Goal: Task Accomplishment & Management: Manage account settings

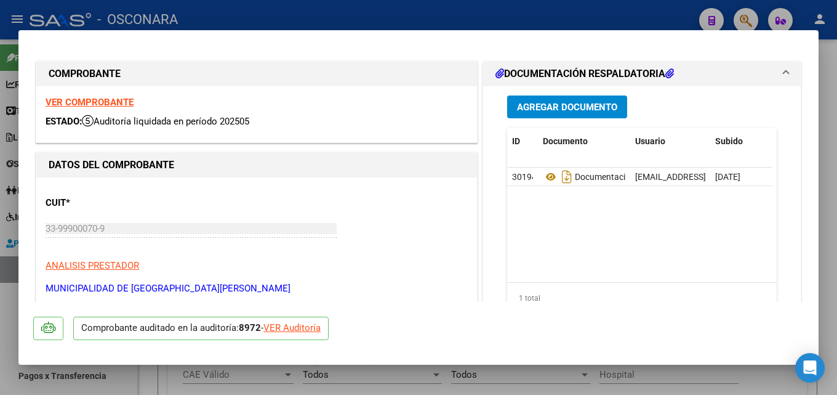
scroll to position [16, 0]
click at [837, 156] on div at bounding box center [418, 197] width 837 height 395
type input "$ 0,00"
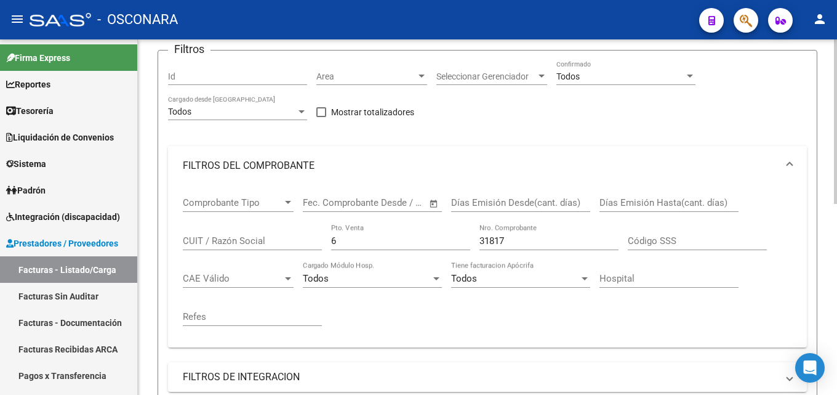
scroll to position [123, 0]
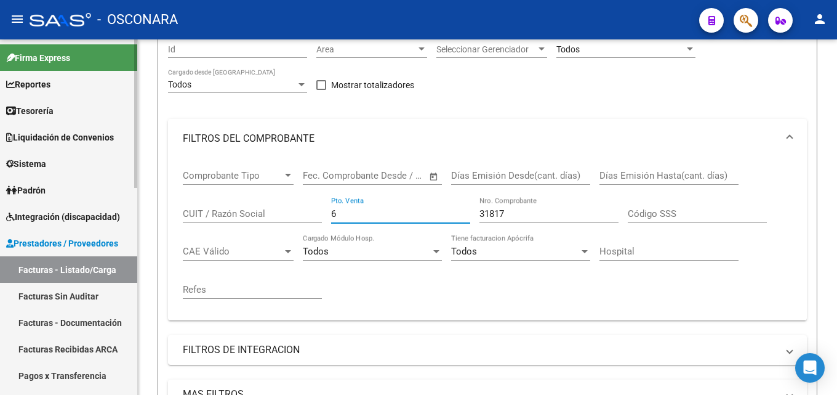
drag, startPoint x: 384, startPoint y: 217, endPoint x: 123, endPoint y: 209, distance: 261.2
click at [147, 216] on div "Video tutorial PRESTADORES -> Listado de CPBTs Emitidos por Prestadores / Prove…" at bounding box center [487, 295] width 699 height 759
type input "2"
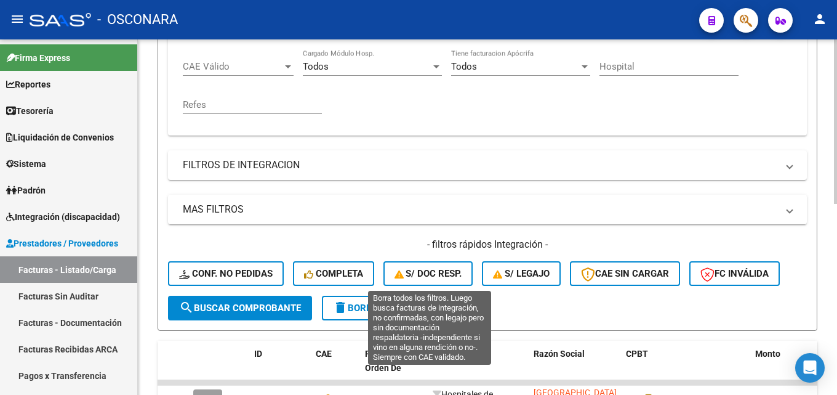
scroll to position [369, 0]
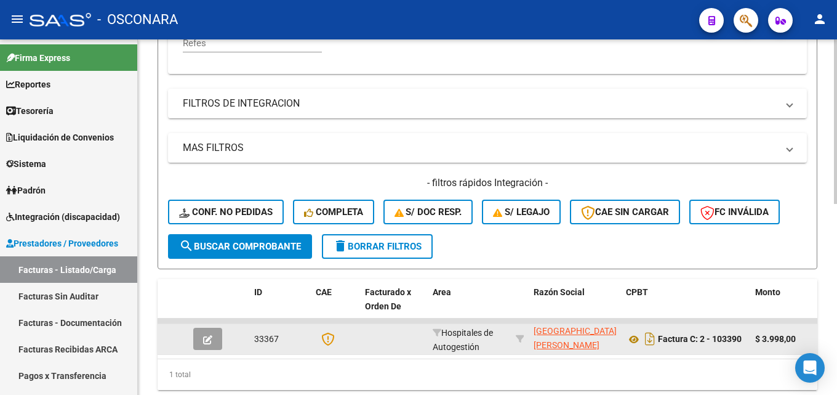
type input "103390"
click at [204, 329] on button "button" at bounding box center [207, 339] width 29 height 22
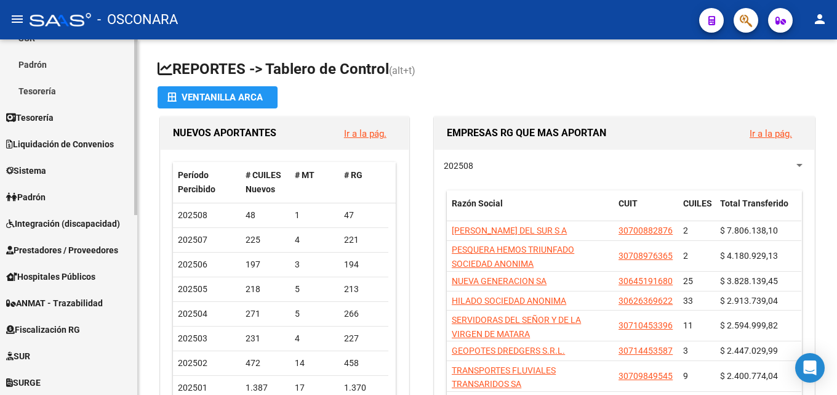
scroll to position [185, 0]
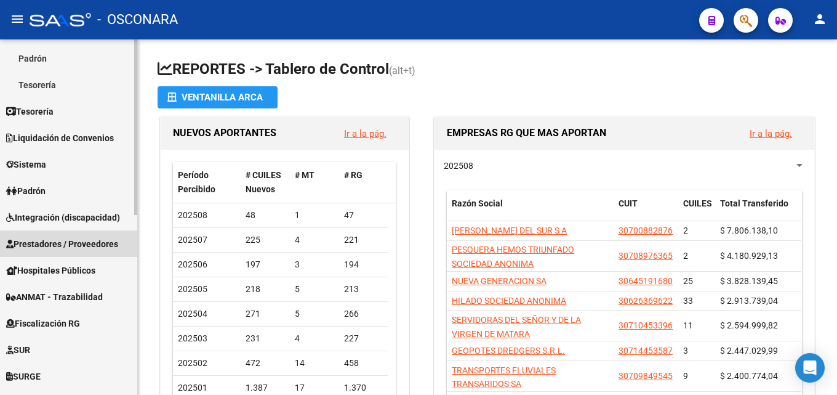
click at [30, 244] on span "Prestadores / Proveedores" at bounding box center [62, 244] width 112 height 14
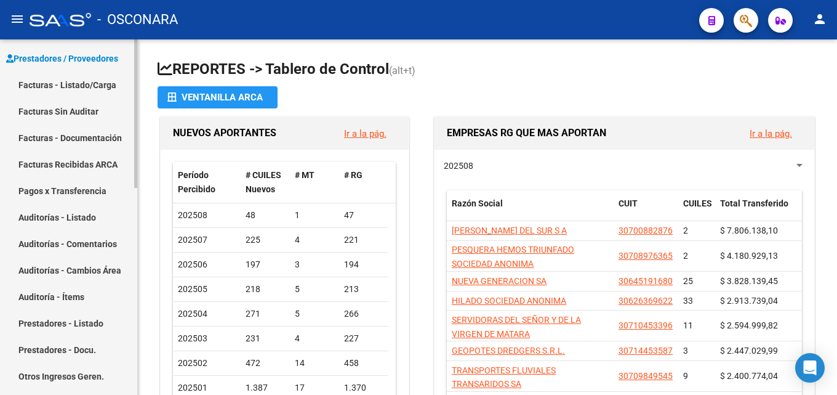
click at [60, 82] on link "Facturas - Listado/Carga" at bounding box center [68, 84] width 137 height 26
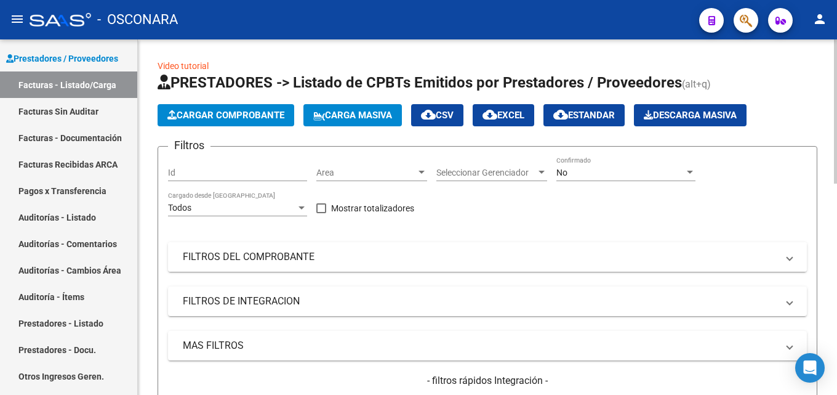
click at [264, 253] on mat-panel-title "FILTROS DEL COMPROBANTE" at bounding box center [480, 257] width 595 height 14
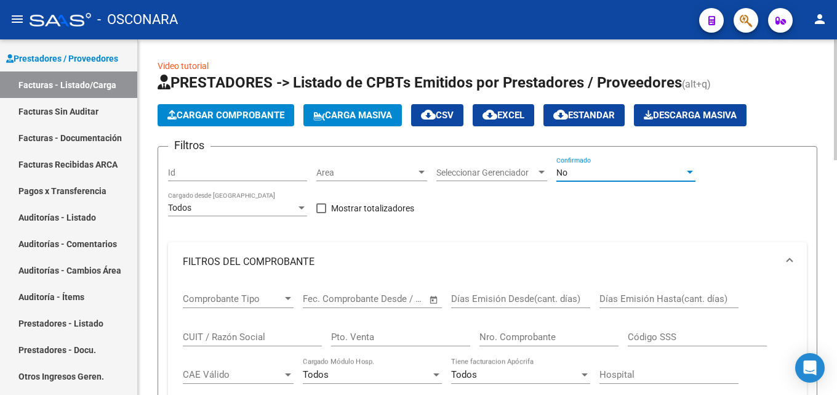
click at [566, 167] on span "No" at bounding box center [562, 172] width 11 height 10
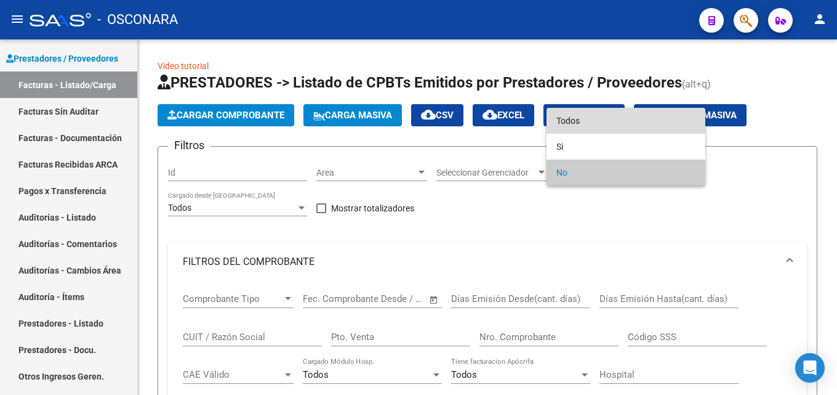
click at [570, 120] on span "Todos" at bounding box center [626, 121] width 139 height 26
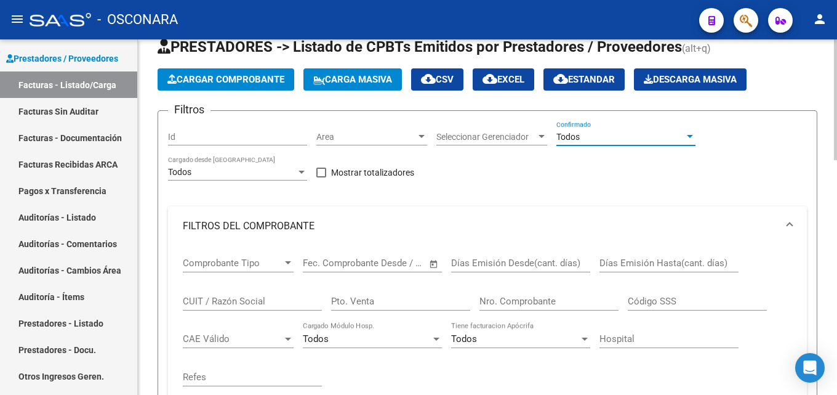
scroll to position [62, 0]
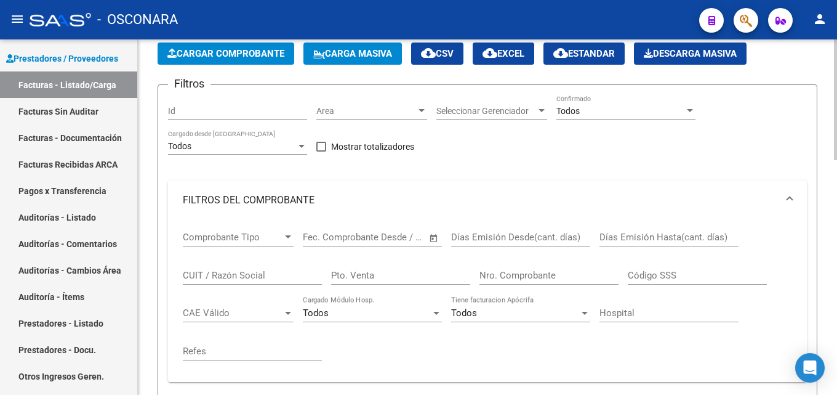
click at [373, 265] on div "Pto. Venta" at bounding box center [400, 271] width 139 height 26
type input "2"
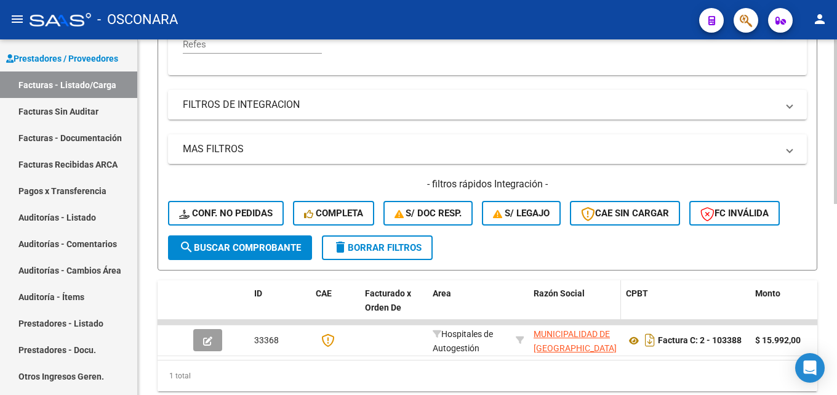
scroll to position [369, 0]
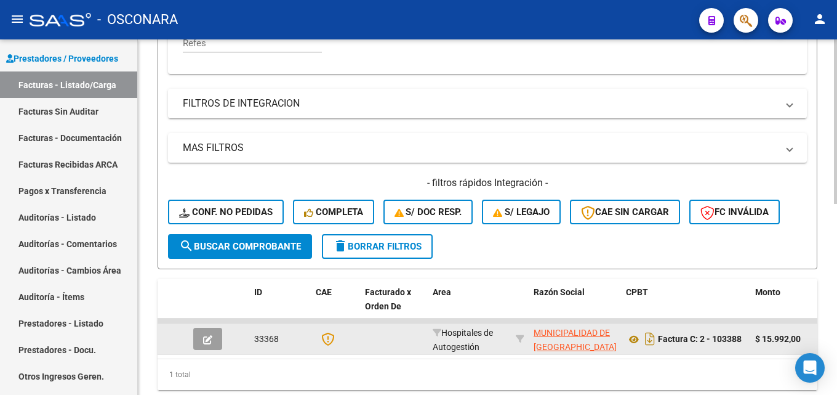
type input "103388"
click at [204, 335] on icon "button" at bounding box center [207, 339] width 9 height 9
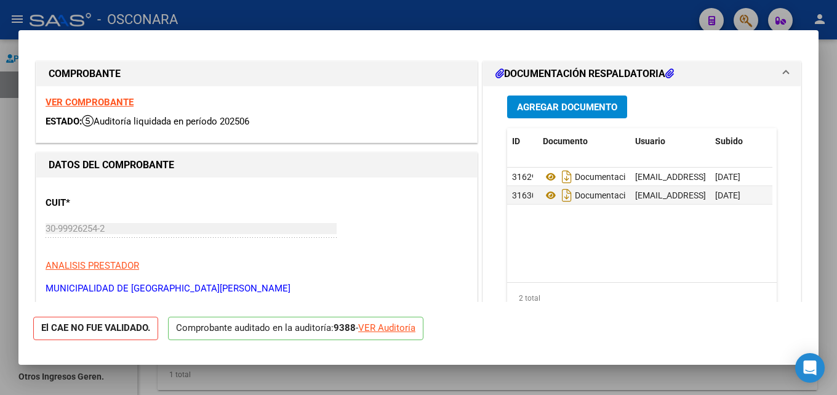
click at [837, 139] on div at bounding box center [418, 197] width 837 height 395
type input "$ 0,00"
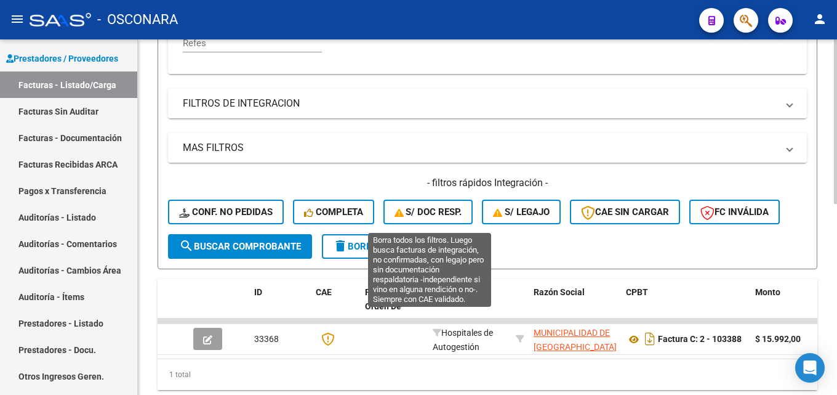
scroll to position [123, 0]
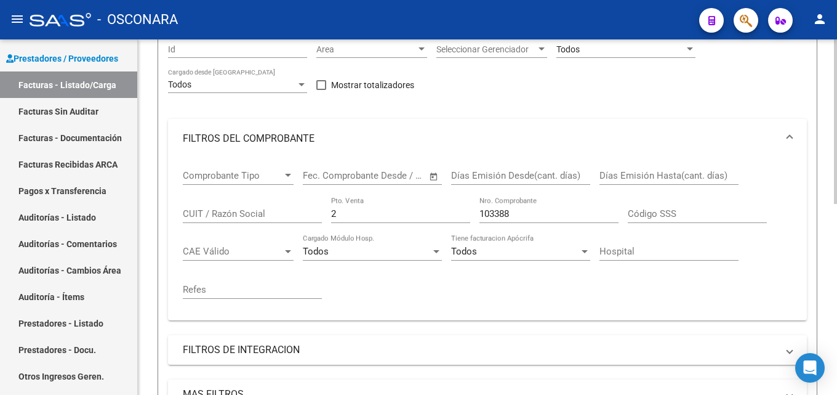
click at [375, 212] on input "2" at bounding box center [400, 213] width 139 height 11
drag, startPoint x: 509, startPoint y: 212, endPoint x: 38, endPoint y: 235, distance: 471.6
click at [116, 235] on mat-sidenav-container "Firma Express Reportes Tablero de Control Ingresos Percibidos Análisis de todos…" at bounding box center [418, 216] width 837 height 355
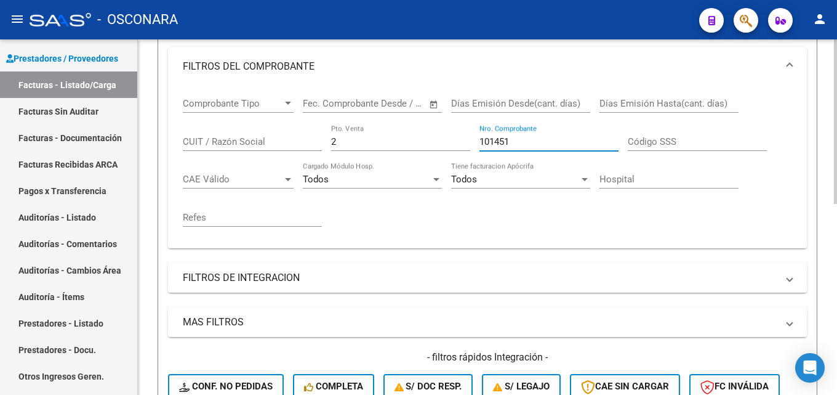
scroll to position [414, 0]
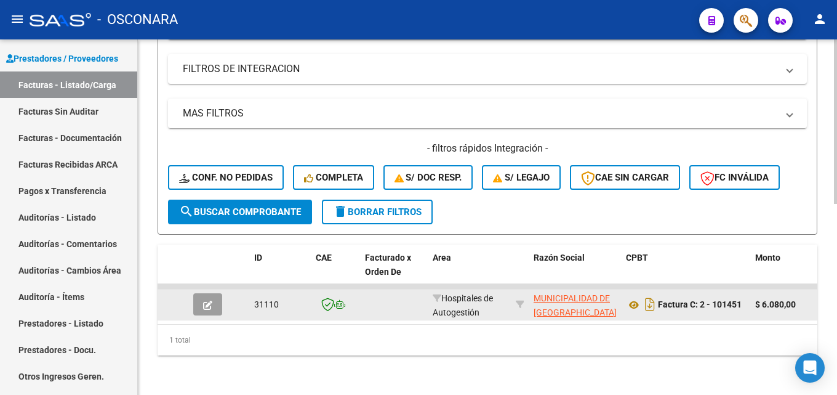
type input "101451"
click at [201, 293] on button "button" at bounding box center [207, 304] width 29 height 22
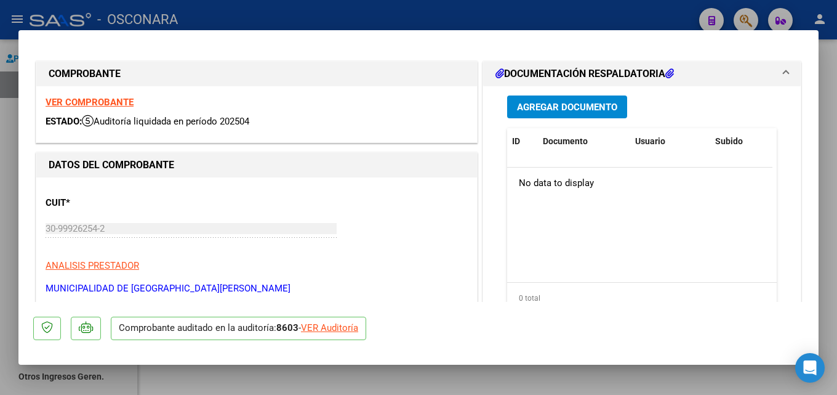
click at [831, 151] on div at bounding box center [418, 197] width 837 height 395
type input "$ 0,00"
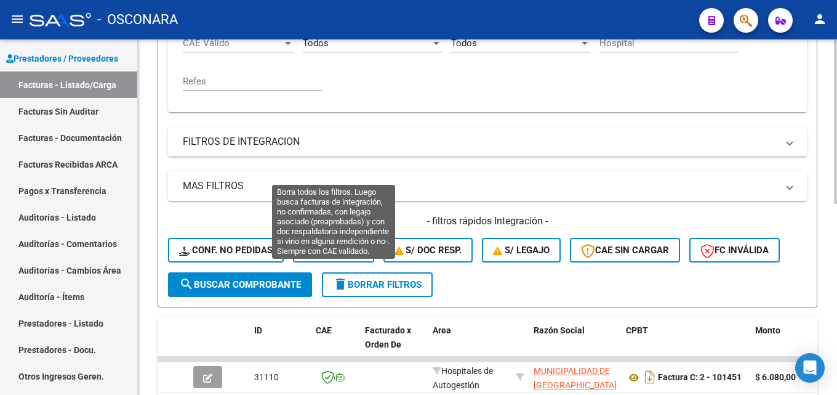
scroll to position [106, 0]
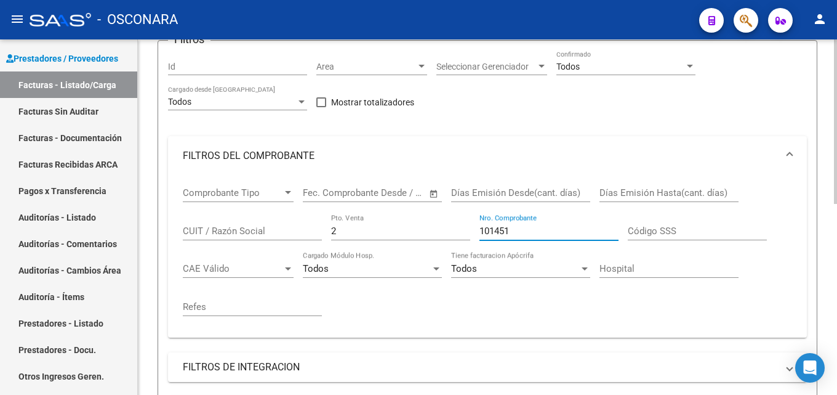
click at [528, 227] on input "101451" at bounding box center [549, 230] width 139 height 11
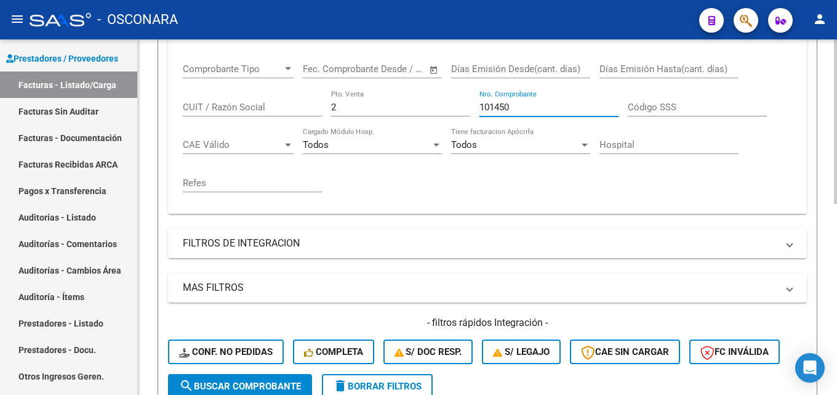
scroll to position [414, 0]
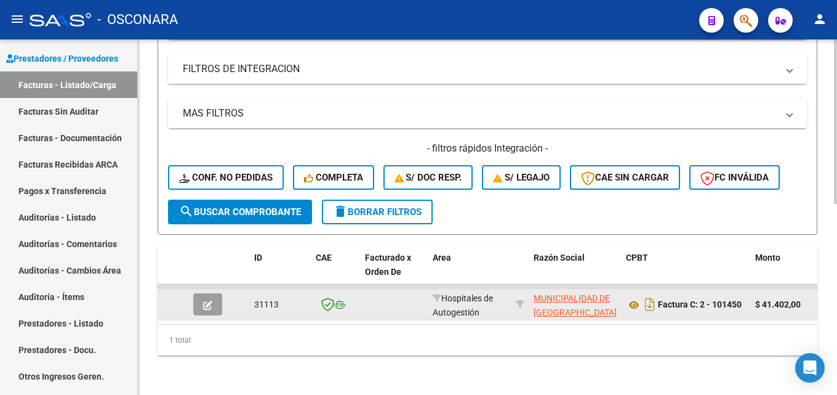
type input "101450"
click at [212, 293] on button "button" at bounding box center [207, 304] width 29 height 22
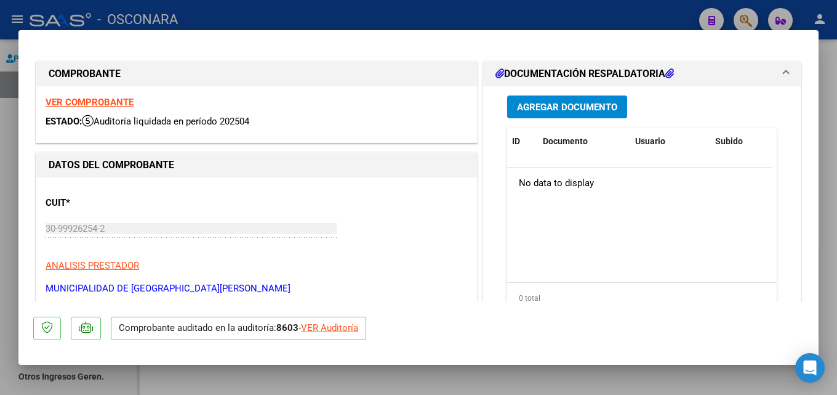
click at [826, 243] on div at bounding box center [418, 197] width 837 height 395
type input "$ 0,00"
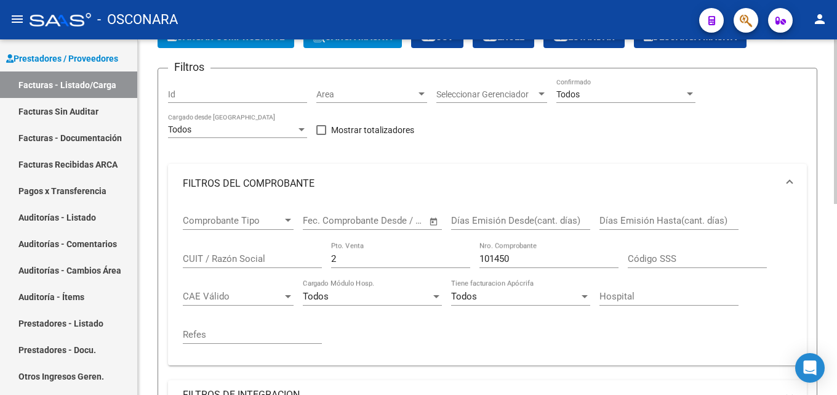
scroll to position [44, 0]
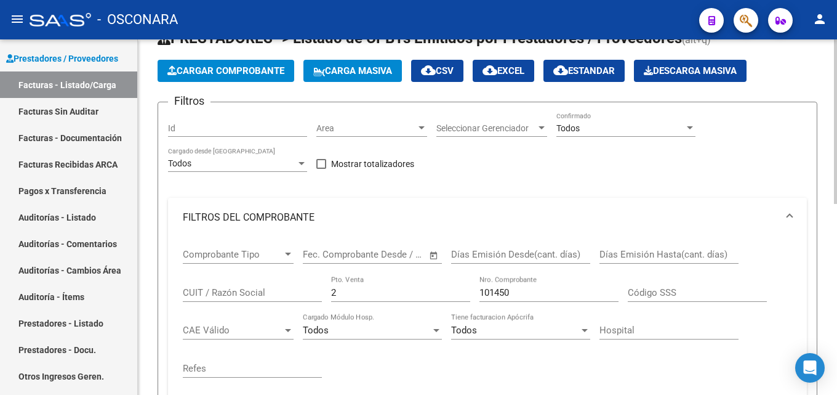
drag, startPoint x: 538, startPoint y: 291, endPoint x: 289, endPoint y: 271, distance: 249.5
click at [364, 281] on div "Comprobante Tipo Comprobante Tipo Start date – End date Fec. Comprobante Desde …" at bounding box center [488, 313] width 610 height 152
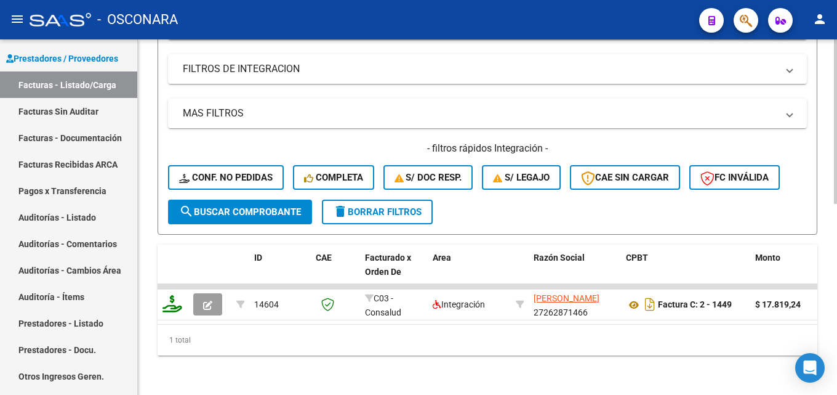
scroll to position [414, 0]
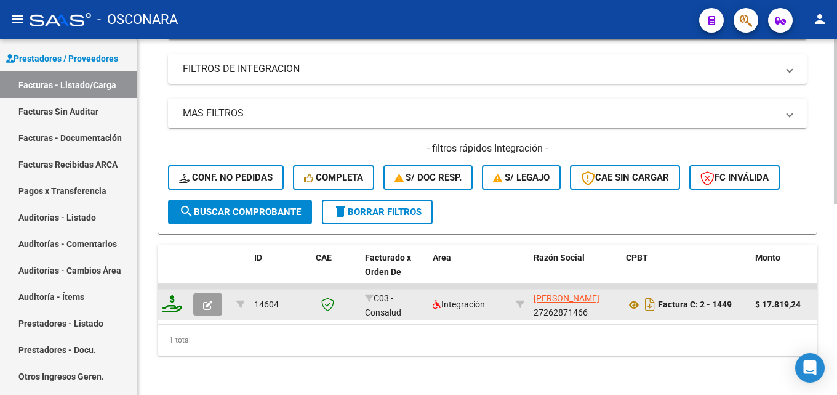
type input "1449"
click at [203, 293] on button "button" at bounding box center [207, 304] width 29 height 22
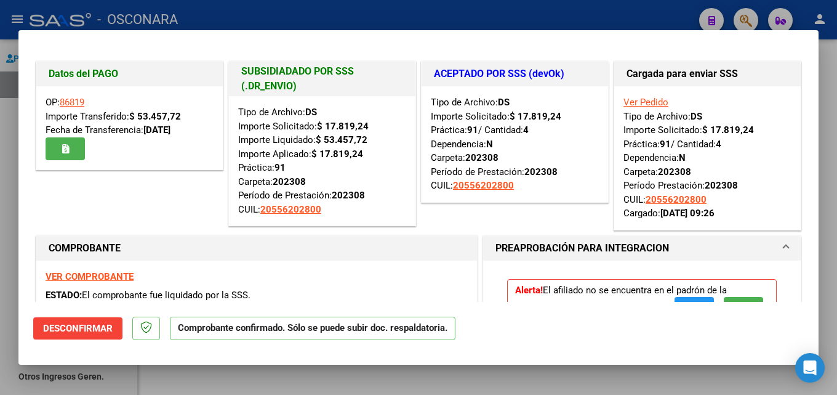
click at [338, 365] on mat-dialog-container "Datos del PAGO OP: 86819 Importe Transferido: $ 53.457,72 Fecha de Transferenci…" at bounding box center [418, 197] width 800 height 334
click at [187, 15] on div at bounding box center [418, 197] width 837 height 395
type input "$ 0,00"
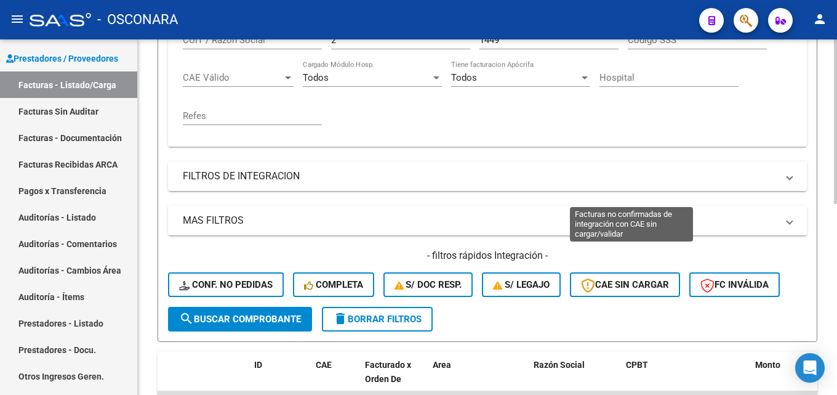
scroll to position [106, 0]
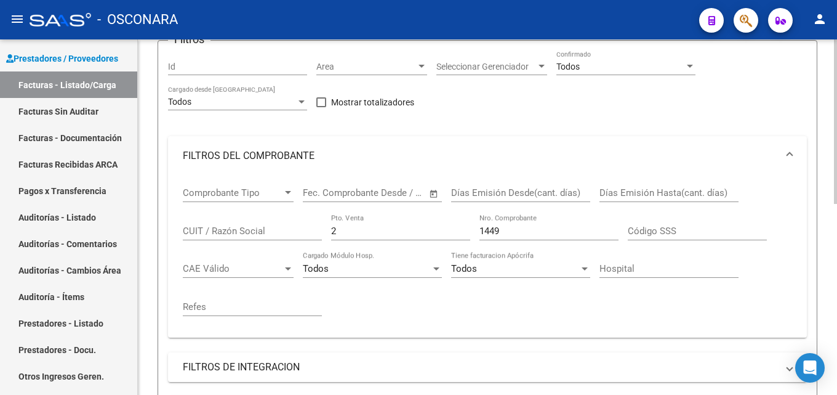
click at [483, 233] on input "1449" at bounding box center [549, 230] width 139 height 11
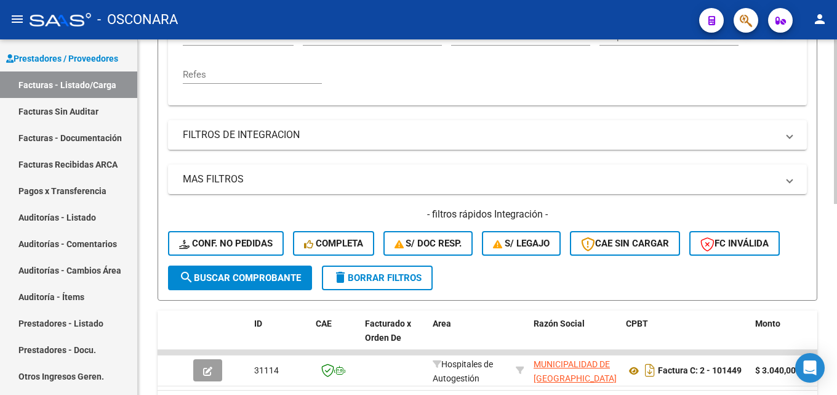
scroll to position [414, 0]
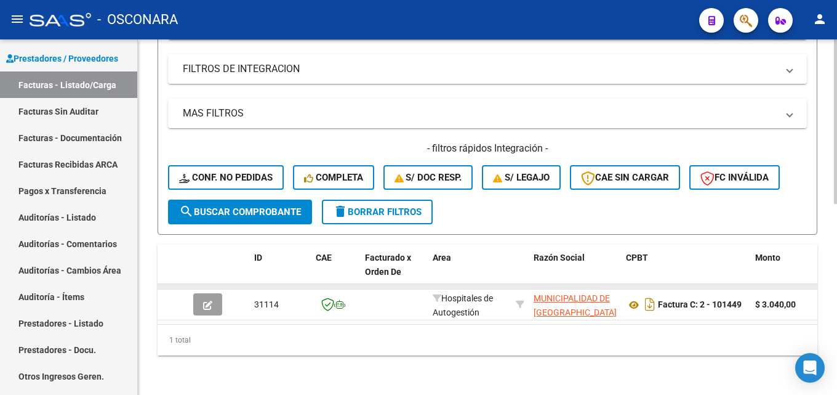
type input "101449"
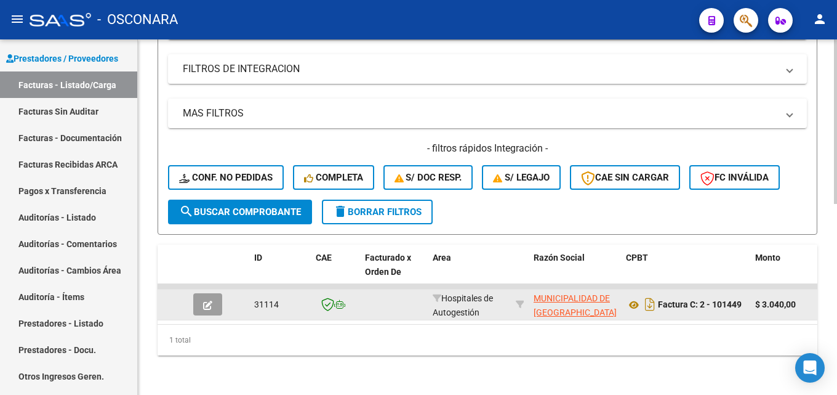
click at [201, 293] on button "button" at bounding box center [207, 304] width 29 height 22
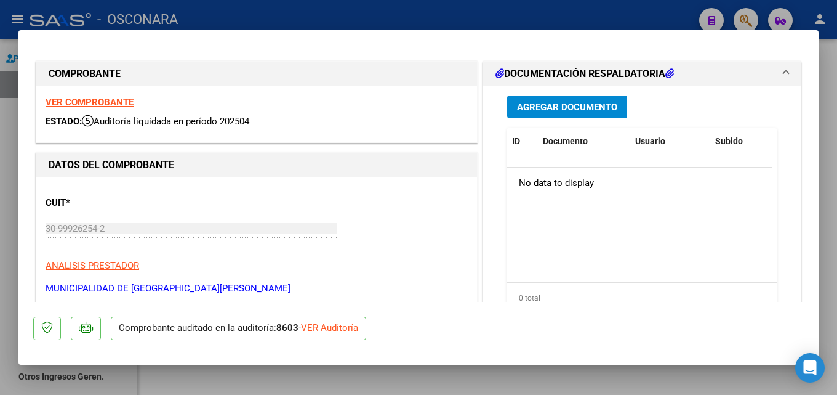
click at [828, 202] on div at bounding box center [418, 197] width 837 height 395
type input "$ 0,00"
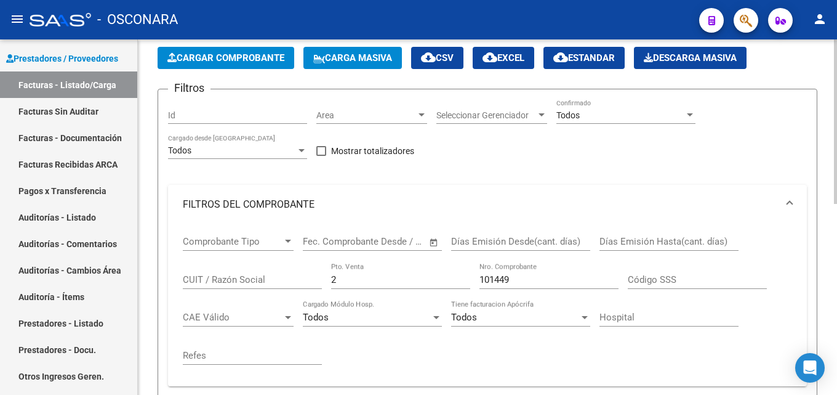
scroll to position [44, 0]
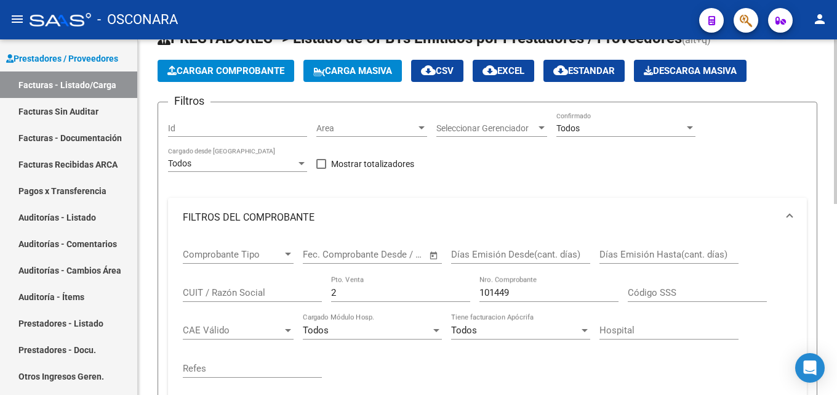
click at [525, 298] on div "101449 Nro. Comprobante" at bounding box center [549, 288] width 139 height 26
click at [528, 294] on input "101449" at bounding box center [549, 292] width 139 height 11
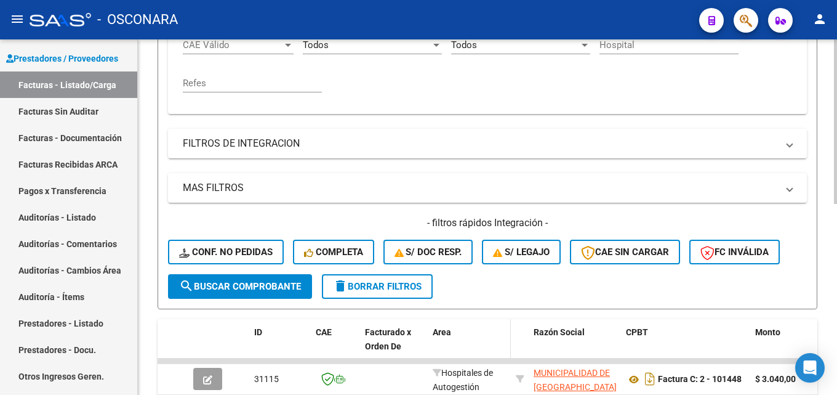
scroll to position [414, 0]
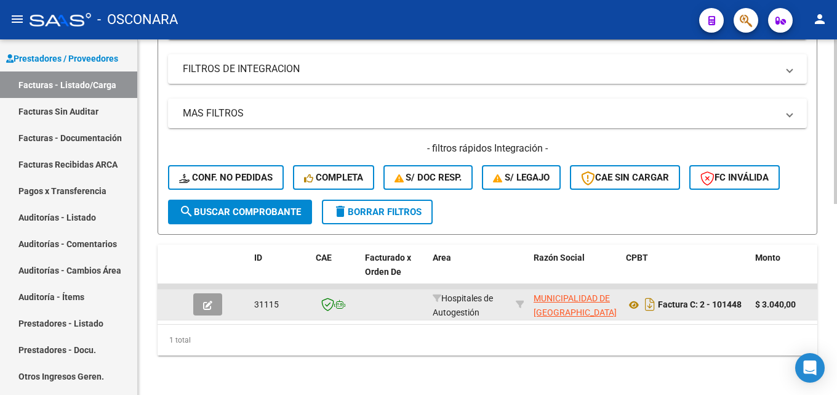
type input "101448"
click at [219, 293] on button "button" at bounding box center [207, 304] width 29 height 22
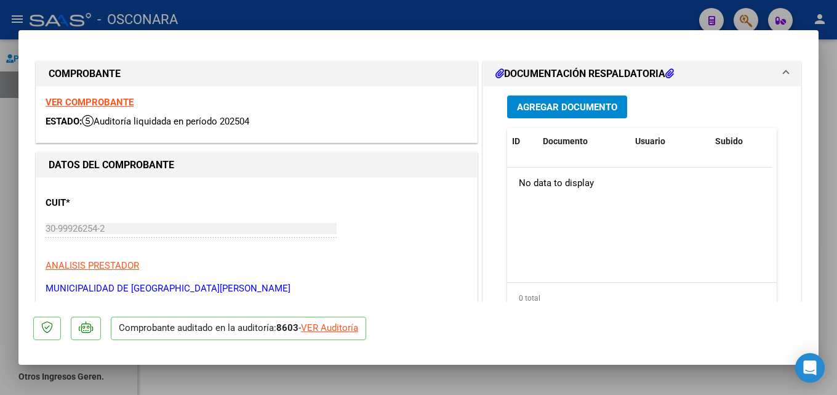
click at [671, 373] on div at bounding box center [418, 197] width 837 height 395
type input "$ 0,00"
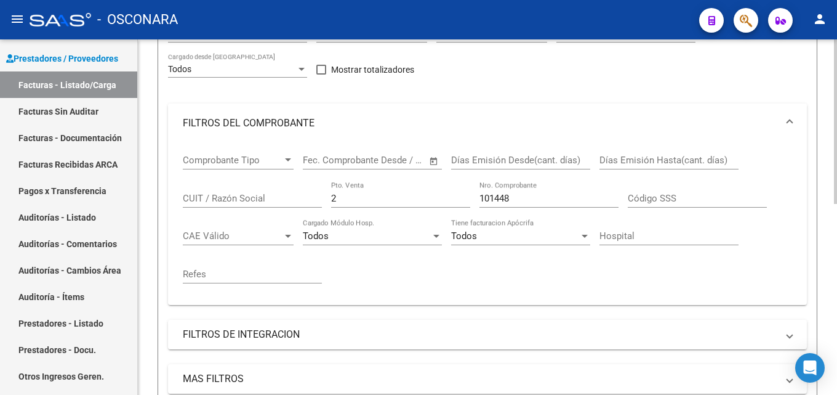
scroll to position [44, 0]
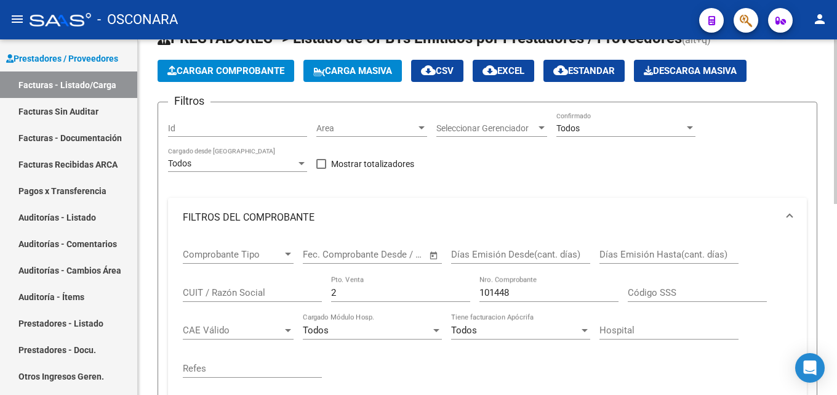
click at [533, 294] on input "101448" at bounding box center [549, 292] width 139 height 11
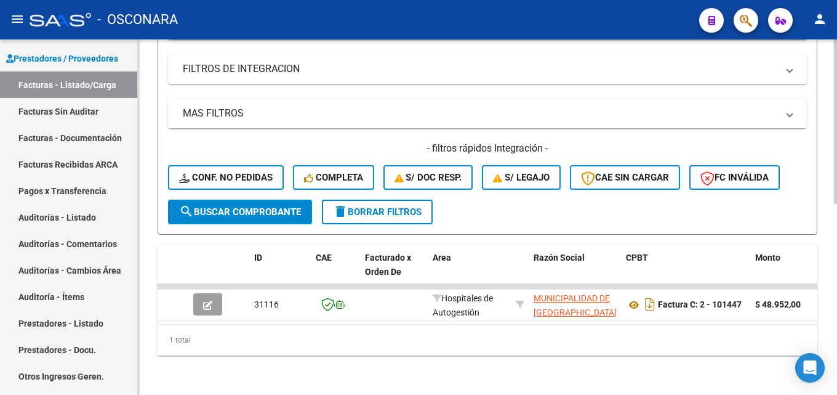
scroll to position [414, 0]
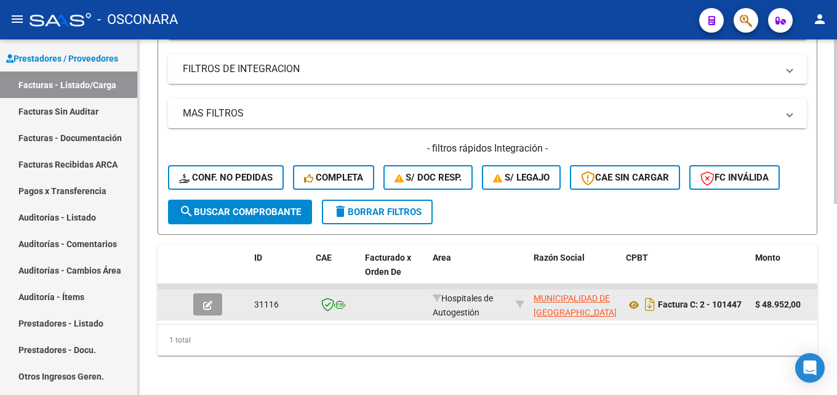
type input "101447"
click at [200, 293] on button "button" at bounding box center [207, 304] width 29 height 22
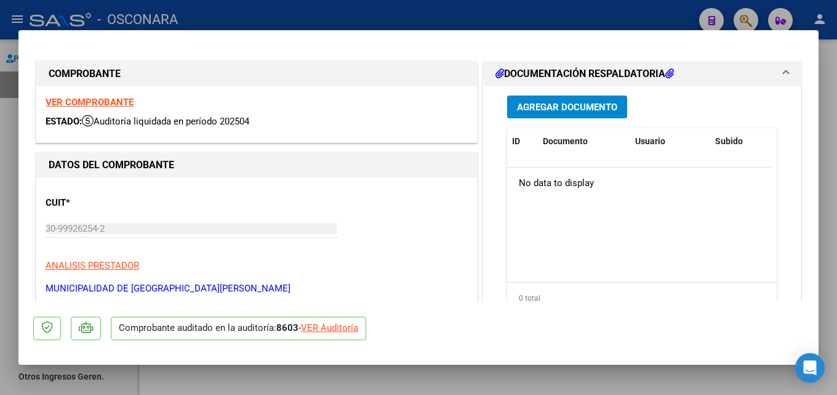
click at [837, 238] on div at bounding box center [418, 197] width 837 height 395
type input "$ 0,00"
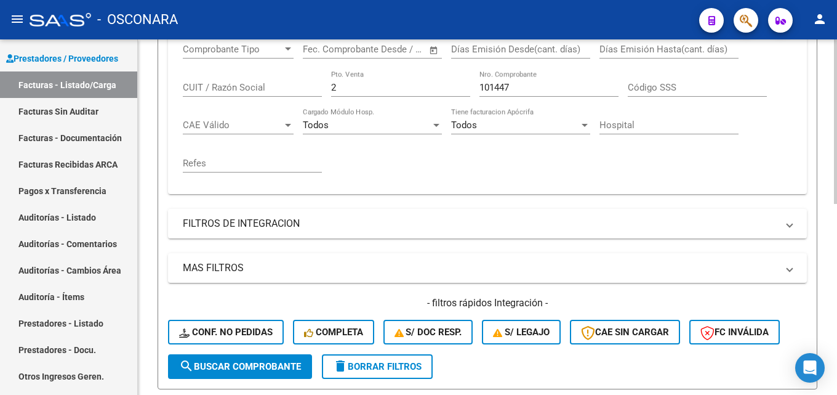
scroll to position [44, 0]
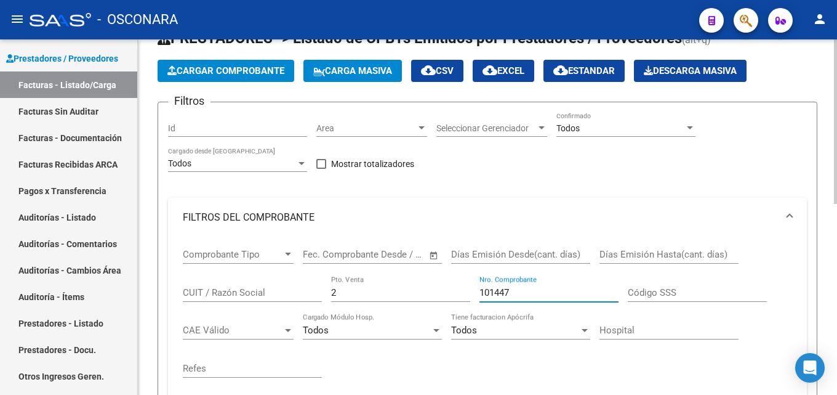
drag, startPoint x: 525, startPoint y: 287, endPoint x: 490, endPoint y: 289, distance: 34.5
click at [490, 289] on input "101447" at bounding box center [549, 292] width 139 height 11
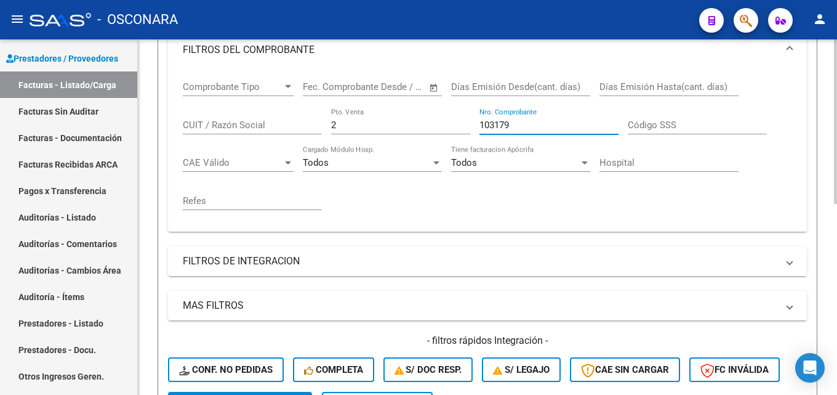
scroll to position [414, 0]
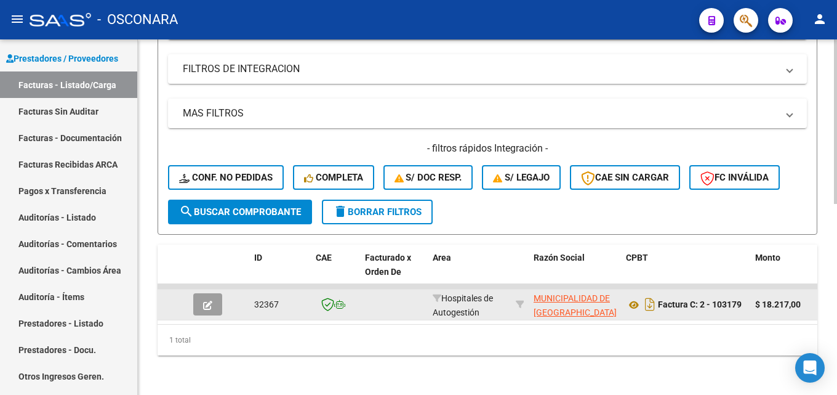
type input "103179"
click at [204, 300] on icon "button" at bounding box center [207, 304] width 9 height 9
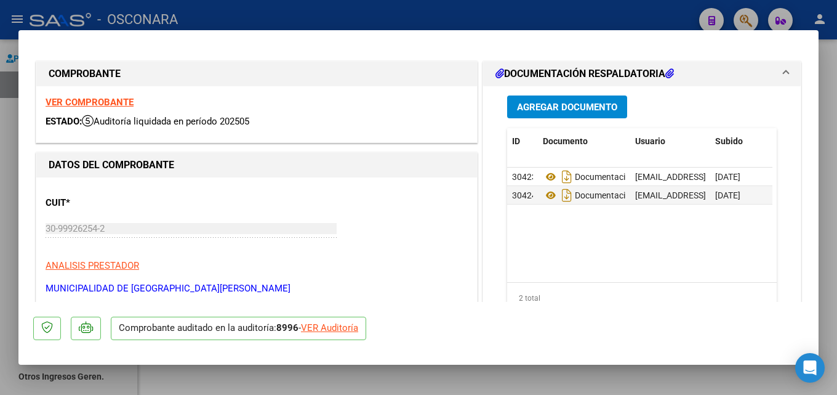
click at [837, 176] on div at bounding box center [418, 197] width 837 height 395
type input "$ 0,00"
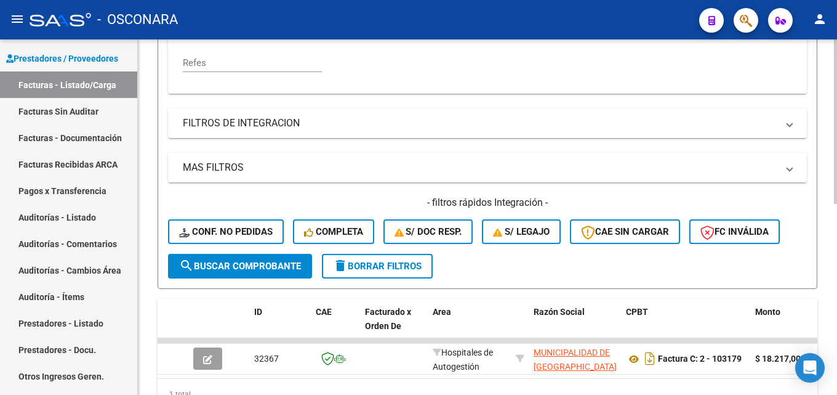
scroll to position [229, 0]
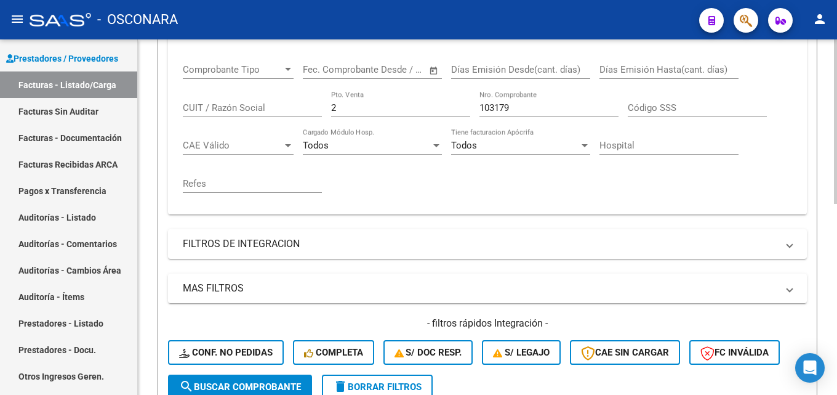
drag, startPoint x: 525, startPoint y: 105, endPoint x: 221, endPoint y: 110, distance: 304.2
click at [243, 113] on div "Comprobante Tipo Comprobante Tipo Start date – End date Fec. Comprobante Desde …" at bounding box center [488, 128] width 610 height 152
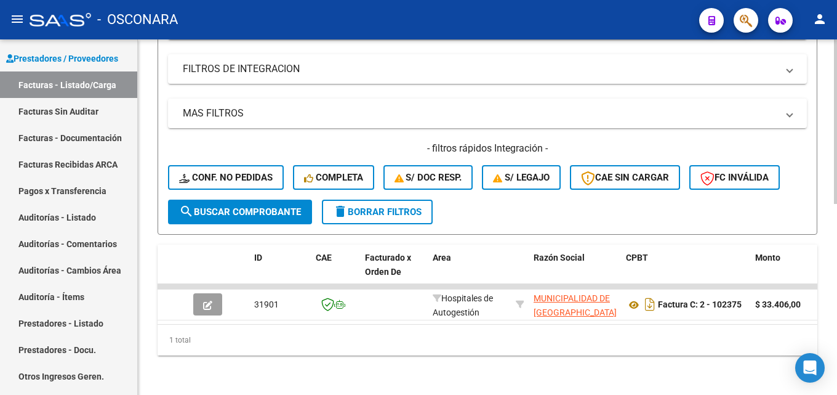
scroll to position [414, 0]
type input "102375"
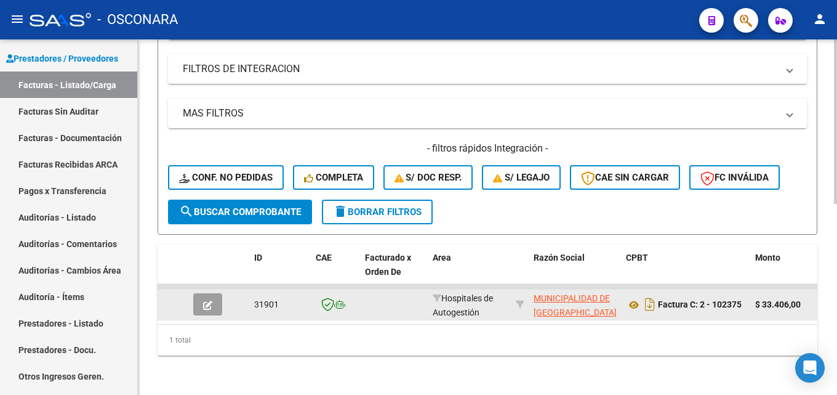
click at [213, 297] on button "button" at bounding box center [207, 304] width 29 height 22
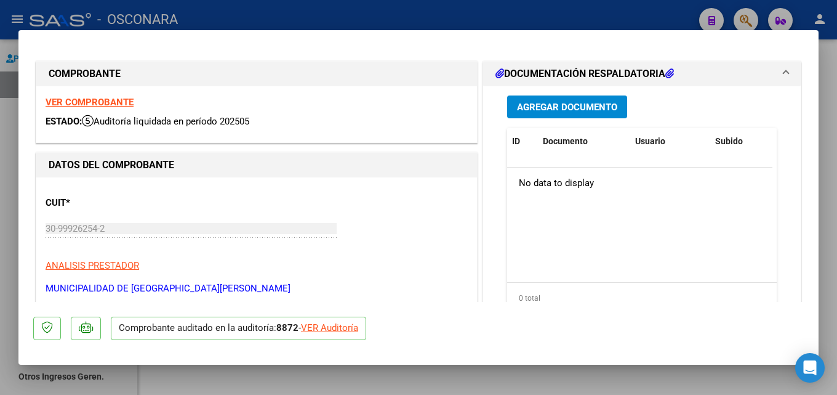
click at [837, 179] on div at bounding box center [418, 197] width 837 height 395
type input "$ 0,00"
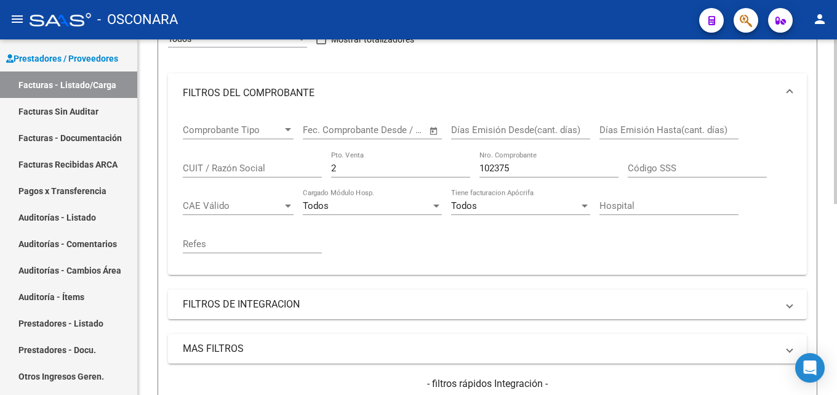
scroll to position [44, 0]
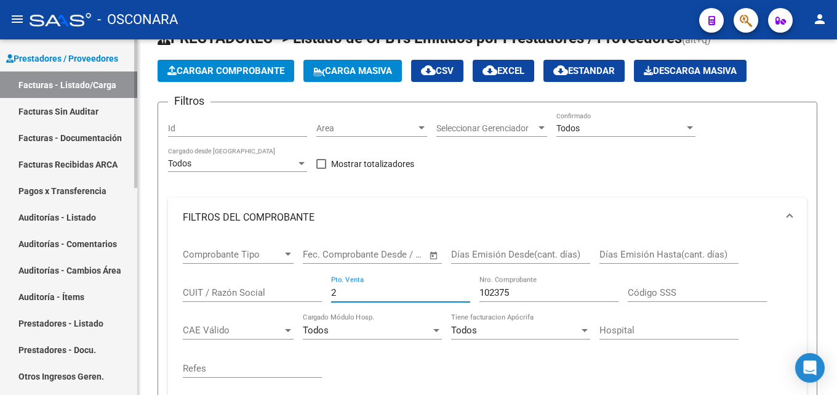
drag, startPoint x: 356, startPoint y: 292, endPoint x: 134, endPoint y: 292, distance: 222.3
click at [131, 297] on mat-sidenav-container "Firma Express Reportes Tablero de Control Ingresos Percibidos Análisis de todos…" at bounding box center [418, 216] width 837 height 355
type input "5"
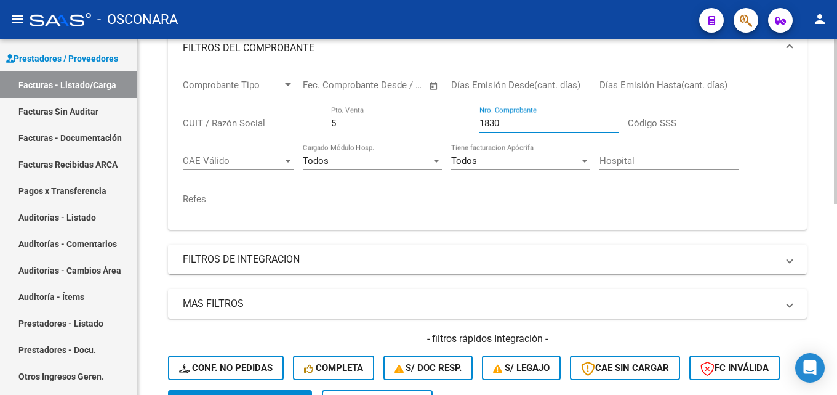
scroll to position [414, 0]
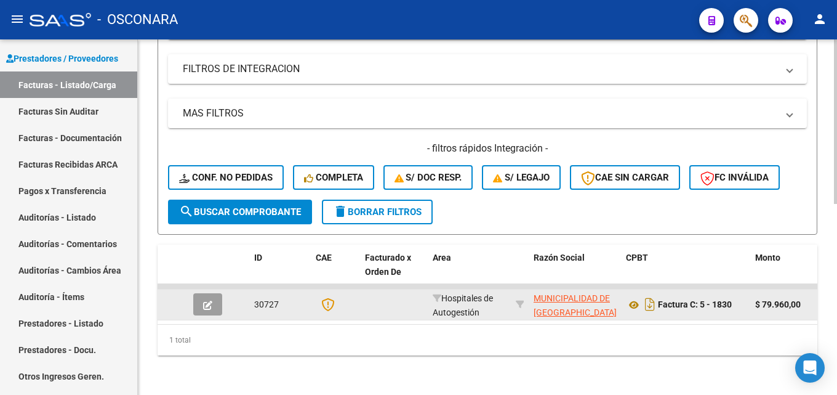
type input "1830"
click at [202, 293] on button "button" at bounding box center [207, 304] width 29 height 22
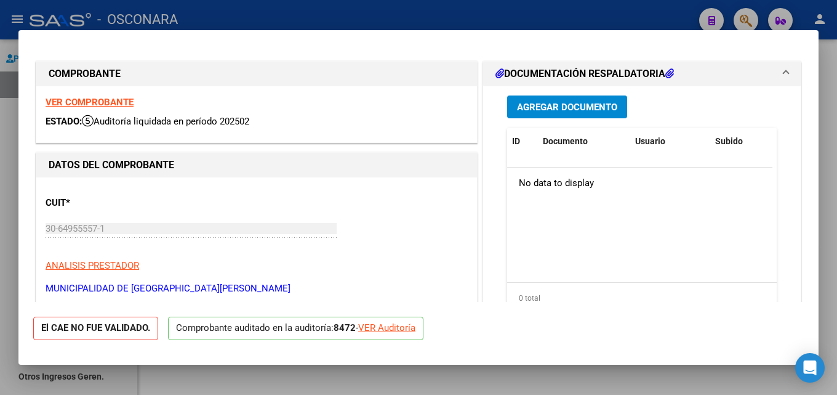
click at [837, 204] on div at bounding box center [418, 197] width 837 height 395
type input "$ 0,00"
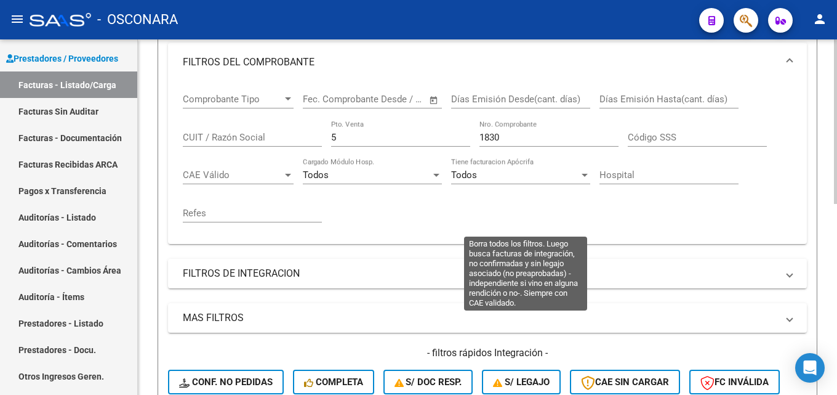
scroll to position [44, 0]
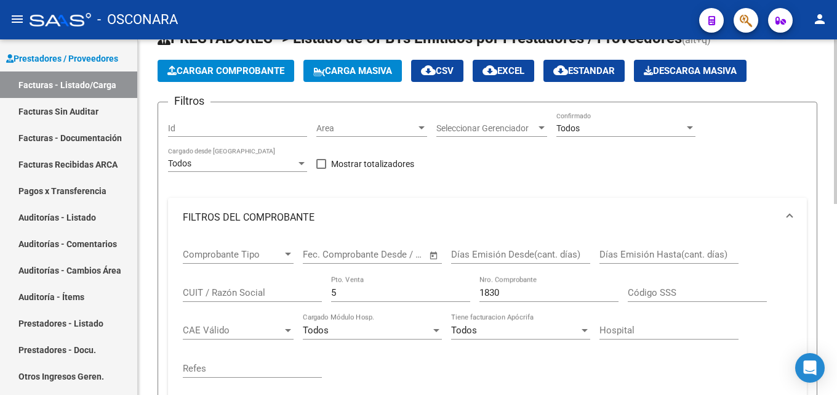
drag, startPoint x: 374, startPoint y: 286, endPoint x: 298, endPoint y: 291, distance: 76.5
click at [298, 291] on div "Comprobante Tipo Comprobante Tipo Start date – End date Fec. Comprobante Desde …" at bounding box center [488, 313] width 610 height 152
type input "4"
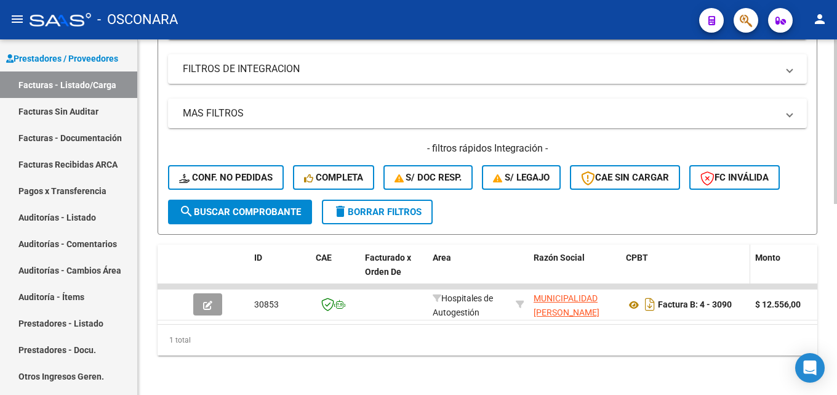
scroll to position [414, 0]
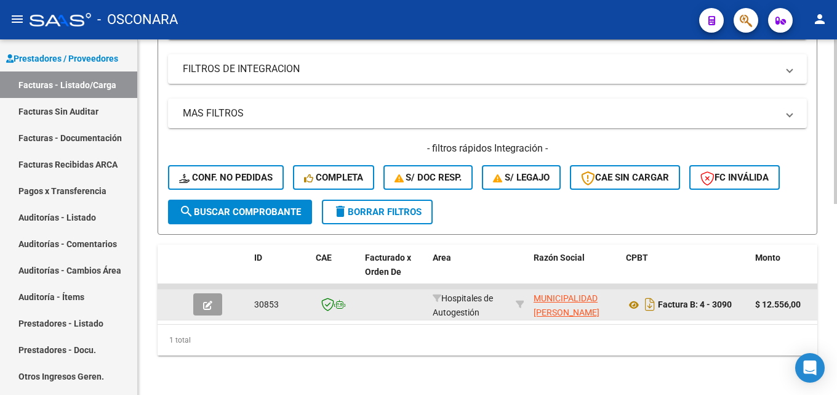
type input "3090"
click at [212, 299] on button "button" at bounding box center [207, 304] width 29 height 22
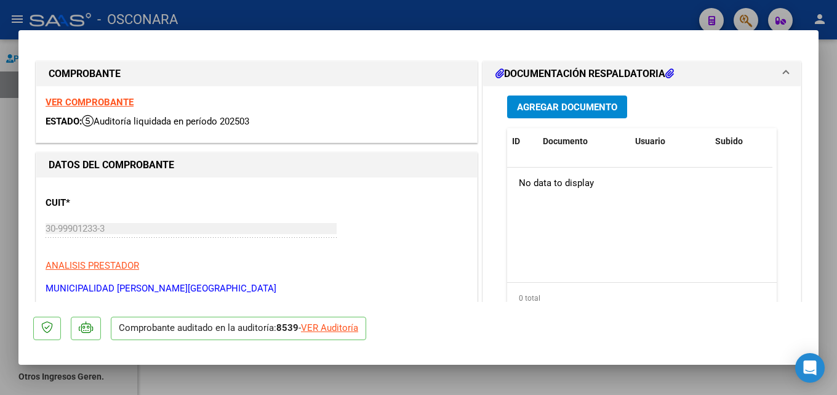
click at [837, 105] on div at bounding box center [418, 197] width 837 height 395
type input "$ 0,00"
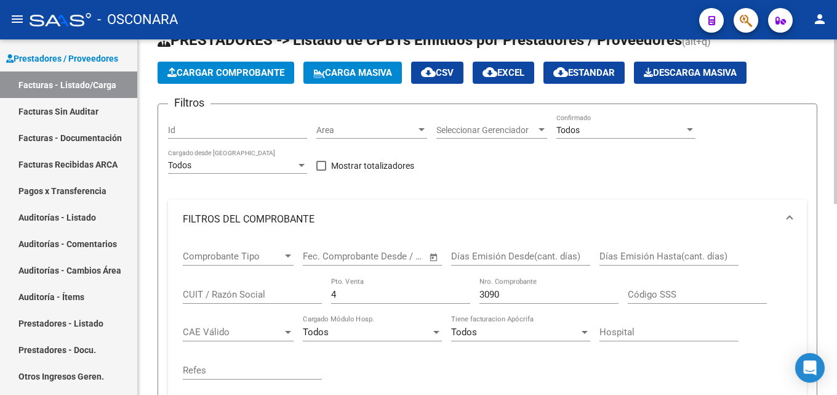
scroll to position [185, 0]
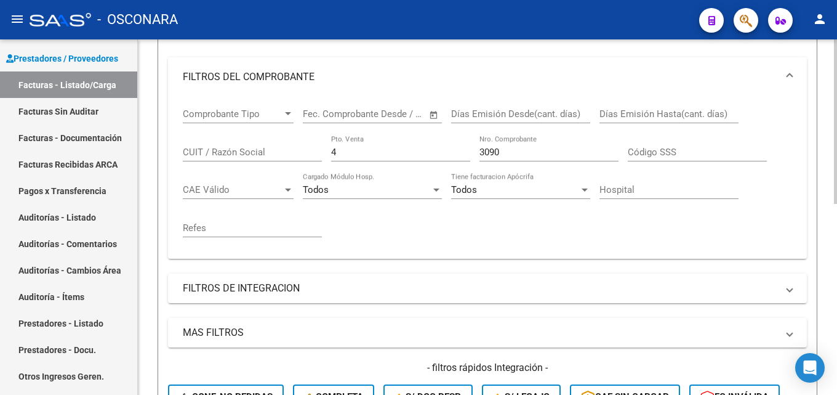
drag, startPoint x: 522, startPoint y: 156, endPoint x: 213, endPoint y: 145, distance: 308.7
click at [263, 152] on div "Comprobante Tipo Comprobante Tipo Start date – End date Fec. Comprobante Desde …" at bounding box center [488, 173] width 610 height 152
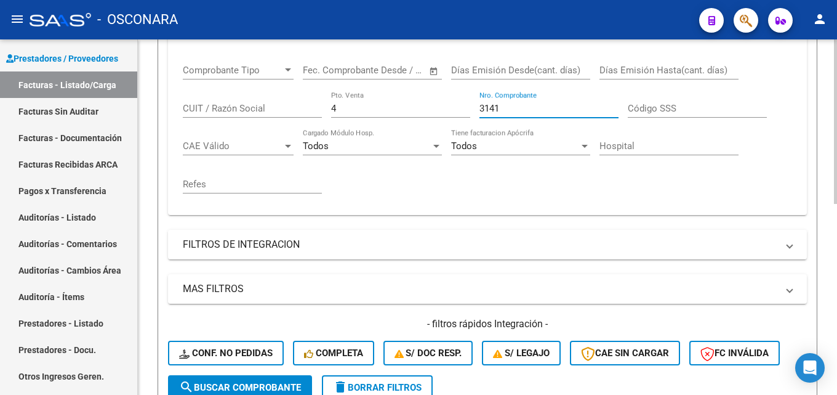
scroll to position [414, 0]
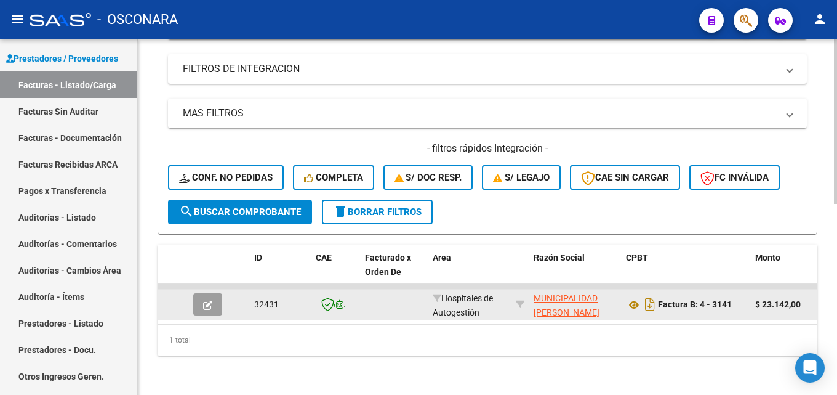
type input "3141"
click at [192, 296] on datatable-body-cell at bounding box center [209, 304] width 43 height 30
click at [204, 300] on icon "button" at bounding box center [207, 304] width 9 height 9
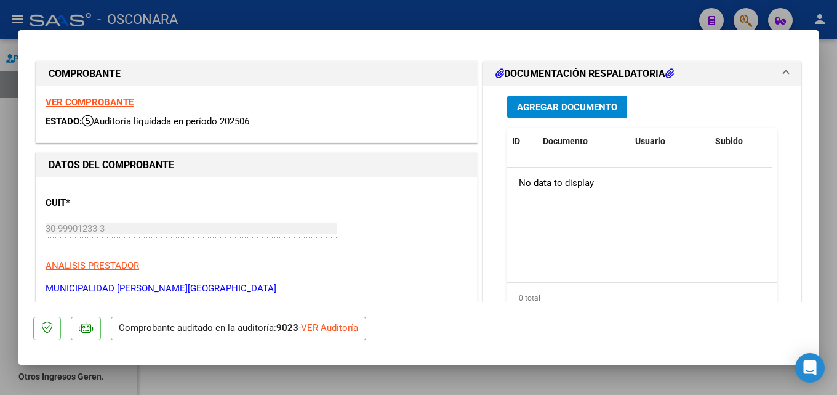
click at [823, 191] on div at bounding box center [418, 197] width 837 height 395
type input "$ 0,00"
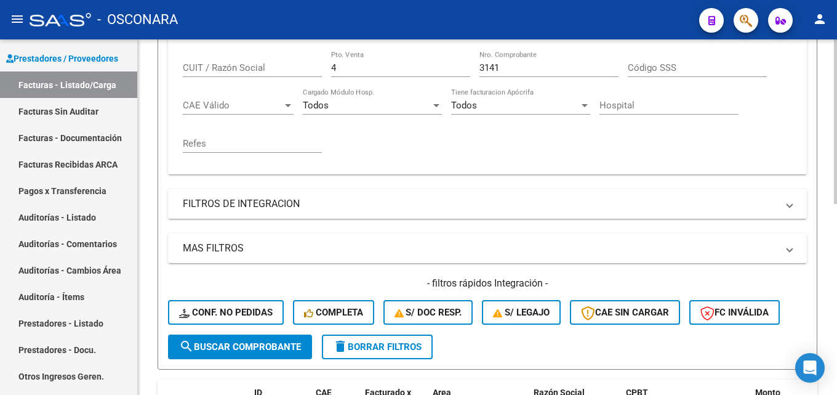
scroll to position [44, 0]
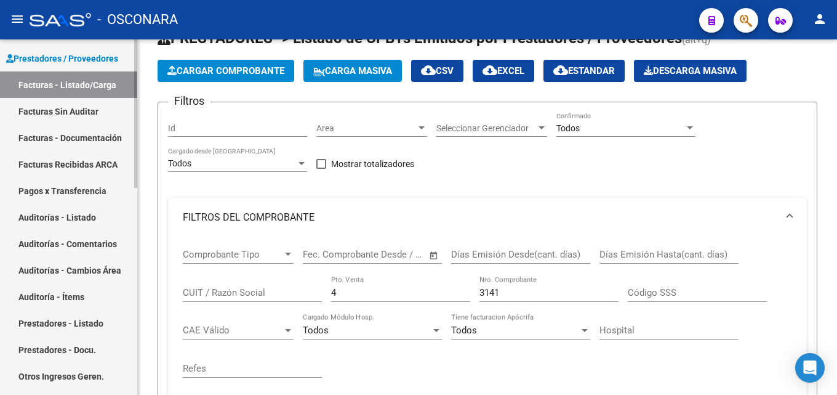
click at [125, 289] on mat-sidenav-container "Firma Express Reportes Tablero de Control Ingresos Percibidos Análisis de todos…" at bounding box center [418, 216] width 837 height 355
type input "3"
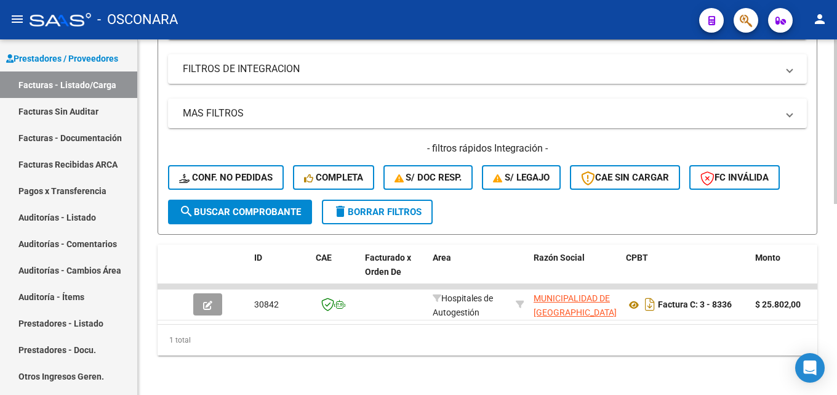
scroll to position [414, 0]
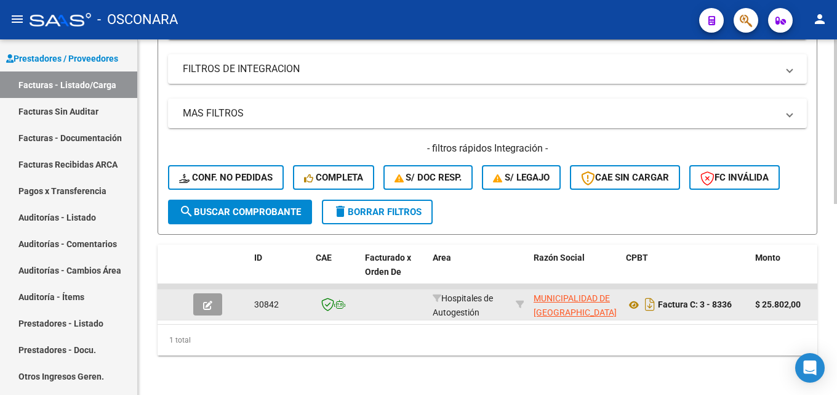
type input "8336"
click at [211, 300] on icon "button" at bounding box center [207, 304] width 9 height 9
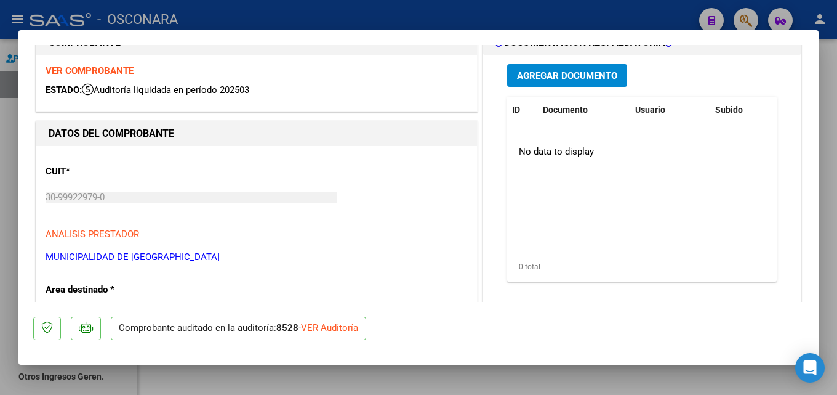
scroll to position [62, 0]
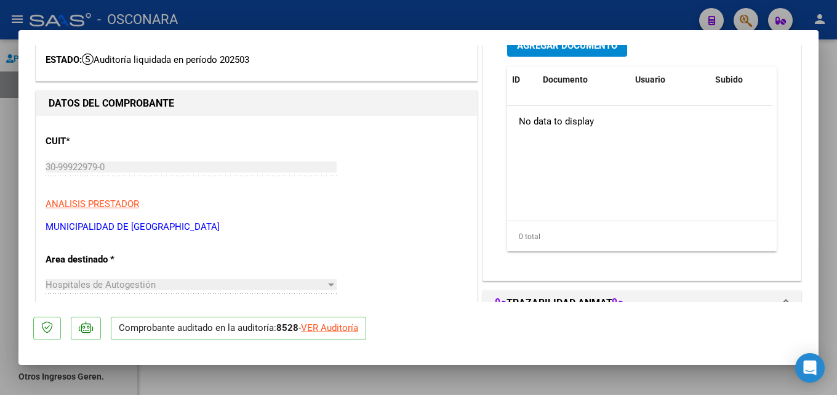
click at [836, 181] on div at bounding box center [418, 197] width 837 height 395
type input "$ 0,00"
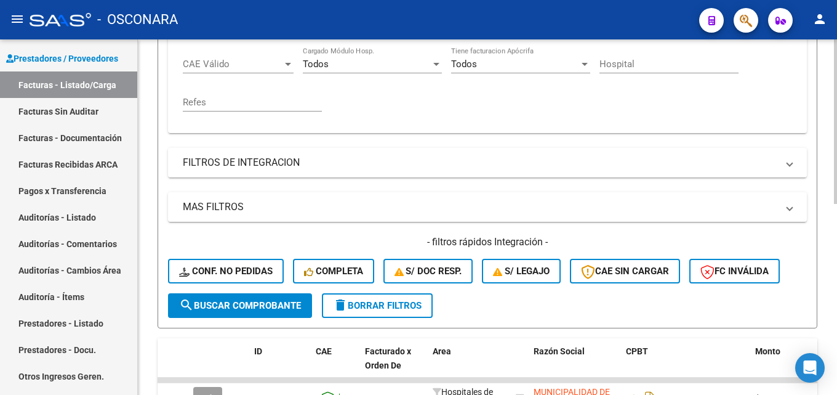
scroll to position [167, 0]
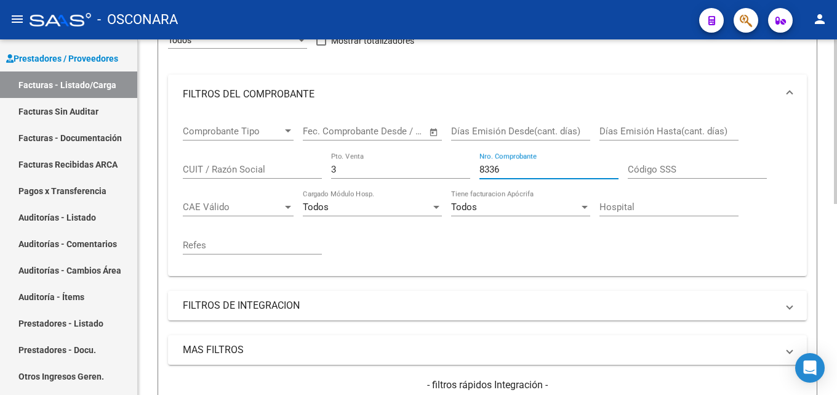
drag, startPoint x: 522, startPoint y: 169, endPoint x: 381, endPoint y: 192, distance: 142.3
click at [393, 194] on div "Comprobante Tipo Comprobante Tipo Start date – End date Fec. Comprobante Desde …" at bounding box center [488, 190] width 610 height 152
type input "8488"
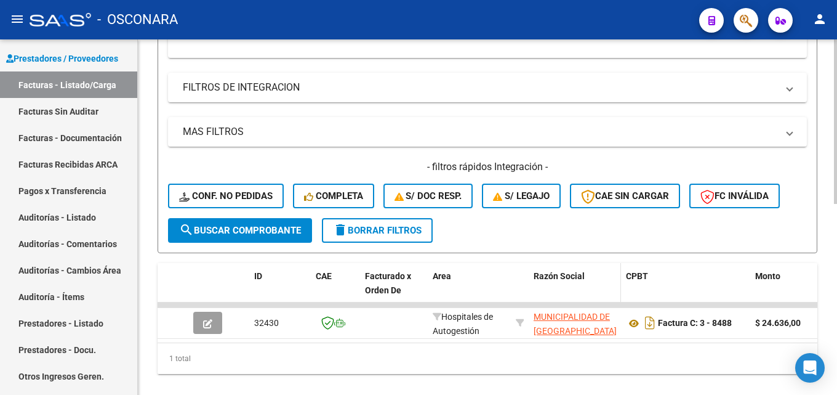
scroll to position [414, 0]
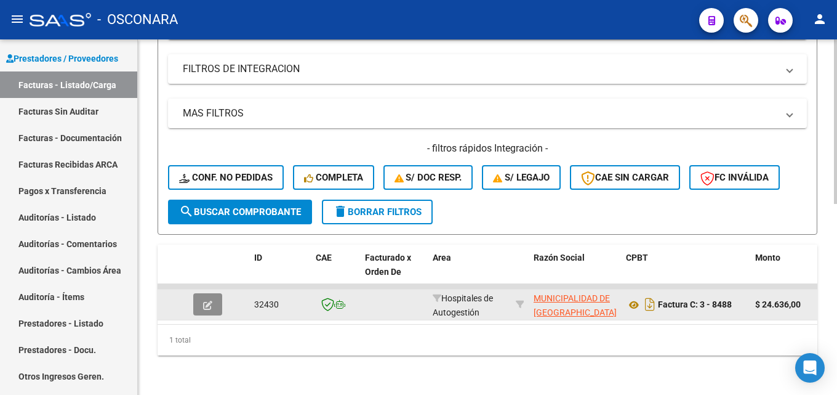
click at [201, 299] on button "button" at bounding box center [207, 304] width 29 height 22
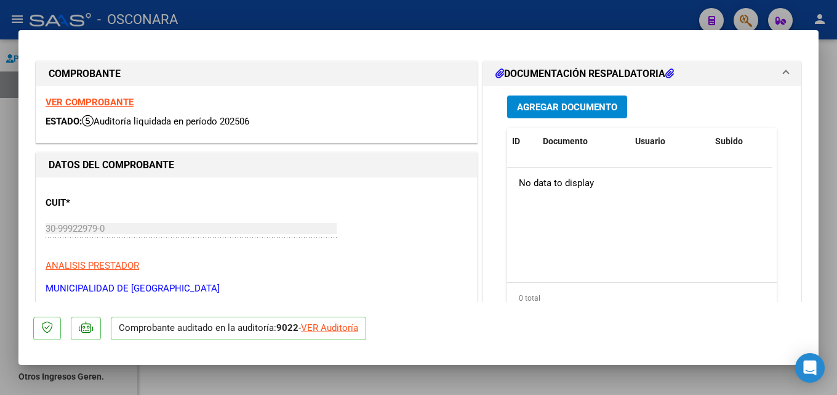
click at [820, 118] on div at bounding box center [418, 197] width 837 height 395
type input "$ 0,00"
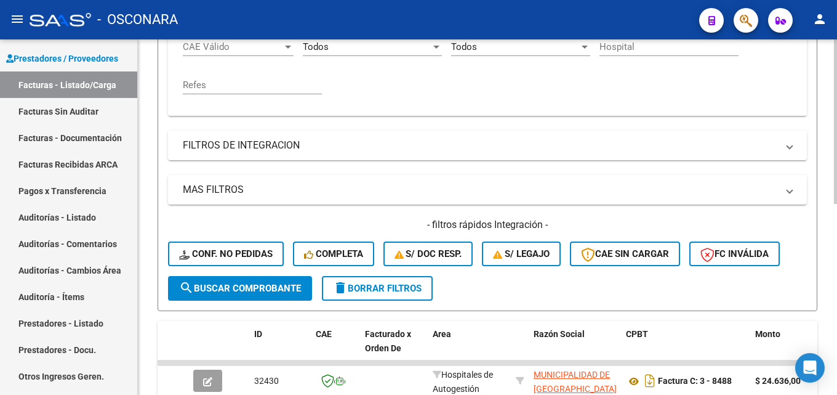
scroll to position [167, 0]
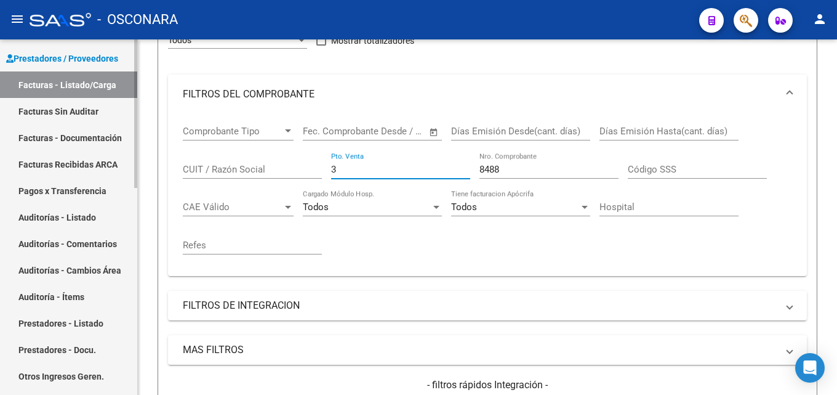
drag, startPoint x: 372, startPoint y: 166, endPoint x: 55, endPoint y: 174, distance: 317.2
click at [60, 174] on mat-sidenav-container "Firma Express Reportes Tablero de Control Ingresos Percibidos Análisis de todos…" at bounding box center [418, 216] width 837 height 355
type input "4"
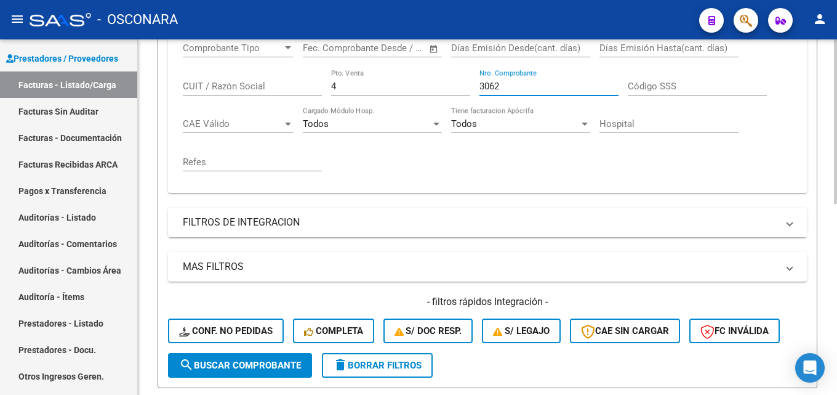
scroll to position [414, 0]
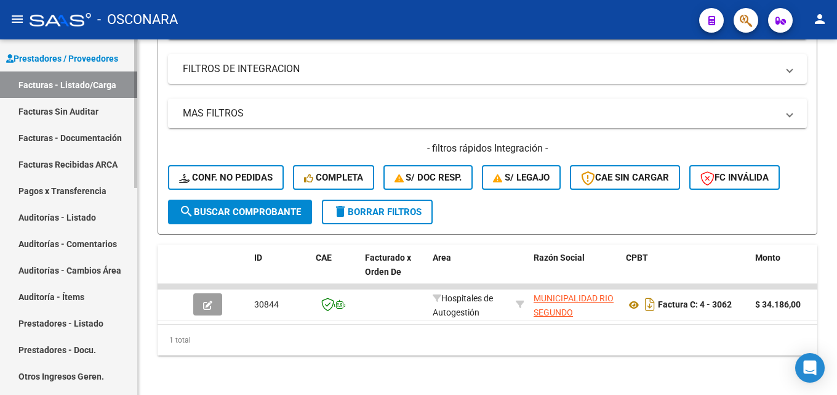
type input "3062"
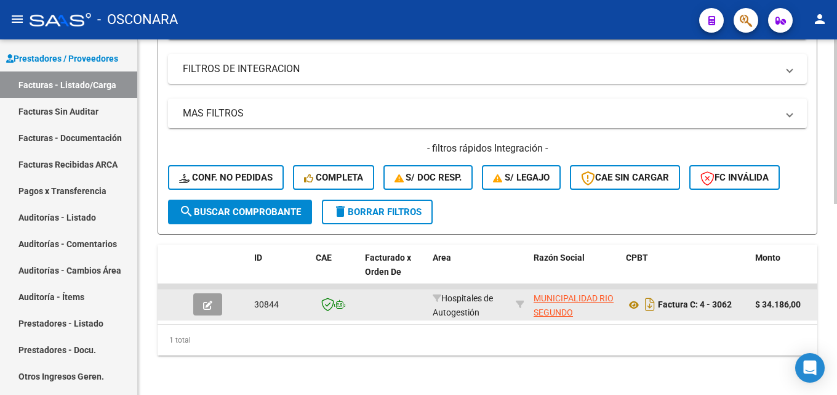
click at [215, 294] on button "button" at bounding box center [207, 304] width 29 height 22
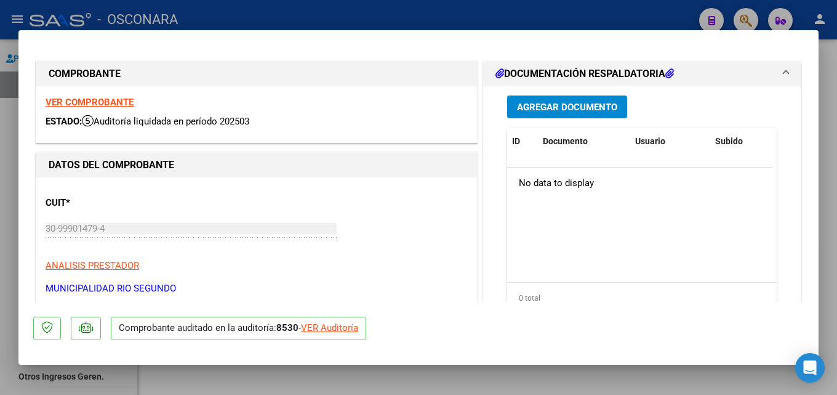
click at [823, 191] on div at bounding box center [418, 197] width 837 height 395
type input "$ 0,00"
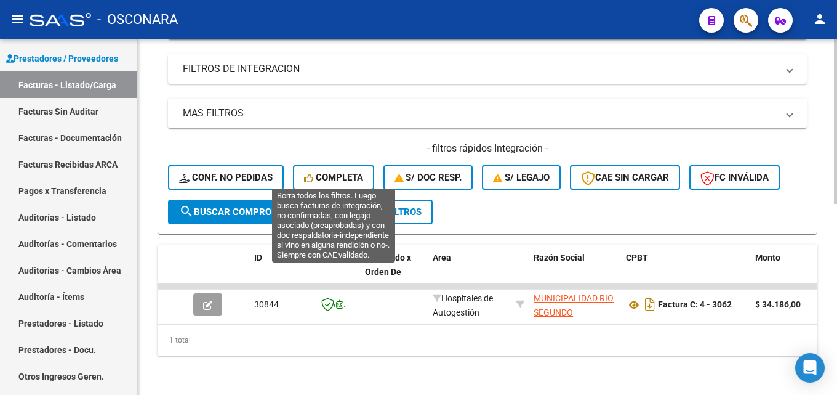
scroll to position [167, 0]
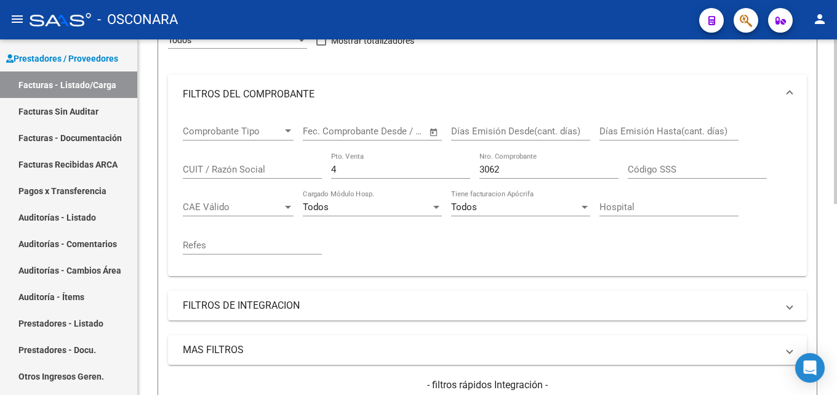
drag, startPoint x: 505, startPoint y: 166, endPoint x: 174, endPoint y: 171, distance: 331.3
click at [231, 180] on div "Comprobante Tipo Comprobante Tipo Start date – End date Fec. Comprobante Desde …" at bounding box center [488, 190] width 610 height 152
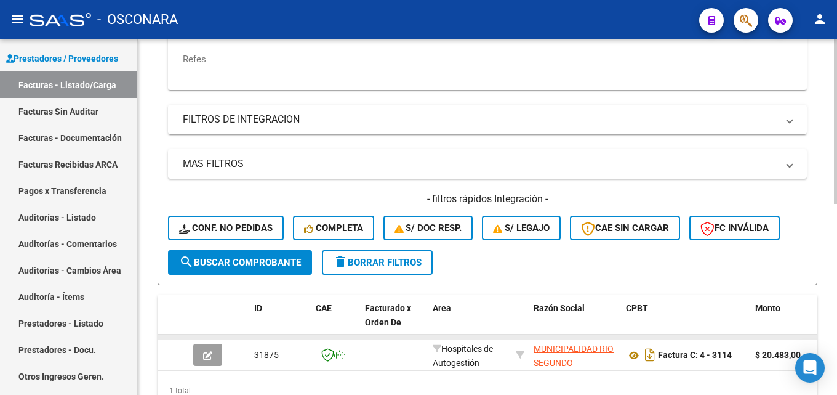
scroll to position [414, 0]
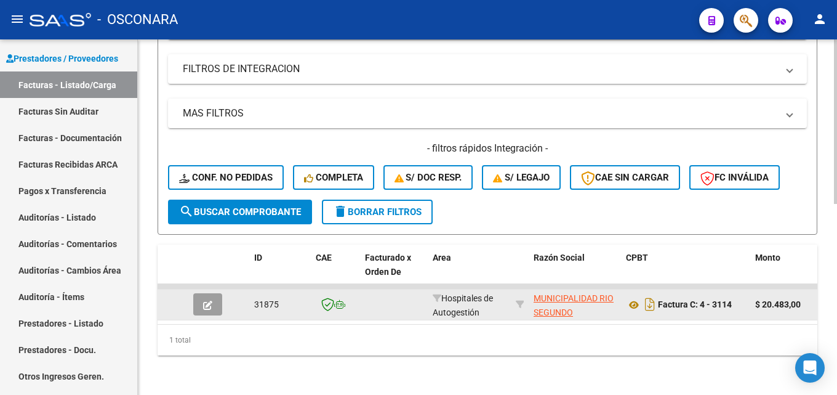
type input "3114"
click at [196, 293] on button "button" at bounding box center [207, 304] width 29 height 22
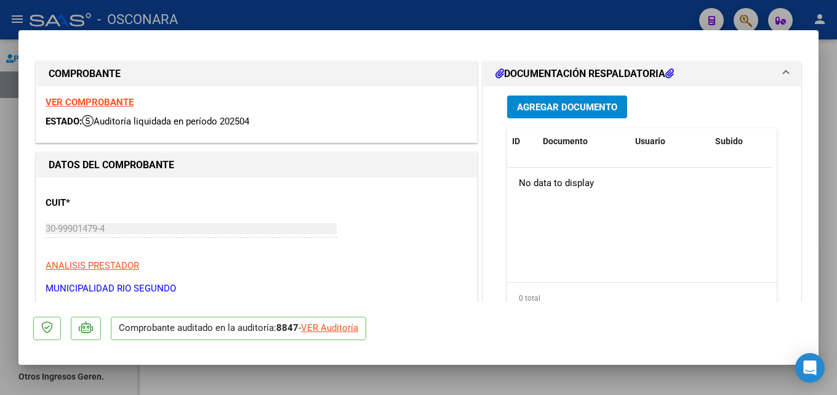
click at [837, 163] on div at bounding box center [418, 197] width 837 height 395
type input "$ 0,00"
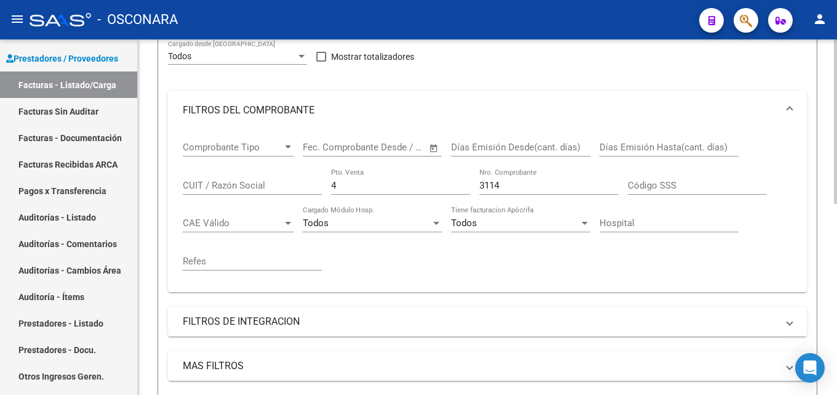
scroll to position [44, 0]
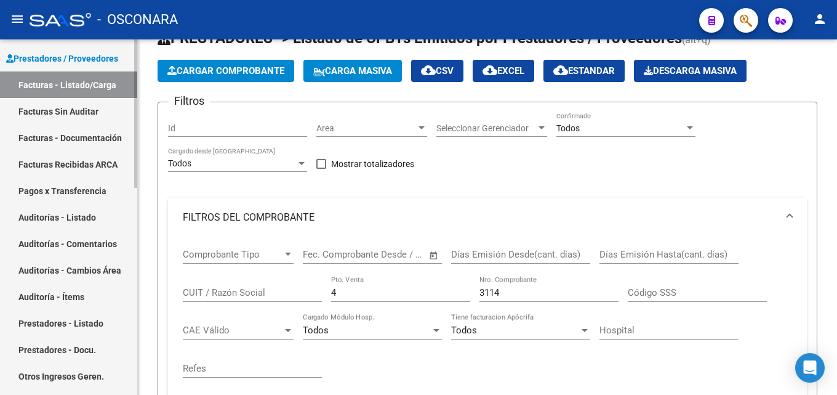
click at [100, 310] on mat-sidenav-container "Firma Express Reportes Tablero de Control Ingresos Percibidos Análisis de todos…" at bounding box center [418, 216] width 837 height 355
type input "10"
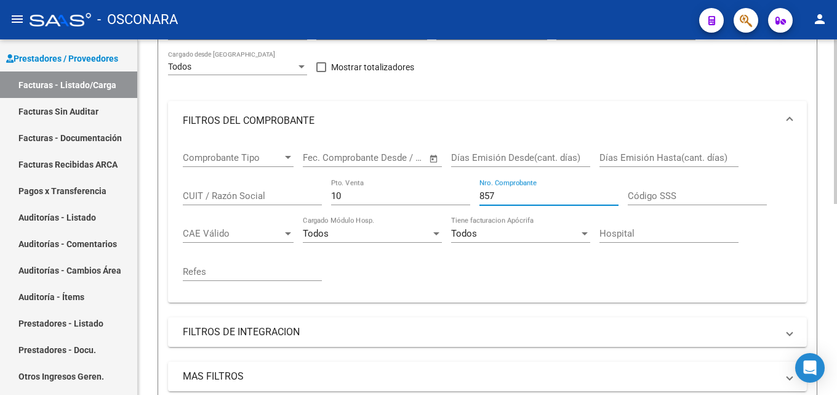
scroll to position [414, 0]
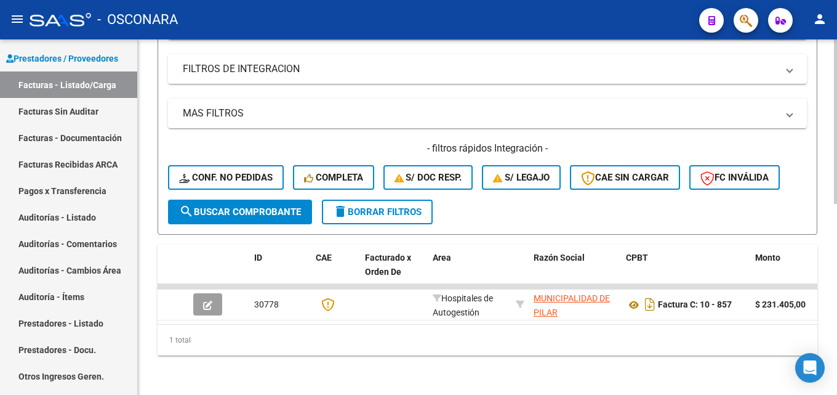
type input "857"
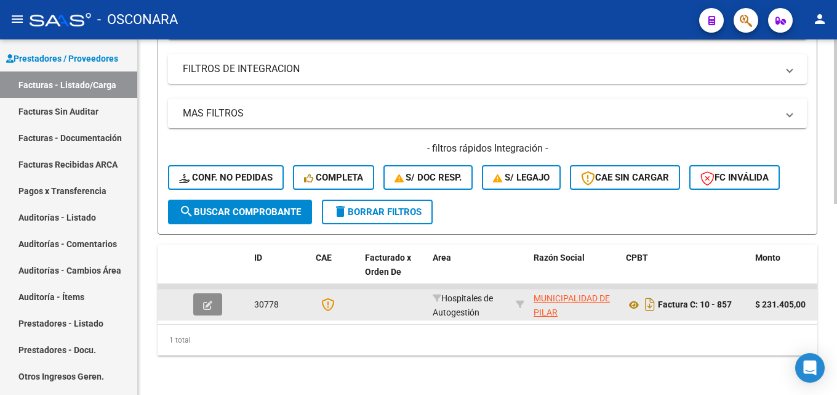
click at [204, 300] on icon "button" at bounding box center [207, 304] width 9 height 9
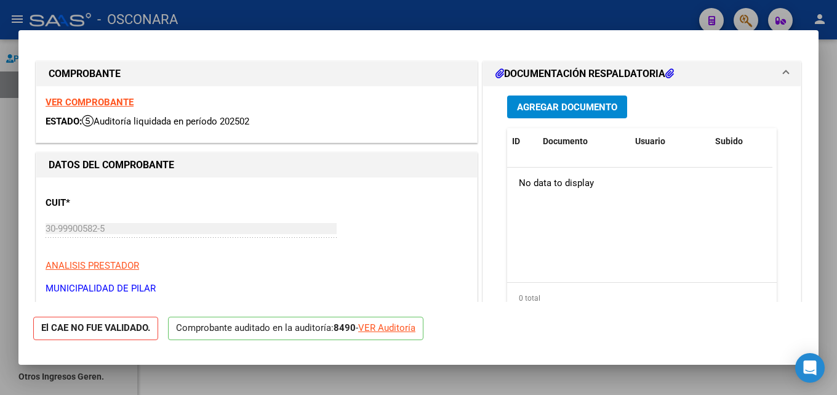
click at [837, 154] on div at bounding box center [418, 197] width 837 height 395
type input "$ 0,00"
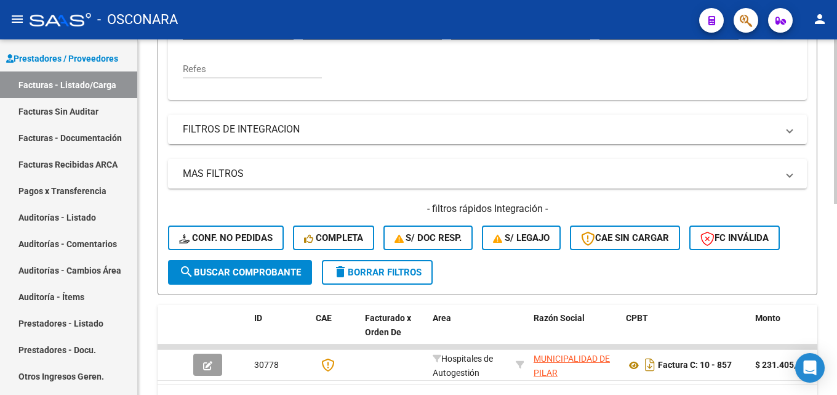
scroll to position [229, 0]
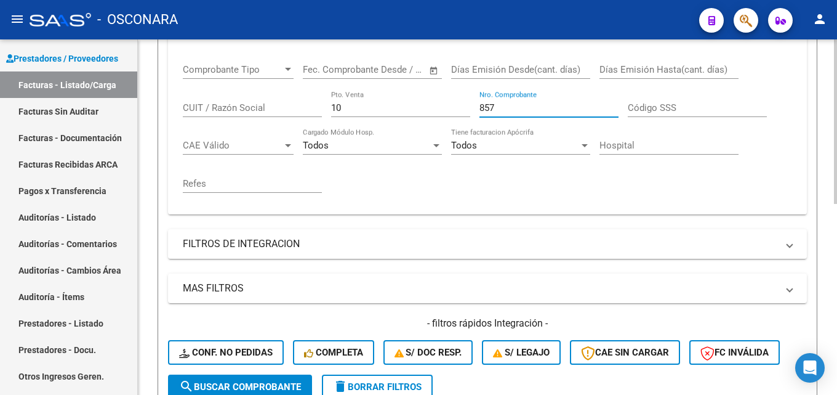
drag, startPoint x: 400, startPoint y: 110, endPoint x: 249, endPoint y: 115, distance: 151.5
click at [259, 116] on div "Comprobante Tipo Comprobante Tipo Start date – End date Fec. Comprobante Desde …" at bounding box center [488, 128] width 610 height 152
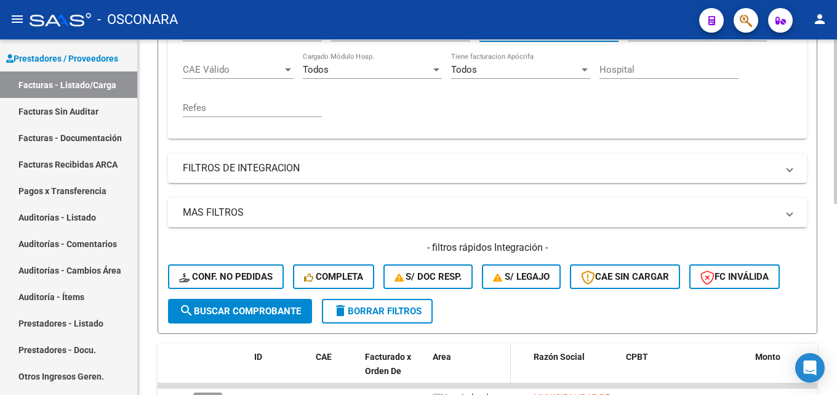
scroll to position [414, 0]
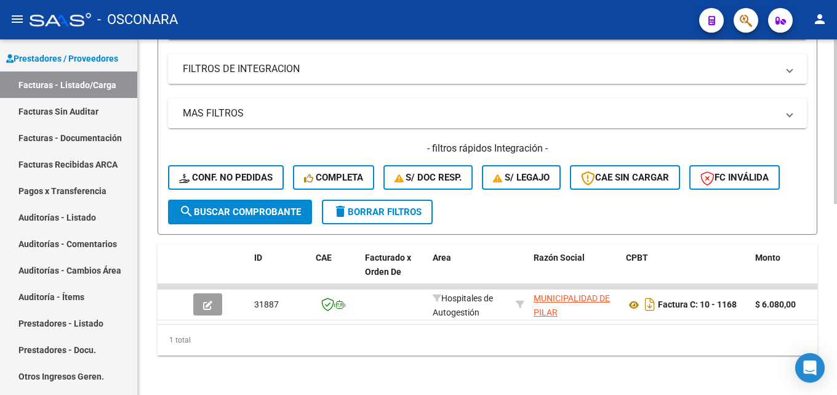
type input "1168"
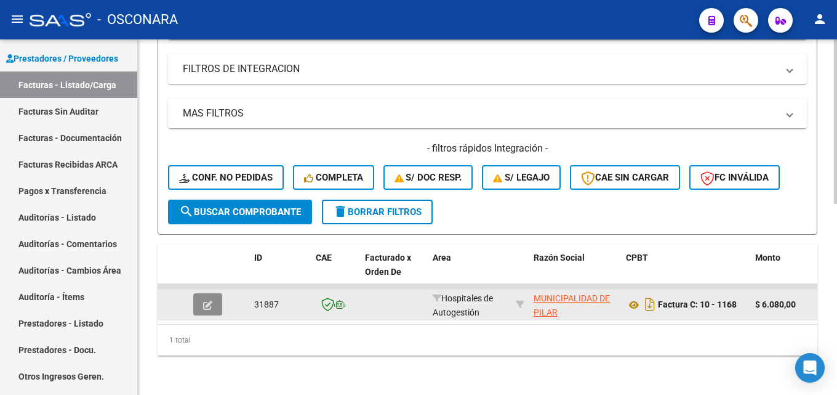
click at [207, 300] on icon "button" at bounding box center [207, 304] width 9 height 9
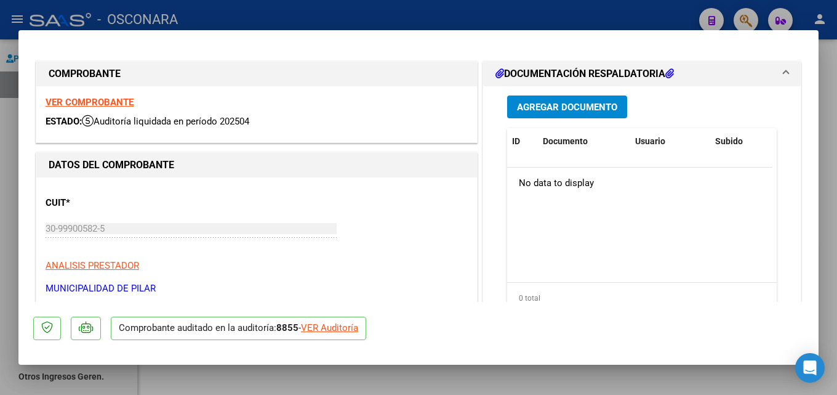
click at [837, 169] on div at bounding box center [418, 197] width 837 height 395
type input "$ 0,00"
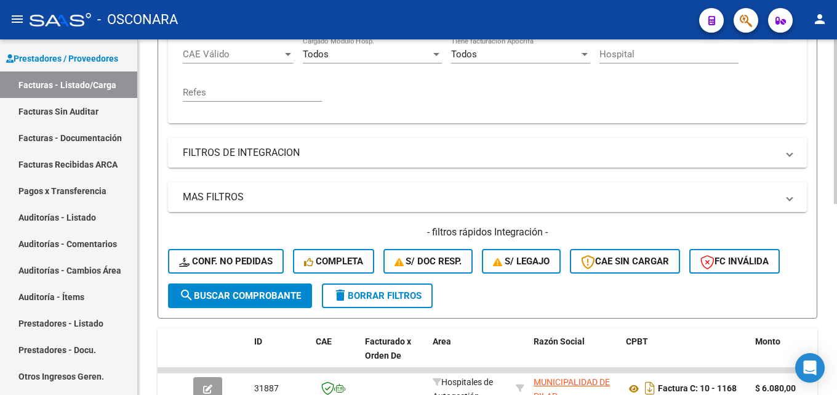
scroll to position [106, 0]
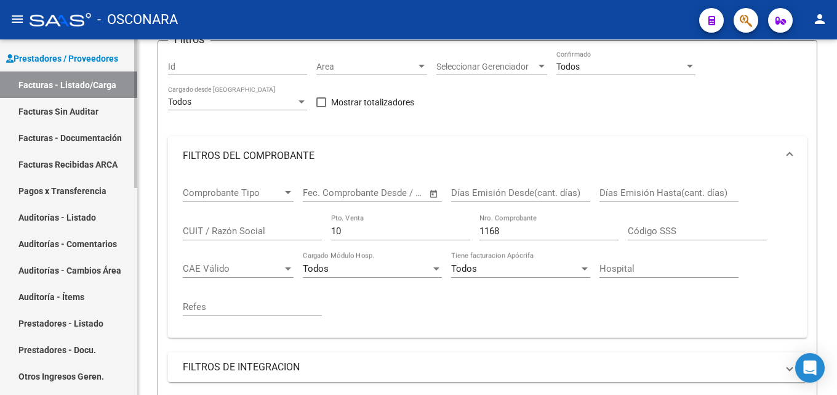
drag, startPoint x: 197, startPoint y: 236, endPoint x: 15, endPoint y: 257, distance: 182.8
click at [63, 256] on mat-sidenav-container "Firma Express Reportes Tablero de Control Ingresos Percibidos Análisis de todos…" at bounding box center [418, 216] width 837 height 355
type input "2"
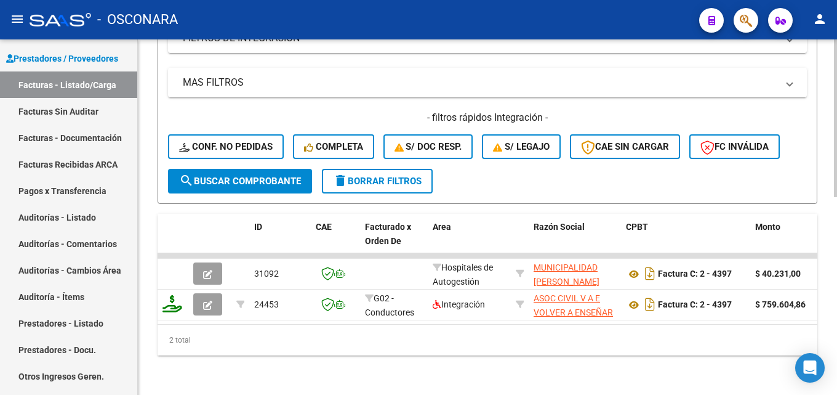
scroll to position [445, 0]
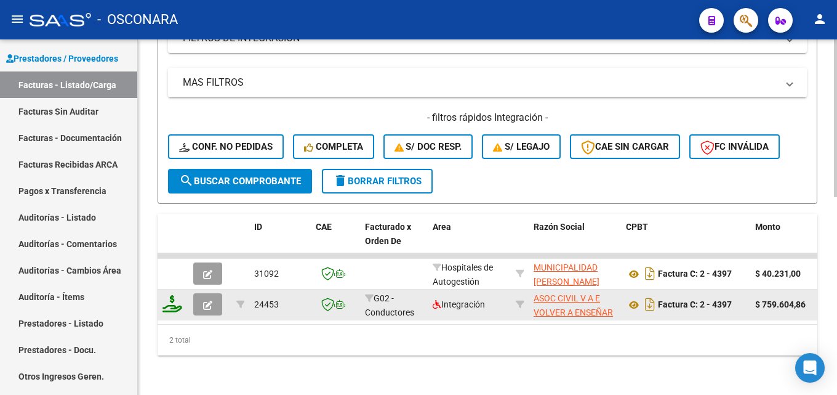
type input "4397"
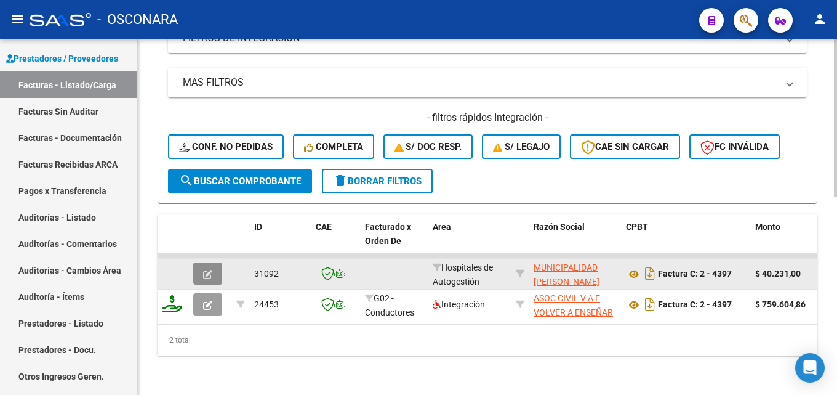
click at [201, 264] on button "button" at bounding box center [207, 273] width 29 height 22
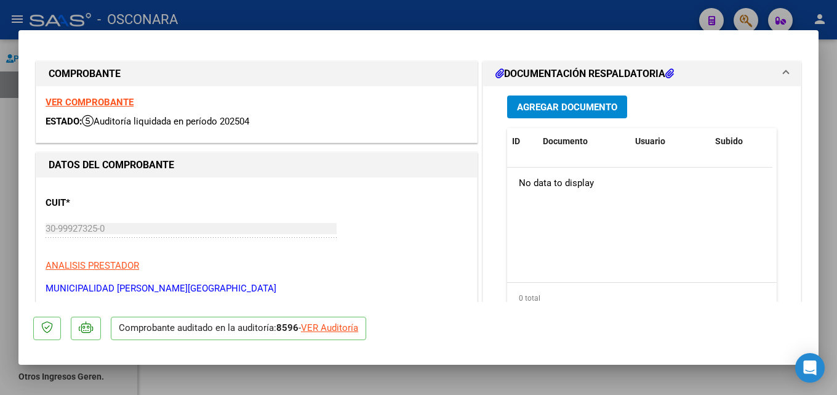
click at [834, 197] on div at bounding box center [418, 197] width 837 height 395
type input "$ 0,00"
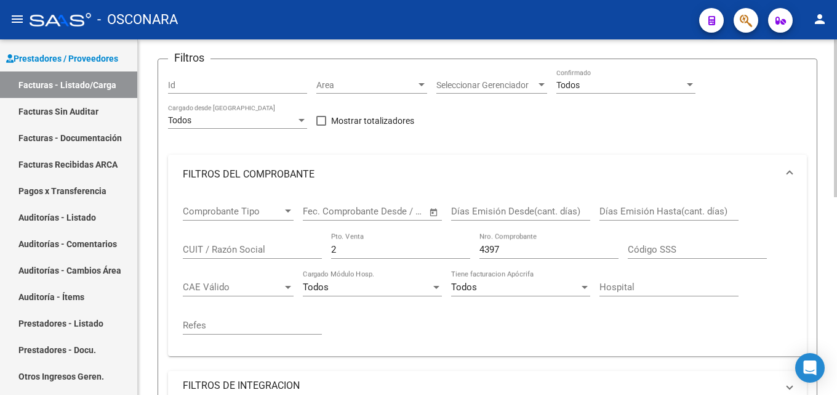
scroll to position [75, 0]
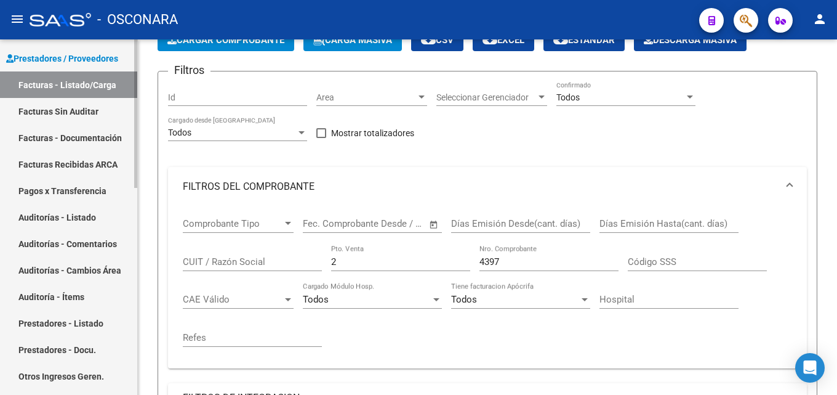
drag, startPoint x: 379, startPoint y: 260, endPoint x: 127, endPoint y: 252, distance: 252.6
click at [149, 260] on div "Video tutorial PRESTADORES -> Listado de CPBTs Emitidos por Prestadores / Prove…" at bounding box center [487, 359] width 699 height 790
type input "101"
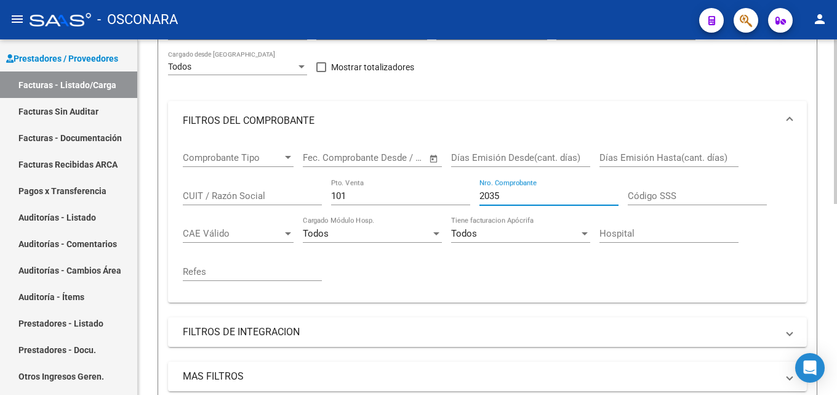
scroll to position [414, 0]
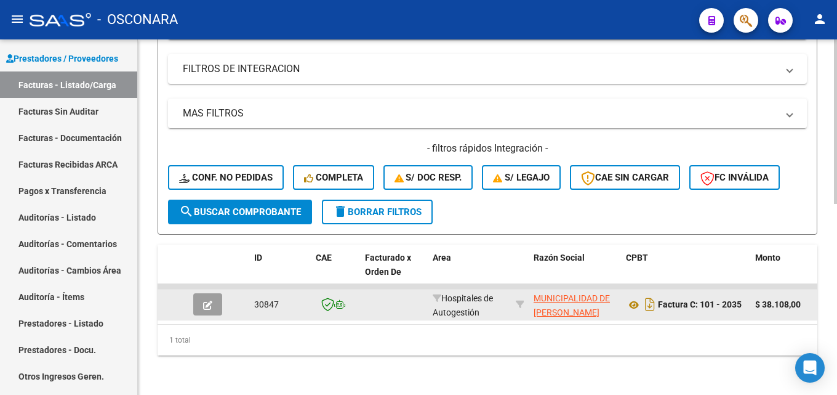
type input "2035"
click at [212, 296] on button "button" at bounding box center [207, 304] width 29 height 22
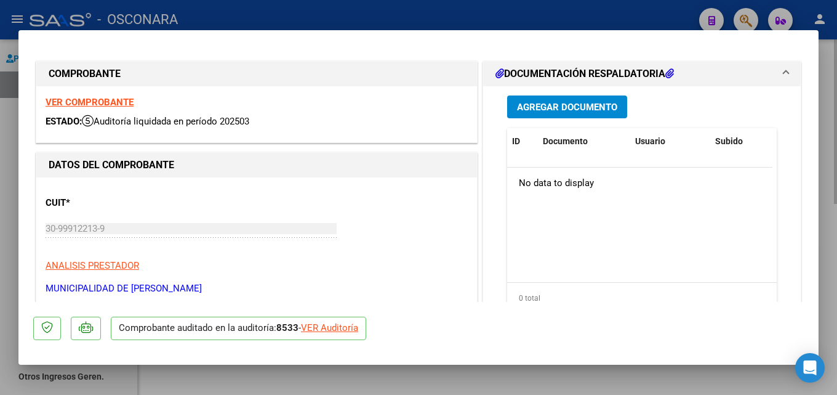
click at [837, 174] on div at bounding box center [418, 197] width 837 height 395
type input "$ 0,00"
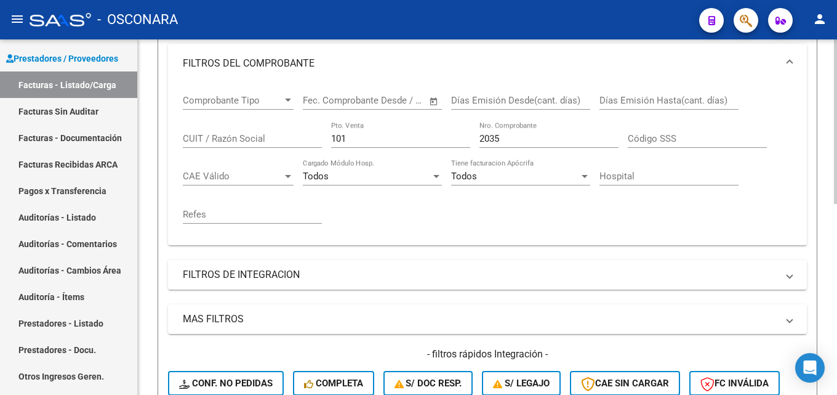
scroll to position [106, 0]
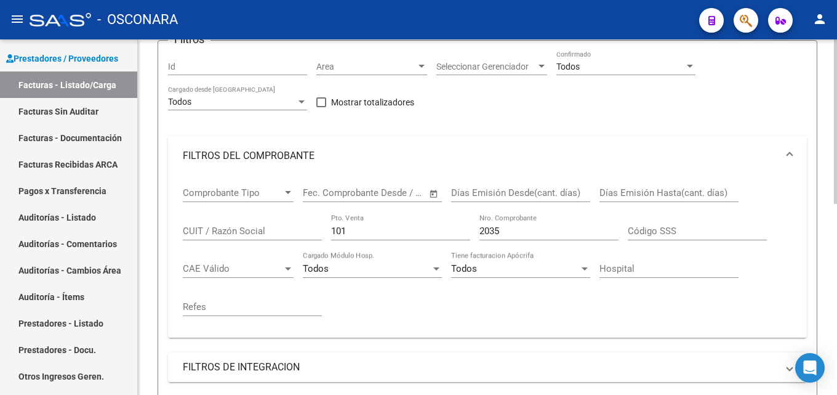
drag, startPoint x: 536, startPoint y: 232, endPoint x: 258, endPoint y: 244, distance: 278.6
click at [258, 244] on div "Comprobante Tipo Comprobante Tipo Start date – End date Fec. Comprobante Desde …" at bounding box center [488, 251] width 610 height 152
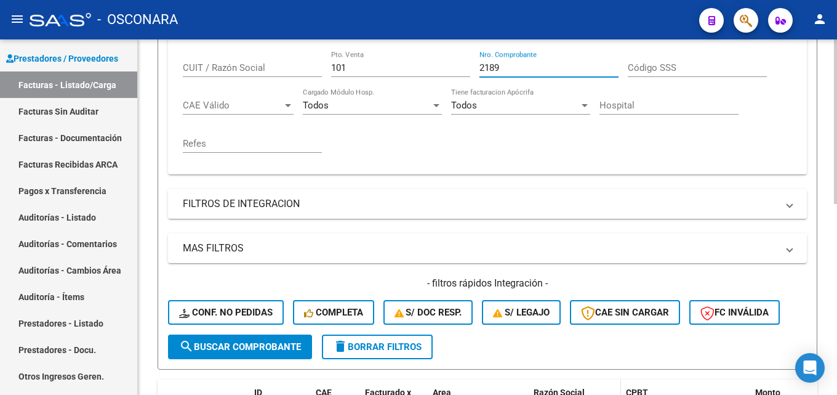
scroll to position [414, 0]
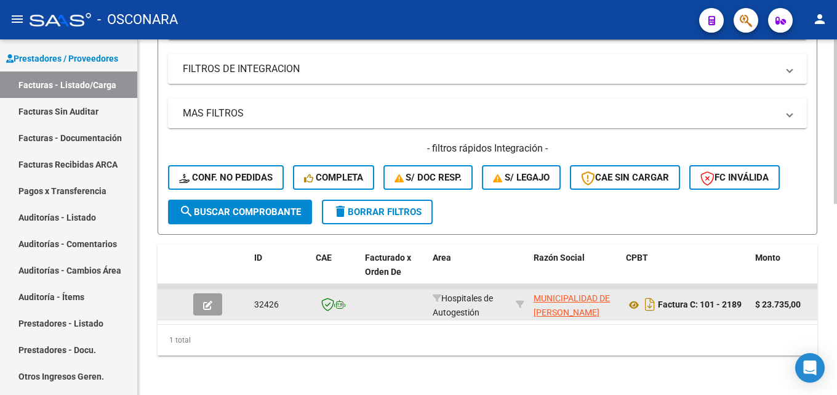
type input "2189"
click at [206, 300] on icon "button" at bounding box center [207, 304] width 9 height 9
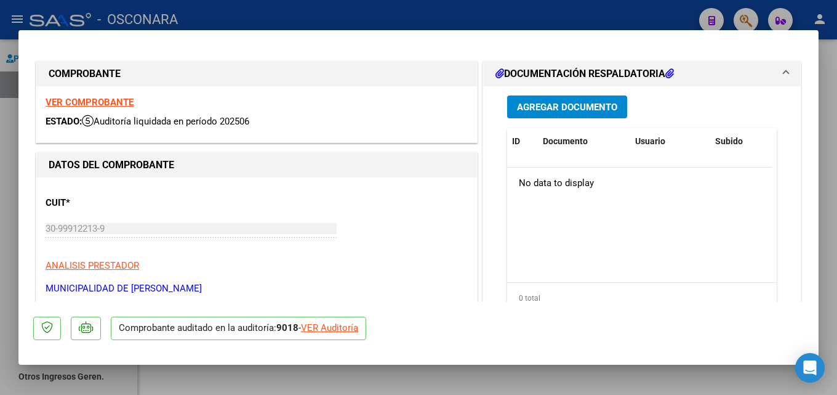
click at [837, 165] on div at bounding box center [418, 197] width 837 height 395
type input "$ 0,00"
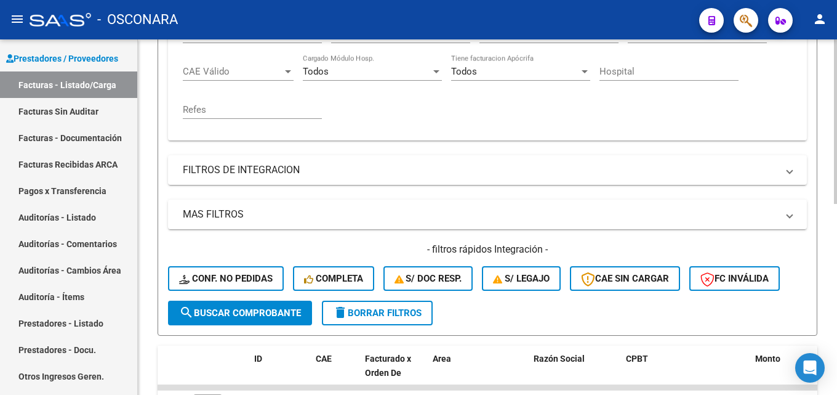
scroll to position [106, 0]
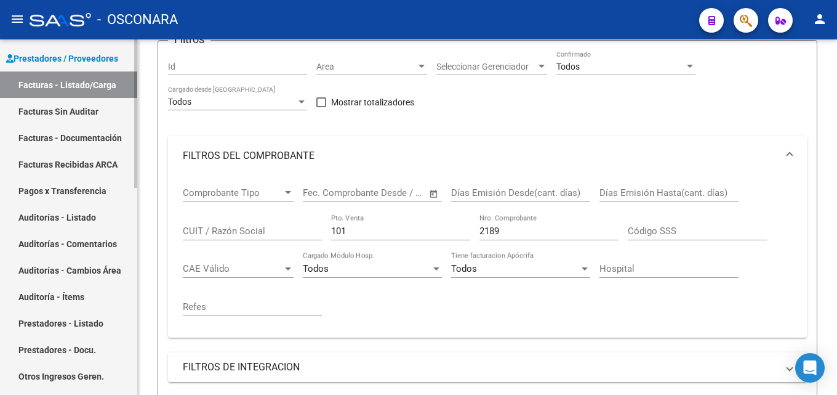
drag, startPoint x: 375, startPoint y: 227, endPoint x: 66, endPoint y: 214, distance: 308.8
click at [95, 222] on mat-sidenav-container "Firma Express Reportes Tablero de Control Ingresos Percibidos Análisis de todos…" at bounding box center [418, 216] width 837 height 355
type input "10"
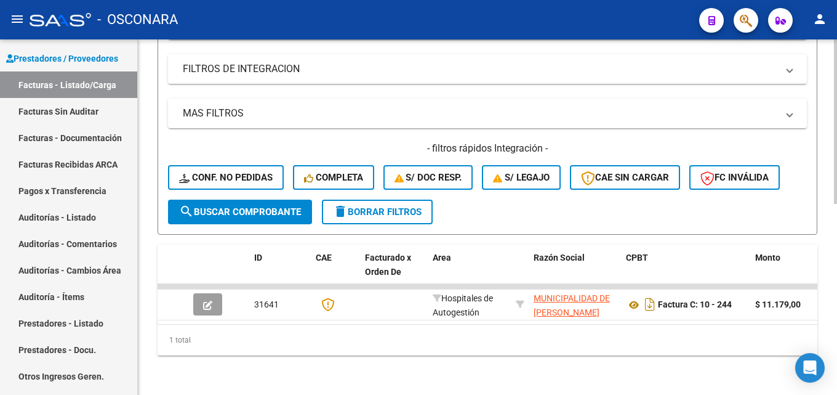
scroll to position [414, 0]
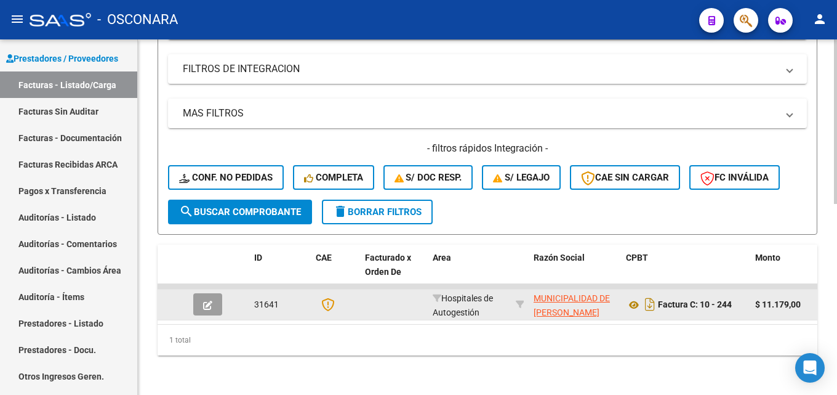
type input "244"
click at [198, 295] on button "button" at bounding box center [207, 304] width 29 height 22
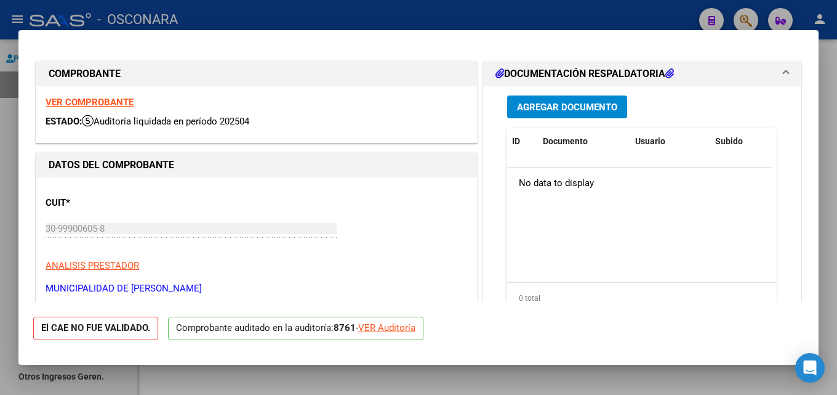
click at [837, 159] on div at bounding box center [418, 197] width 837 height 395
type input "$ 0,00"
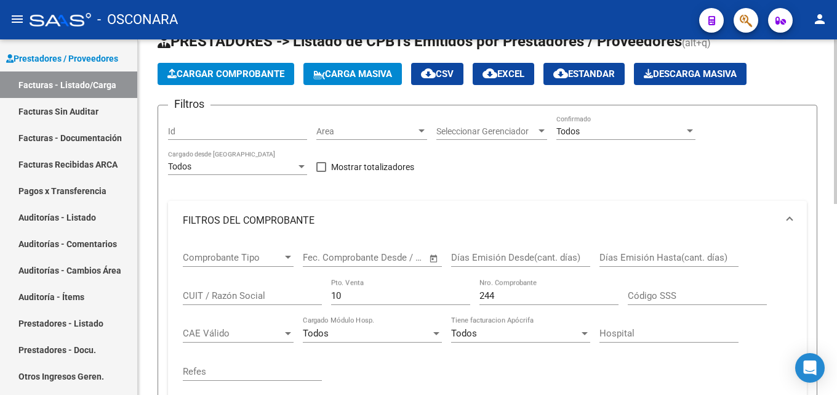
scroll to position [123, 0]
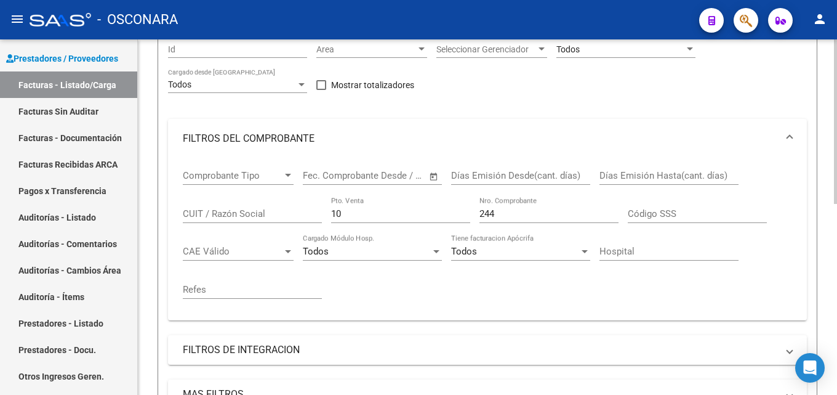
drag, startPoint x: 373, startPoint y: 207, endPoint x: 178, endPoint y: 219, distance: 195.0
click at [188, 219] on div "Comprobante Tipo Comprobante Tipo Start date – End date Fec. Comprobante Desde …" at bounding box center [488, 234] width 610 height 152
click at [391, 214] on input "10" at bounding box center [400, 213] width 139 height 11
drag, startPoint x: 395, startPoint y: 213, endPoint x: 84, endPoint y: 243, distance: 312.3
click at [100, 240] on mat-sidenav-container "Firma Express Reportes Tablero de Control Ingresos Percibidos Análisis de todos…" at bounding box center [418, 216] width 837 height 355
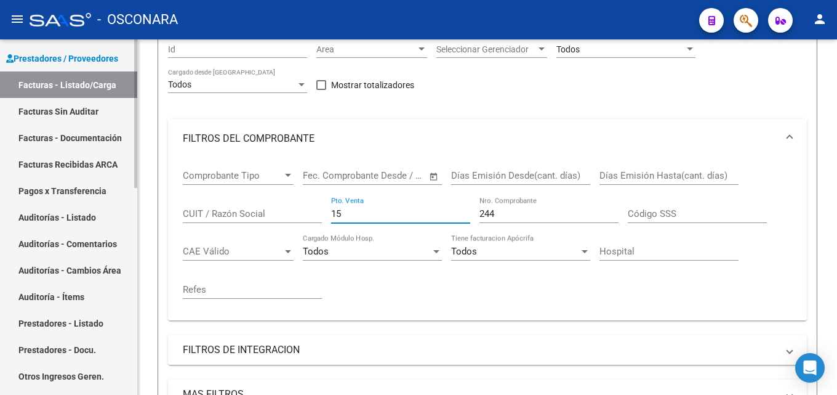
type input "15"
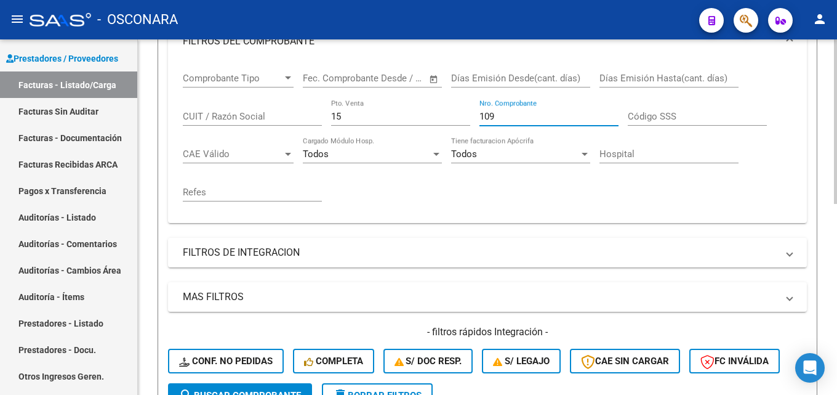
scroll to position [414, 0]
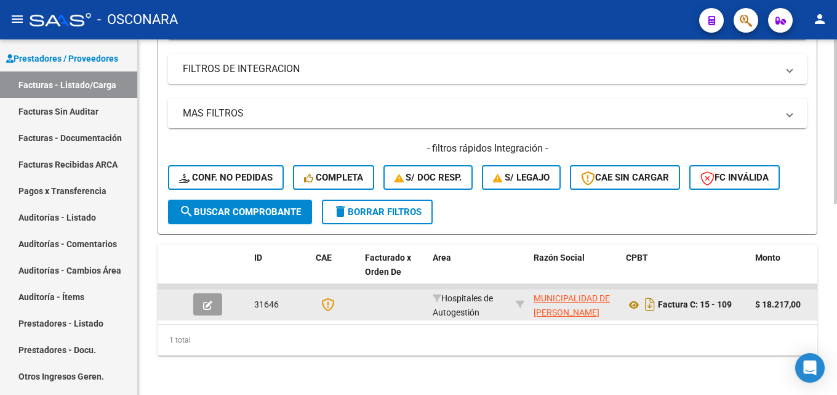
type input "109"
click at [186, 289] on datatable-body-cell at bounding box center [173, 304] width 31 height 30
click at [194, 293] on button "button" at bounding box center [207, 304] width 29 height 22
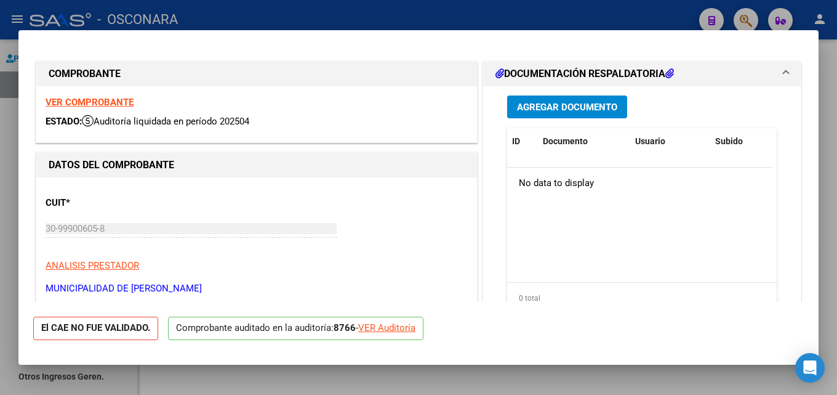
click at [837, 148] on div at bounding box center [418, 197] width 837 height 395
type input "$ 0,00"
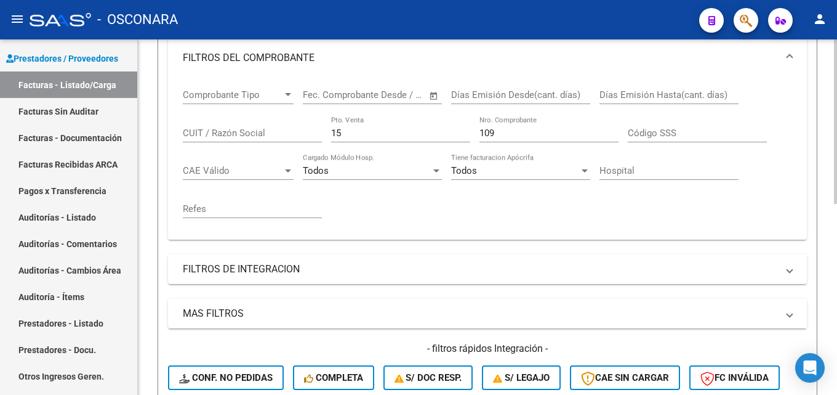
scroll to position [106, 0]
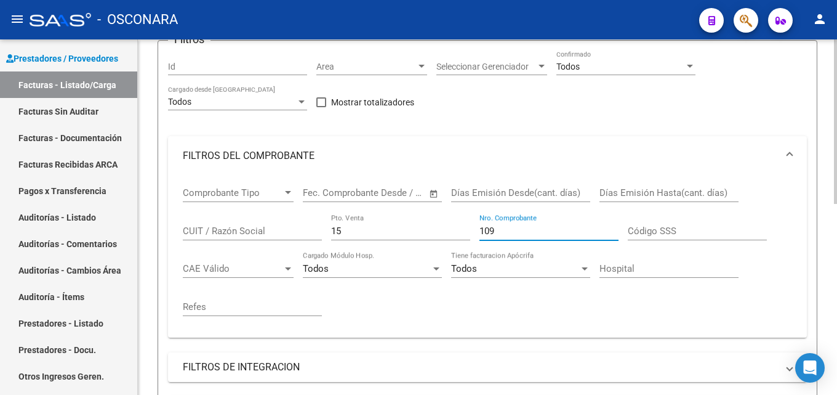
drag, startPoint x: 514, startPoint y: 225, endPoint x: 453, endPoint y: 243, distance: 63.7
click at [453, 243] on div "Comprobante Tipo Comprobante Tipo Start date – End date Fec. Comprobante Desde …" at bounding box center [488, 251] width 610 height 152
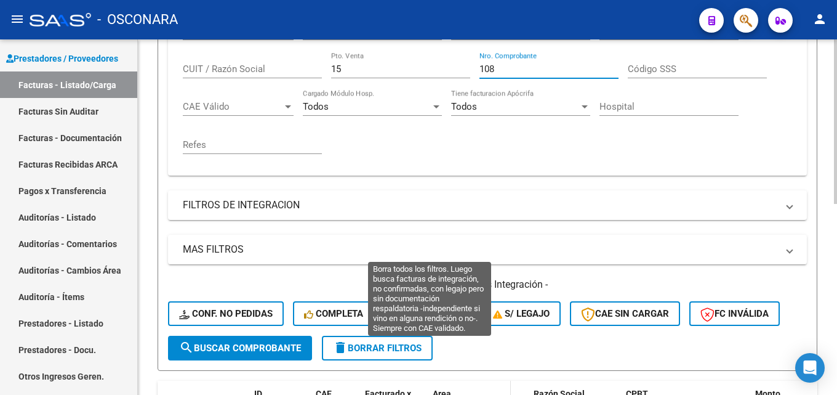
scroll to position [414, 0]
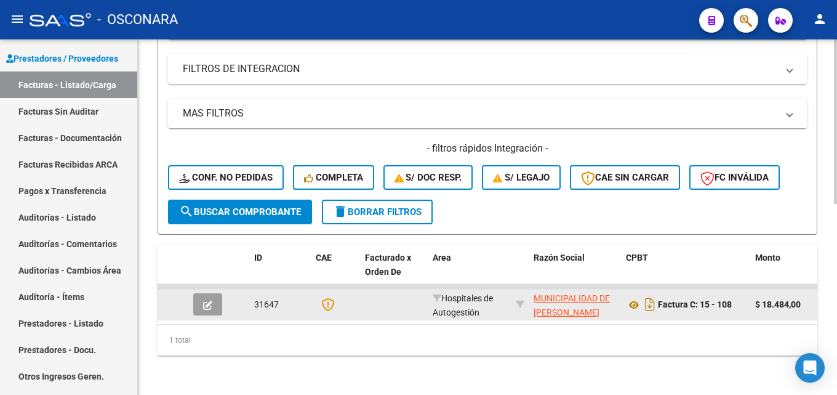
type input "108"
click at [193, 299] on datatable-body-cell at bounding box center [209, 304] width 43 height 30
click at [216, 294] on button "button" at bounding box center [207, 304] width 29 height 22
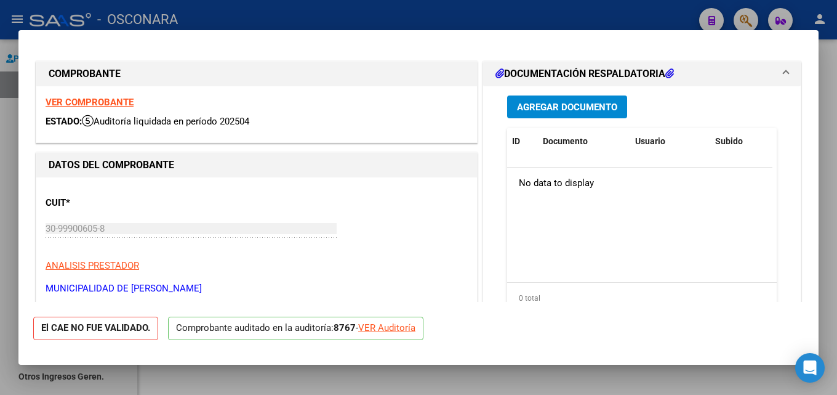
drag, startPoint x: 837, startPoint y: 156, endPoint x: 417, endPoint y: 156, distance: 419.9
click at [836, 156] on div at bounding box center [418, 197] width 837 height 395
type input "$ 0,00"
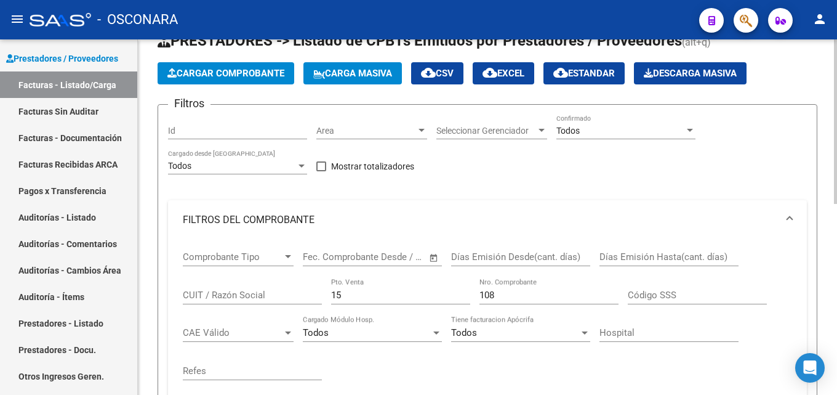
scroll to position [123, 0]
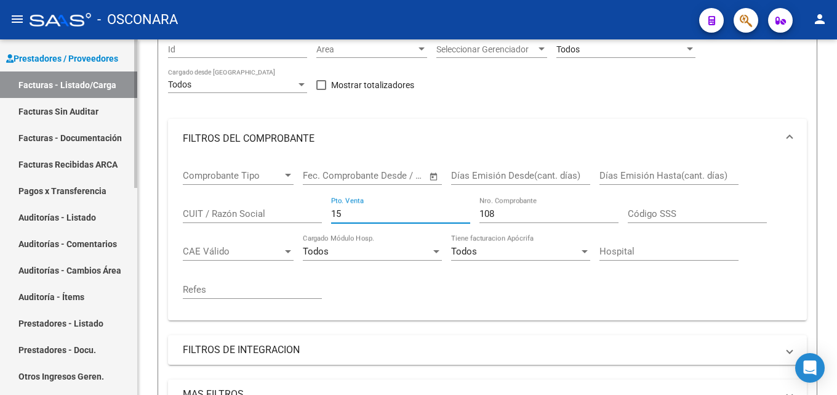
drag, startPoint x: 364, startPoint y: 213, endPoint x: 106, endPoint y: 238, distance: 259.2
click at [115, 238] on mat-sidenav-container "Firma Express Reportes Tablero de Control Ingresos Percibidos Análisis de todos…" at bounding box center [418, 216] width 837 height 355
type input "10"
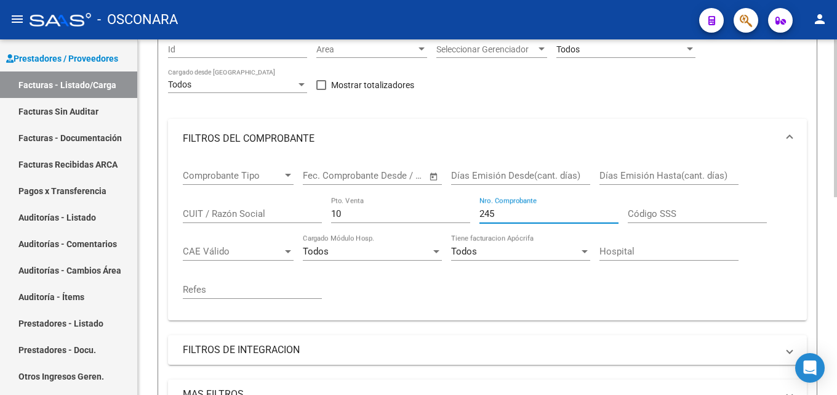
type input "245"
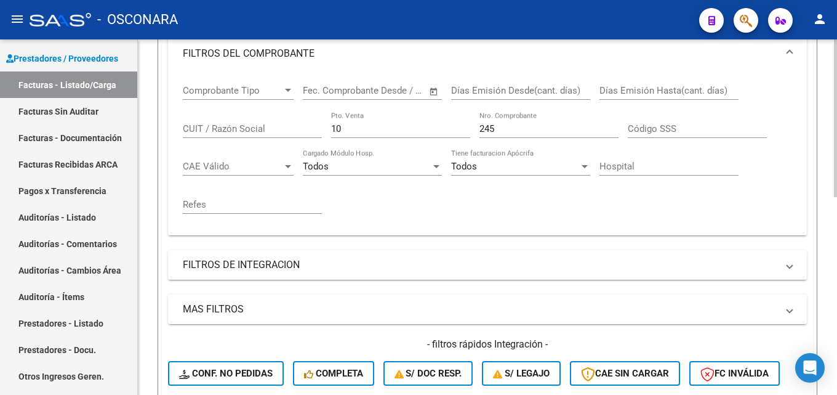
scroll to position [431, 0]
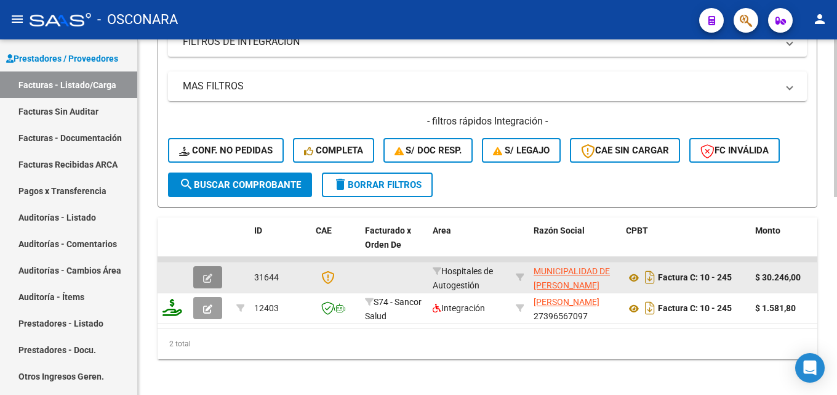
click at [208, 276] on icon "button" at bounding box center [207, 277] width 9 height 9
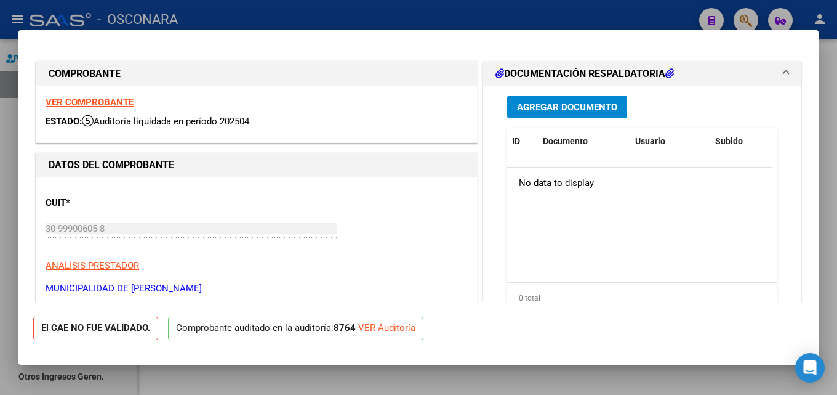
click at [834, 171] on div at bounding box center [418, 197] width 837 height 395
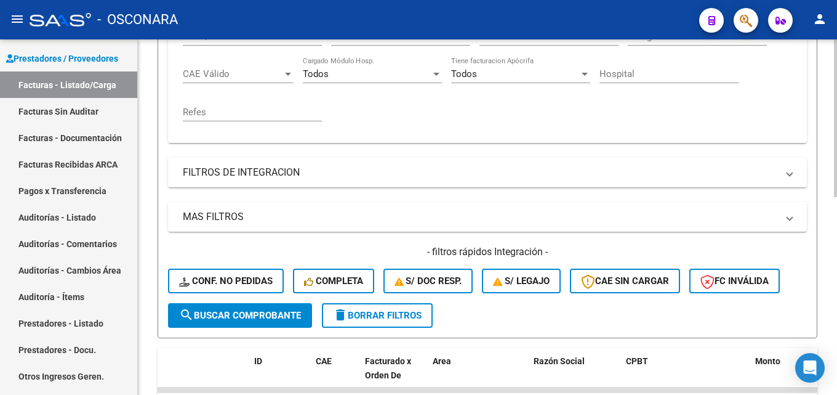
scroll to position [123, 0]
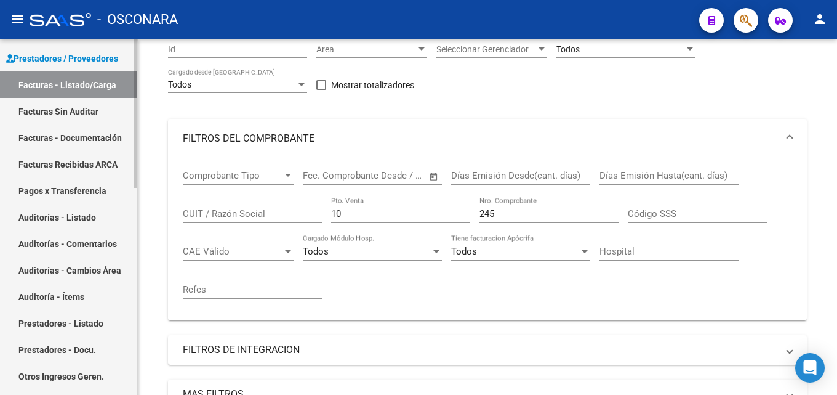
drag, startPoint x: 384, startPoint y: 218, endPoint x: 115, endPoint y: 222, distance: 268.5
click at [140, 222] on div "Video tutorial PRESTADORES -> Listado de CPBTs Emitidos por Prestadores / Prove…" at bounding box center [487, 311] width 699 height 790
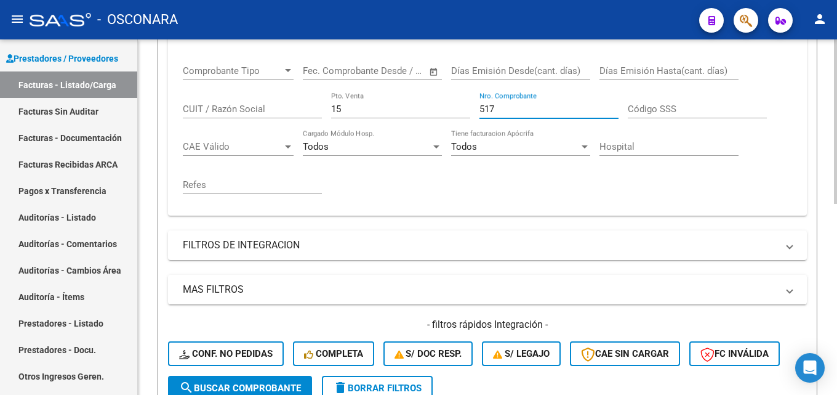
scroll to position [414, 0]
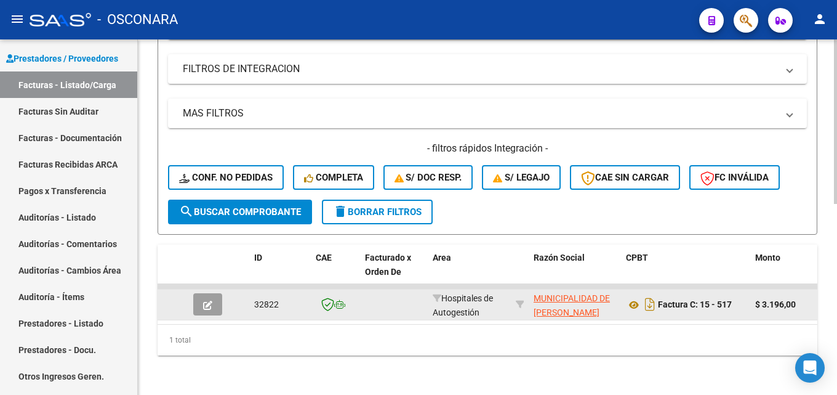
click at [208, 300] on icon "button" at bounding box center [207, 304] width 9 height 9
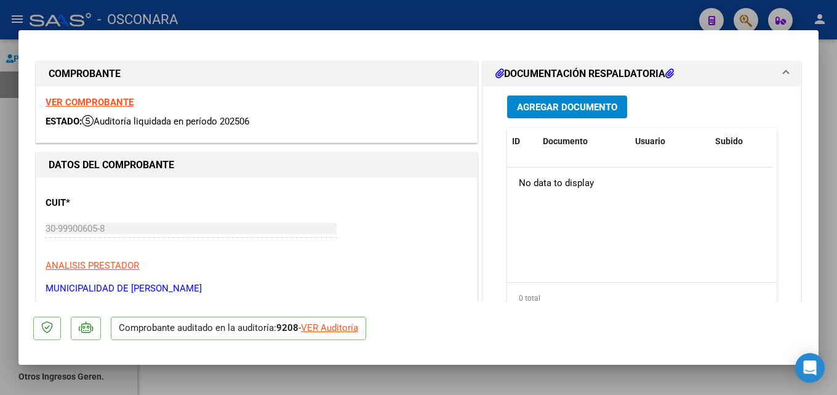
click at [837, 203] on div at bounding box center [418, 197] width 837 height 395
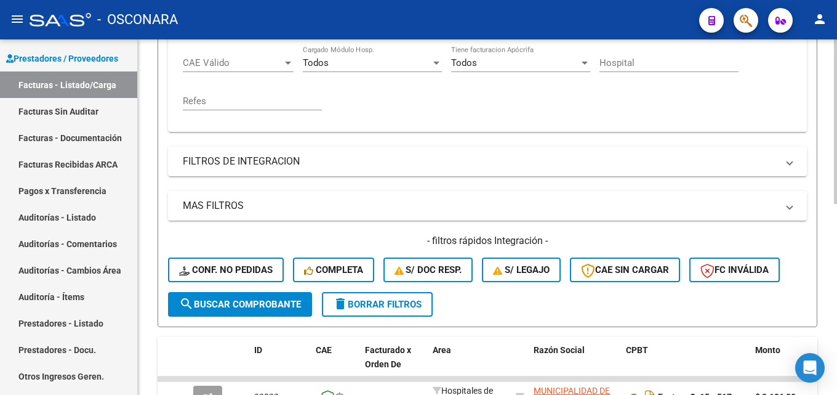
scroll to position [106, 0]
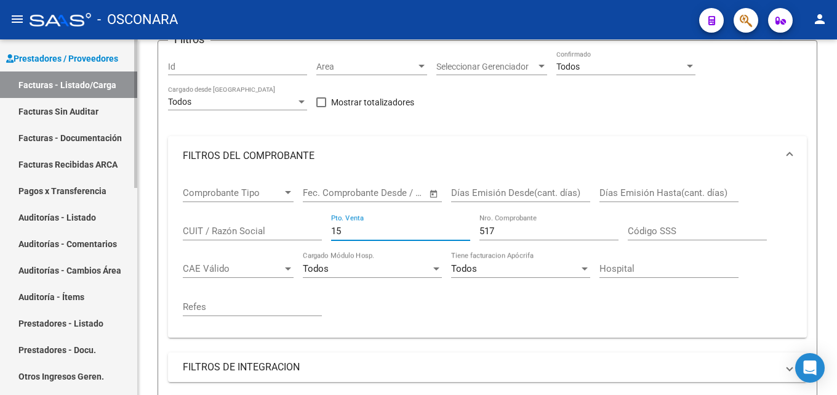
drag, startPoint x: 97, startPoint y: 250, endPoint x: 71, endPoint y: 254, distance: 26.1
click at [83, 252] on mat-sidenav-container "Firma Express Reportes Tablero de Control Ingresos Percibidos Análisis de todos…" at bounding box center [418, 216] width 837 height 355
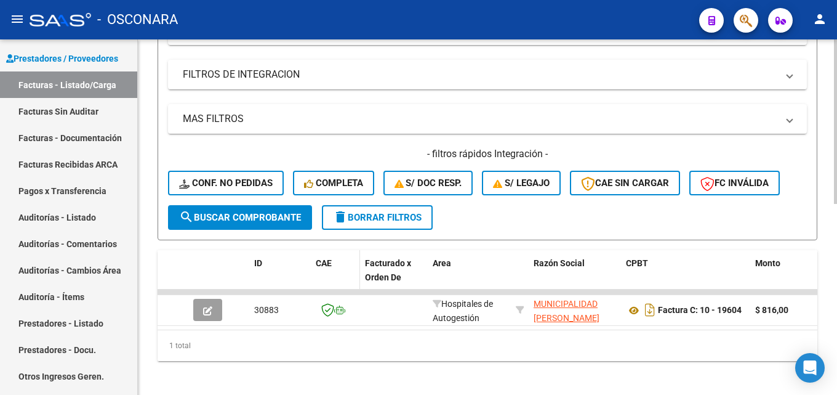
scroll to position [414, 0]
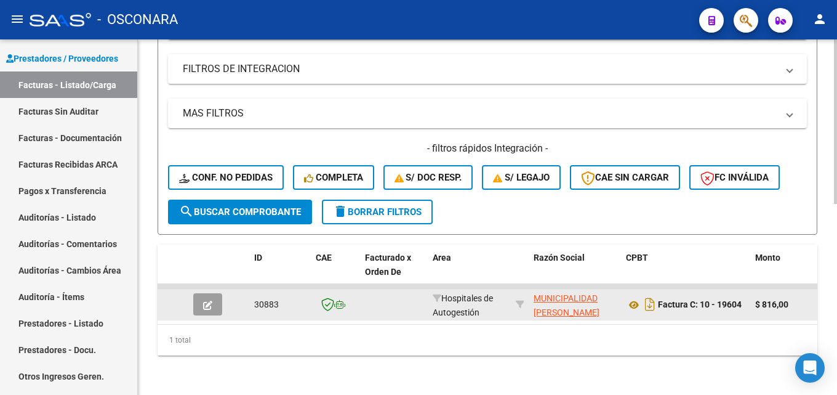
click at [194, 294] on button "button" at bounding box center [207, 304] width 29 height 22
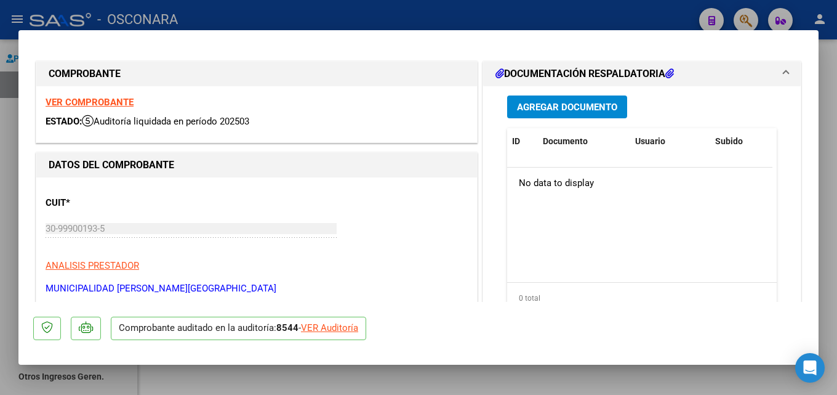
click at [837, 195] on div at bounding box center [418, 197] width 837 height 395
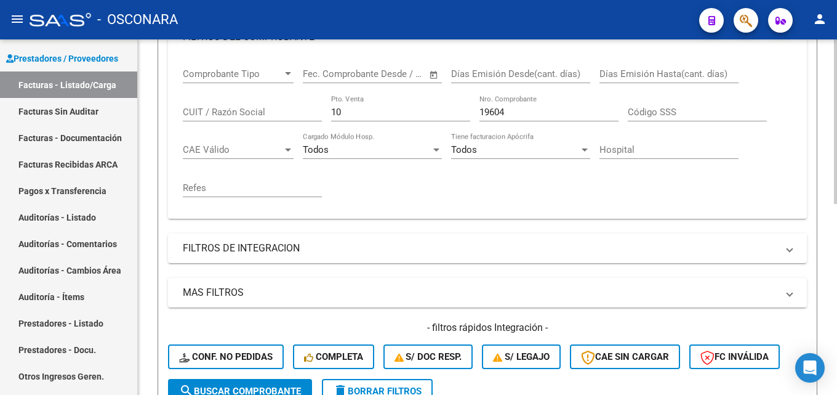
scroll to position [106, 0]
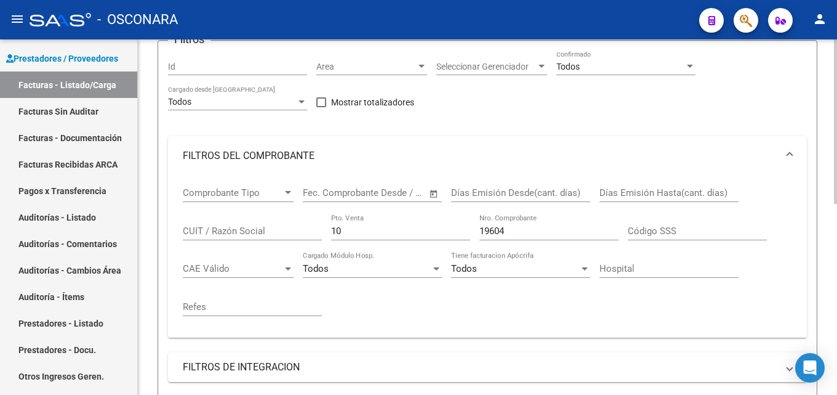
drag, startPoint x: 531, startPoint y: 229, endPoint x: 311, endPoint y: 224, distance: 219.9
click at [327, 229] on div "Comprobante Tipo Comprobante Tipo Start date – End date Fec. Comprobante Desde …" at bounding box center [488, 251] width 610 height 152
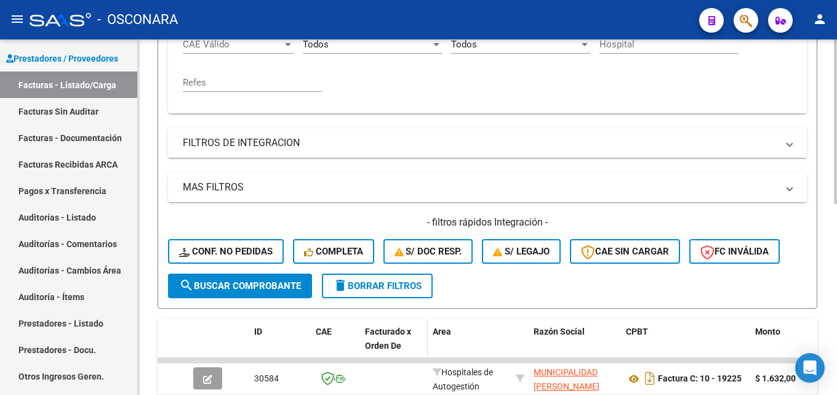
scroll to position [414, 0]
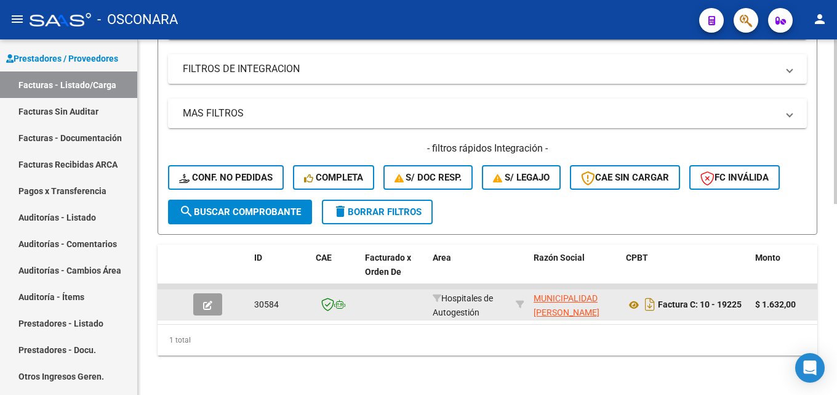
click at [201, 293] on button "button" at bounding box center [207, 304] width 29 height 22
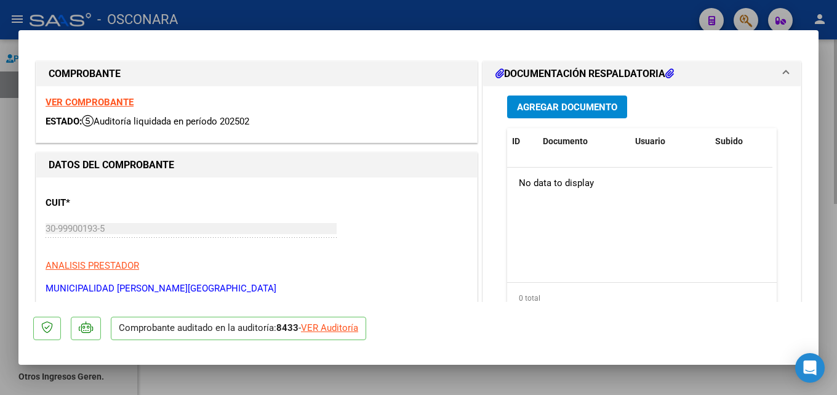
click at [834, 156] on div at bounding box center [418, 197] width 837 height 395
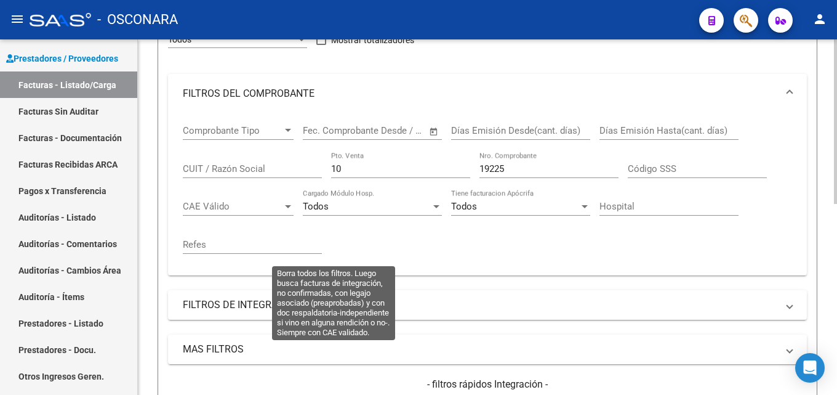
scroll to position [167, 0]
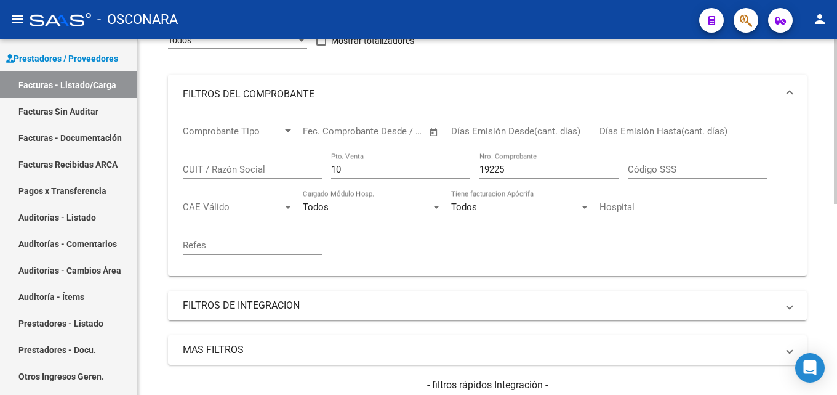
drag, startPoint x: 479, startPoint y: 174, endPoint x: 265, endPoint y: 220, distance: 218.7
click at [291, 219] on div "Comprobante Tipo Comprobante Tipo Start date – End date Fec. Comprobante Desde …" at bounding box center [488, 190] width 610 height 152
click at [560, 209] on div "Todos" at bounding box center [515, 206] width 128 height 11
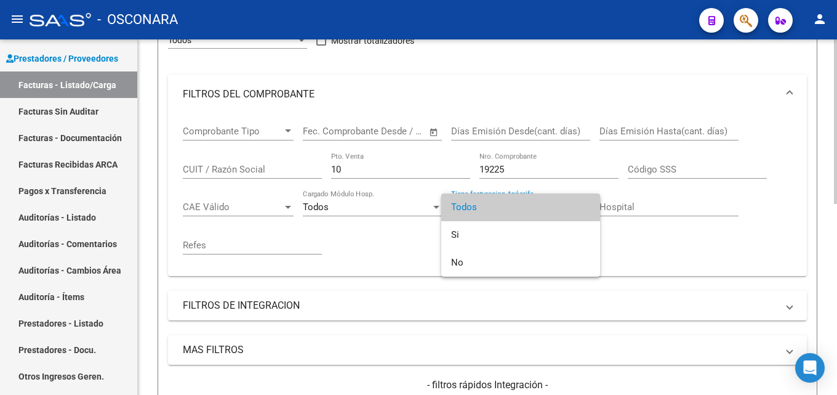
drag, startPoint x: 522, startPoint y: 165, endPoint x: 321, endPoint y: 167, distance: 200.1
click at [321, 167] on div at bounding box center [418, 197] width 837 height 395
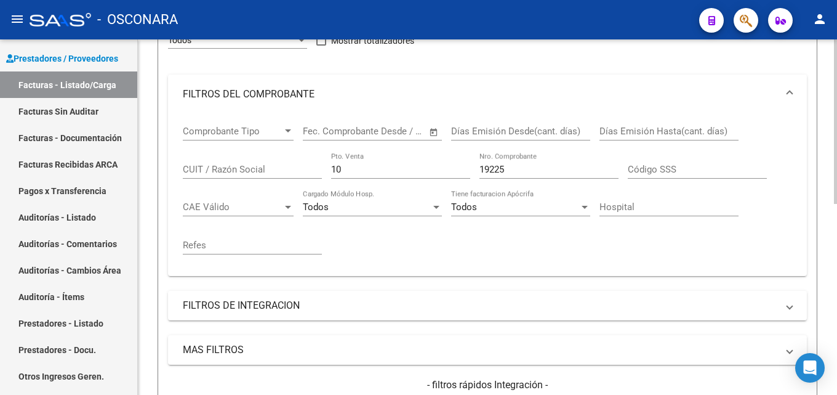
click at [570, 164] on input "19225" at bounding box center [549, 169] width 139 height 11
drag, startPoint x: 546, startPoint y: 166, endPoint x: 186, endPoint y: 175, distance: 359.7
click at [195, 177] on div "Comprobante Tipo Comprobante Tipo Start date – End date Fec. Comprobante Desde …" at bounding box center [488, 190] width 610 height 152
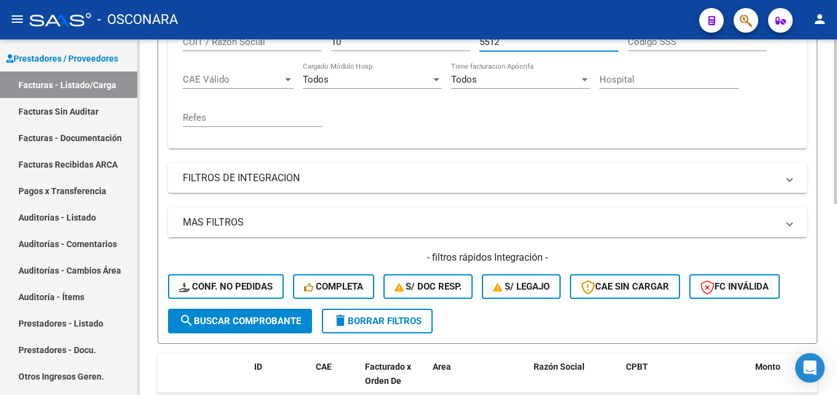
scroll to position [414, 0]
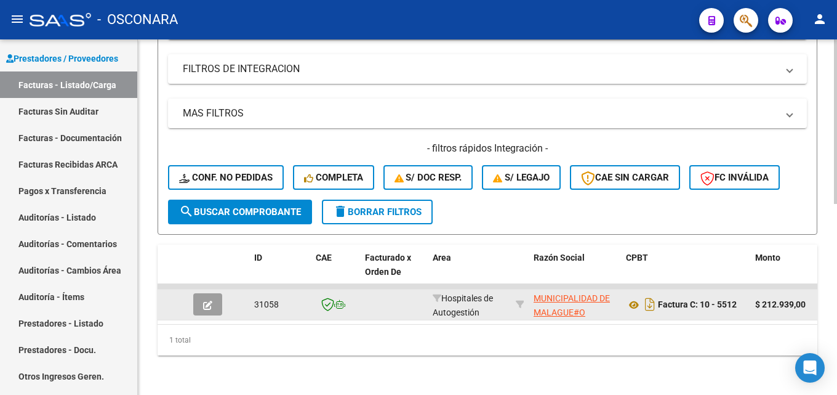
click at [225, 293] on div at bounding box center [209, 304] width 33 height 22
click at [217, 293] on button "button" at bounding box center [207, 304] width 29 height 22
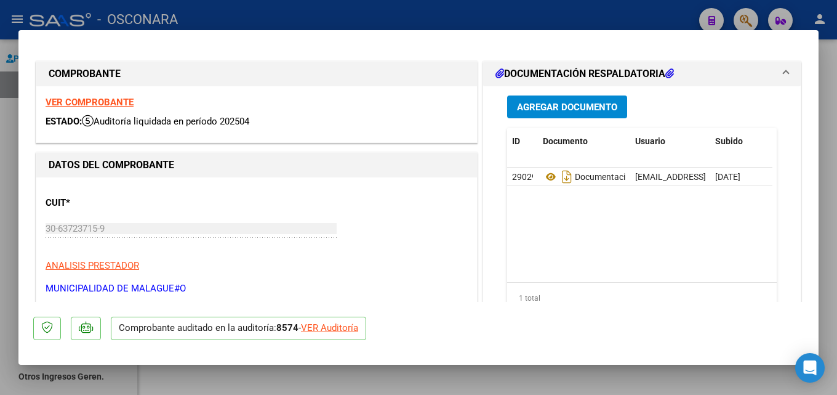
click at [837, 223] on div at bounding box center [418, 197] width 837 height 395
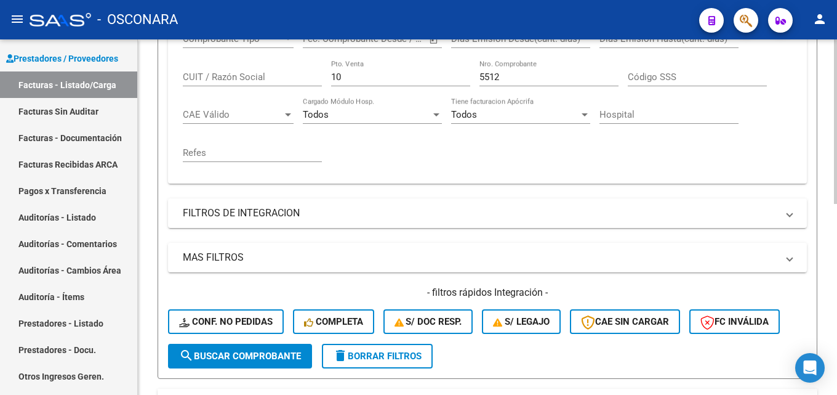
scroll to position [229, 0]
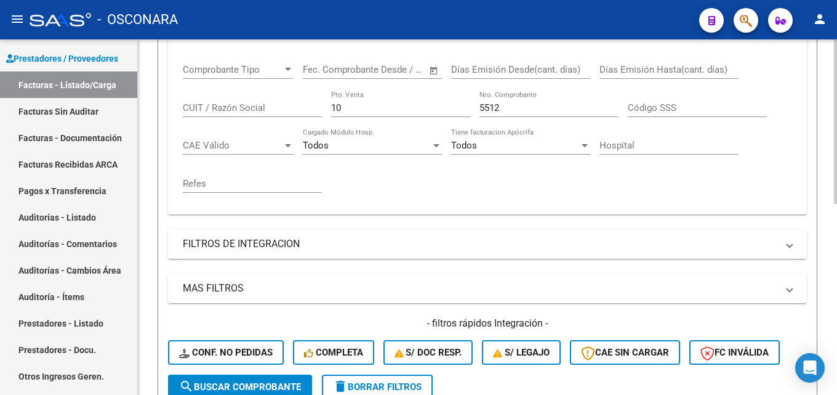
click at [523, 114] on div "5512 Nro. Comprobante" at bounding box center [549, 104] width 139 height 26
drag, startPoint x: 442, startPoint y: 119, endPoint x: 208, endPoint y: 140, distance: 234.9
click at [292, 131] on div "Comprobante Tipo Comprobante Tipo Start date – End date Fec. Comprobante Desde …" at bounding box center [488, 128] width 610 height 152
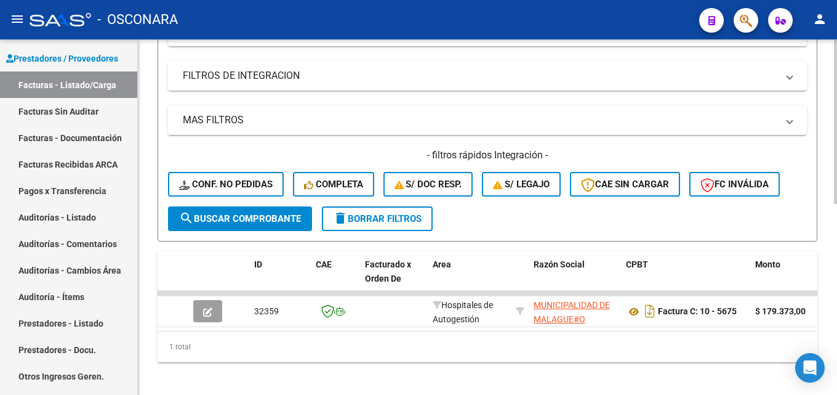
scroll to position [414, 0]
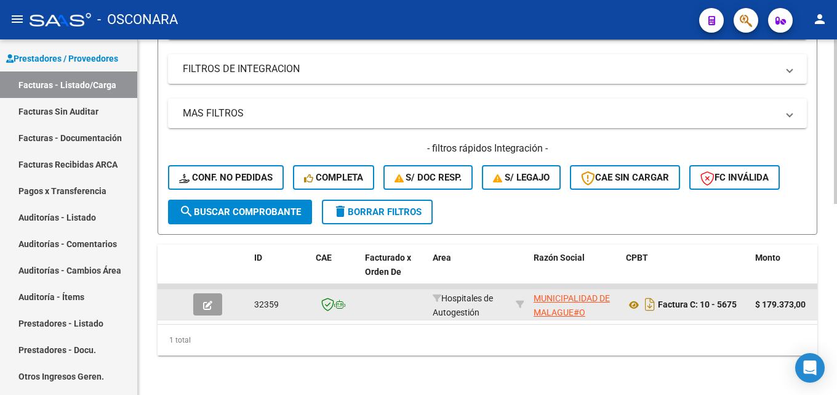
click at [214, 293] on button "button" at bounding box center [207, 304] width 29 height 22
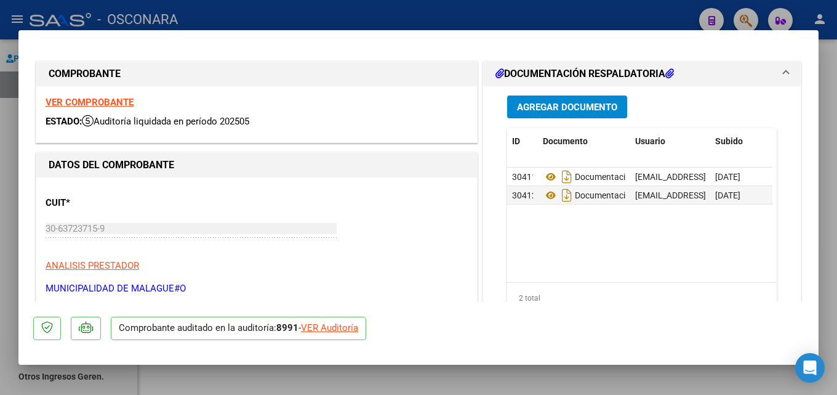
click at [837, 100] on div at bounding box center [418, 197] width 837 height 395
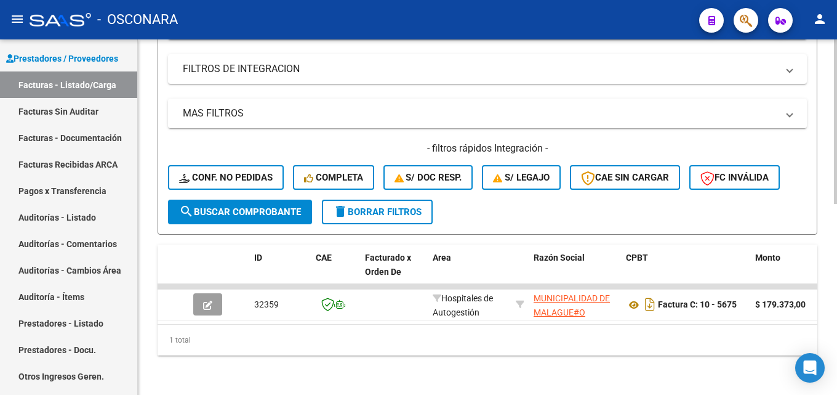
scroll to position [44, 0]
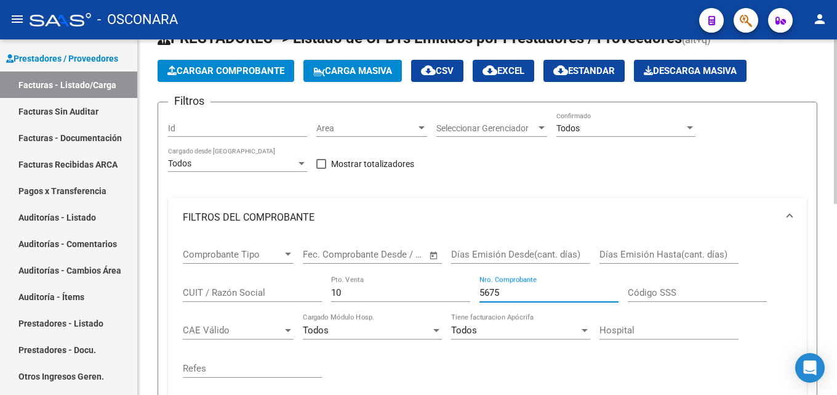
drag, startPoint x: 550, startPoint y: 292, endPoint x: 322, endPoint y: 278, distance: 228.3
click at [352, 284] on div "Comprobante Tipo Comprobante Tipo Start date – End date Fec. Comprobante Desde …" at bounding box center [488, 313] width 610 height 152
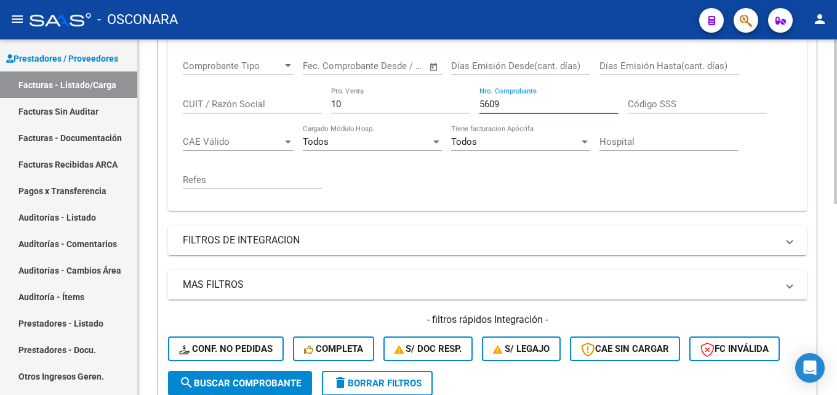
scroll to position [414, 0]
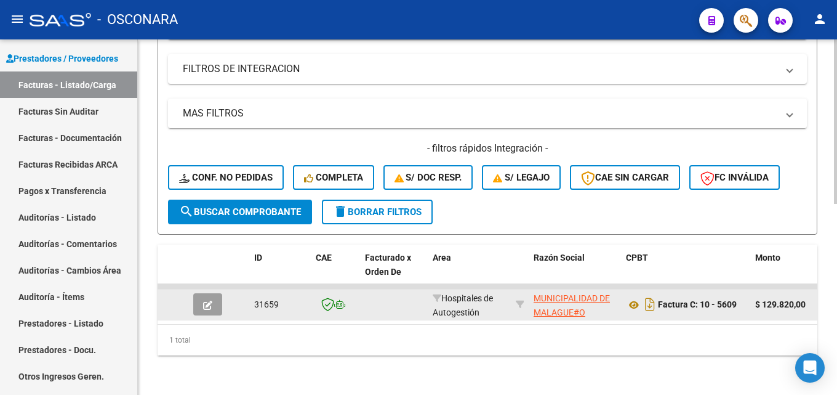
click at [208, 304] on button "button" at bounding box center [207, 304] width 29 height 22
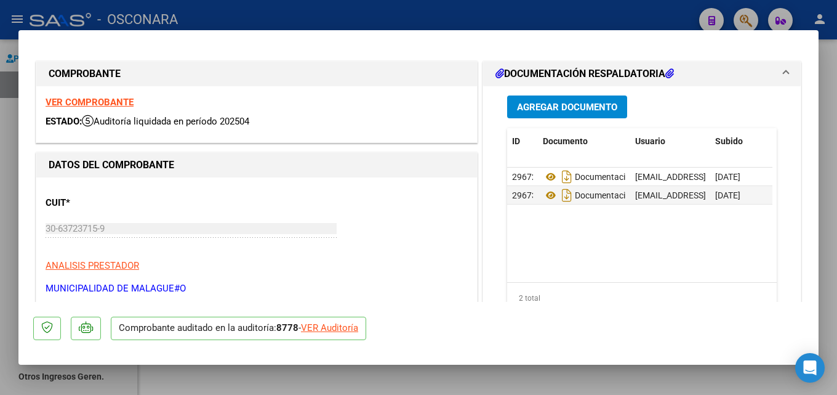
click at [837, 132] on div at bounding box center [418, 197] width 837 height 395
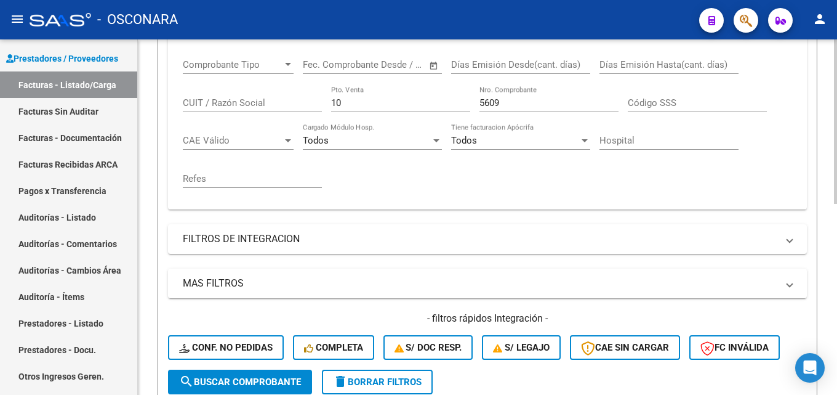
scroll to position [106, 0]
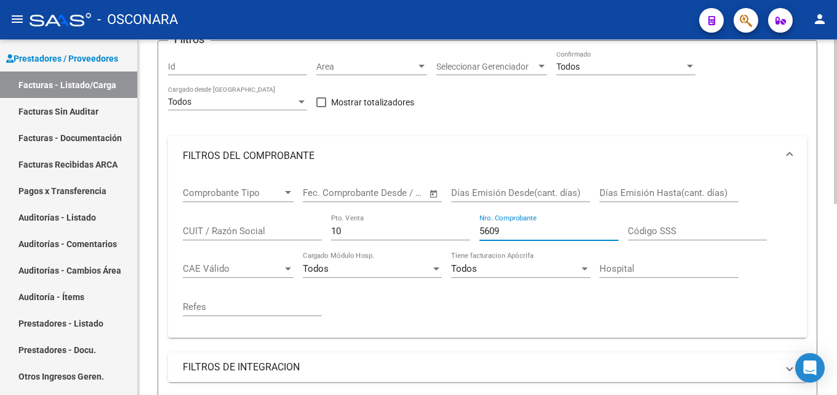
drag, startPoint x: 517, startPoint y: 231, endPoint x: 422, endPoint y: 234, distance: 94.9
click at [422, 235] on div "Comprobante Tipo Comprobante Tipo Start date – End date Fec. Comprobante Desde …" at bounding box center [488, 251] width 610 height 152
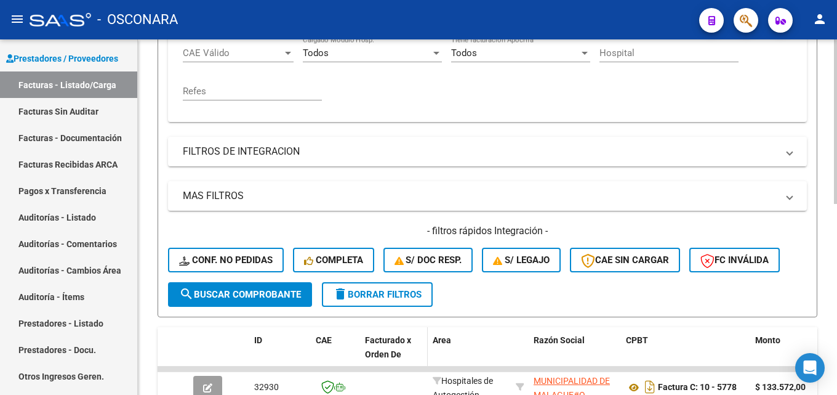
scroll to position [414, 0]
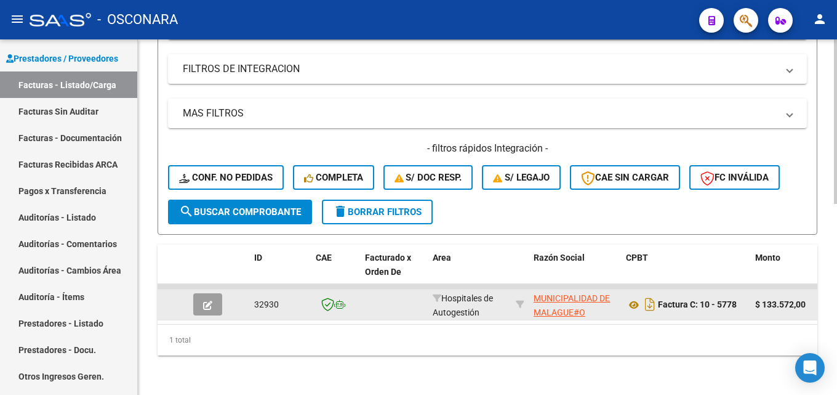
click at [219, 297] on button "button" at bounding box center [207, 304] width 29 height 22
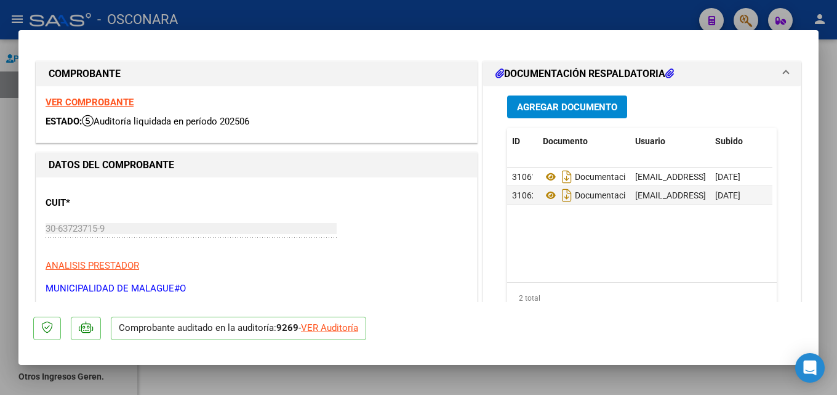
click at [837, 148] on div at bounding box center [418, 197] width 837 height 395
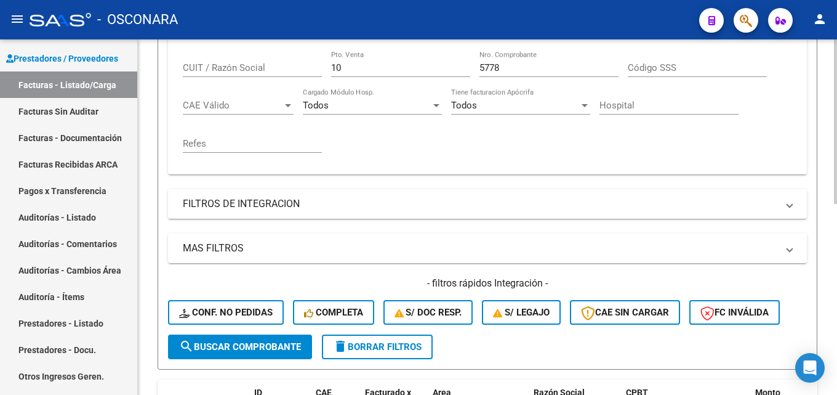
scroll to position [106, 0]
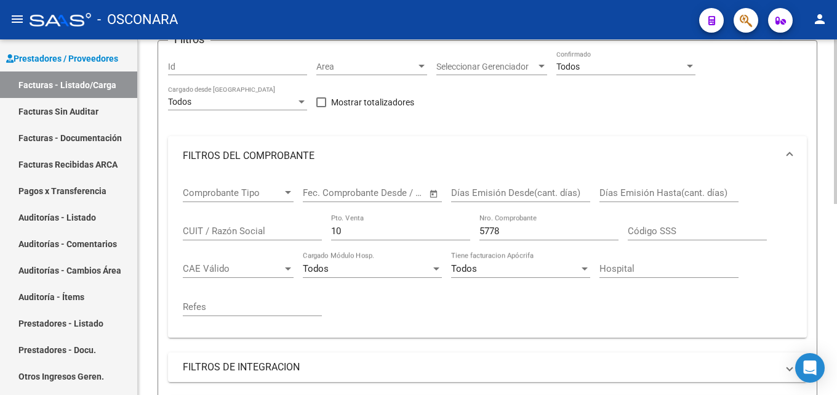
drag, startPoint x: 516, startPoint y: 223, endPoint x: 383, endPoint y: 251, distance: 135.9
click at [383, 251] on div "Comprobante Tipo Comprobante Tipo Start date – End date Fec. Comprobante Desde …" at bounding box center [488, 251] width 610 height 152
drag, startPoint x: 522, startPoint y: 226, endPoint x: 427, endPoint y: 228, distance: 94.9
click at [427, 228] on div "Comprobante Tipo Comprobante Tipo Start date – End date Fec. Comprobante Desde …" at bounding box center [488, 251] width 610 height 152
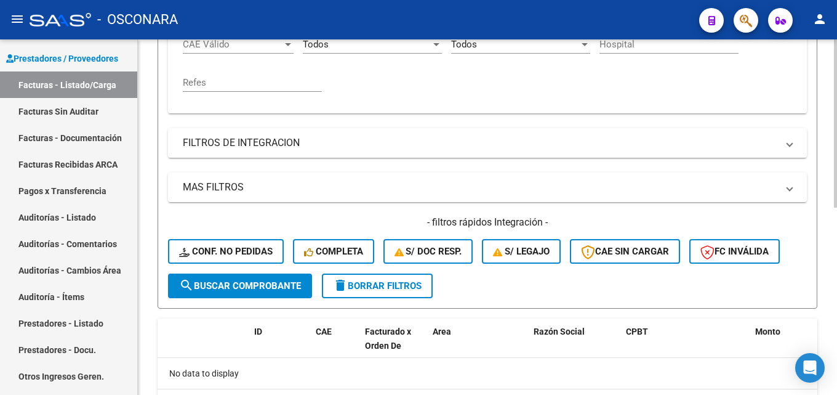
scroll to position [210, 0]
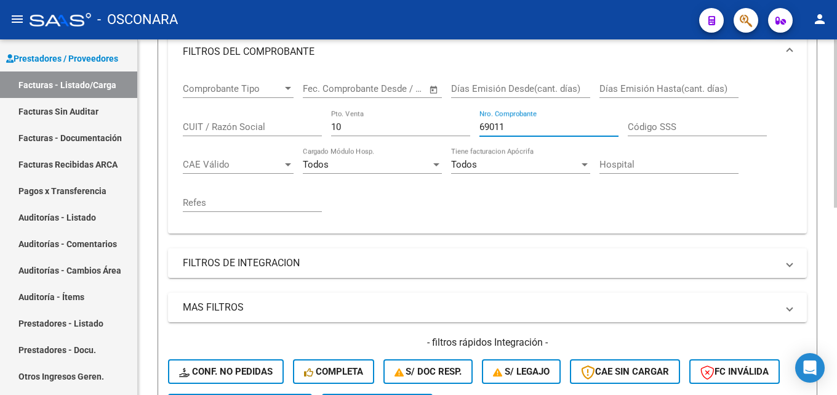
click at [357, 129] on input "10" at bounding box center [400, 126] width 139 height 11
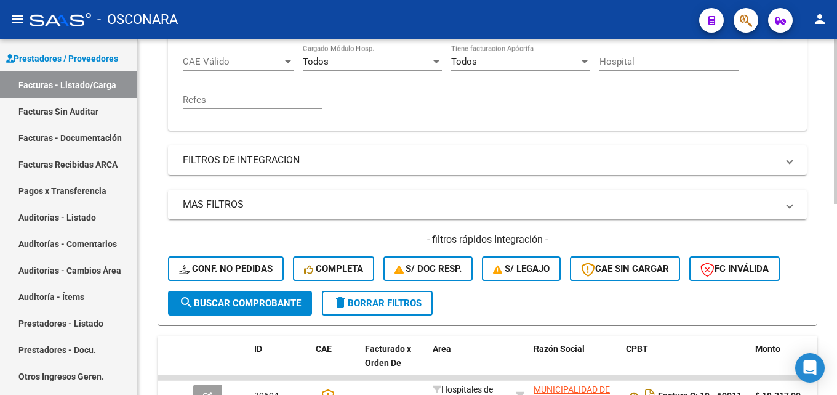
scroll to position [414, 0]
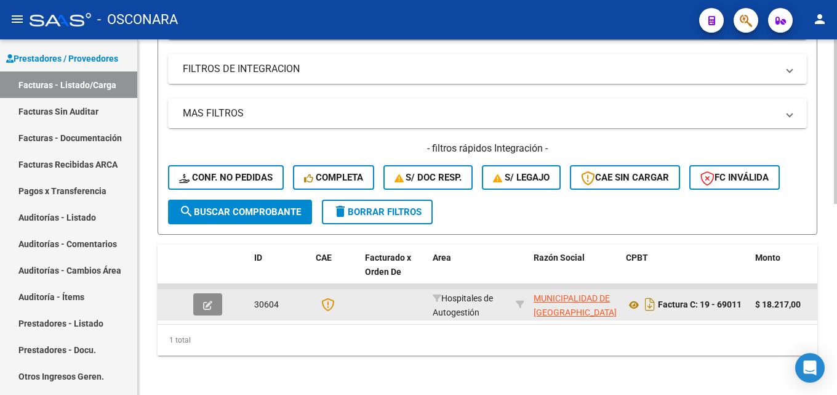
click at [199, 294] on button "button" at bounding box center [207, 304] width 29 height 22
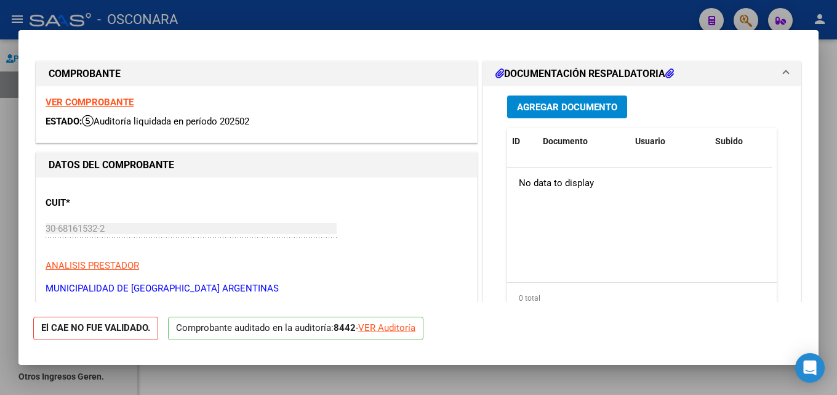
click at [837, 177] on div at bounding box center [418, 197] width 837 height 395
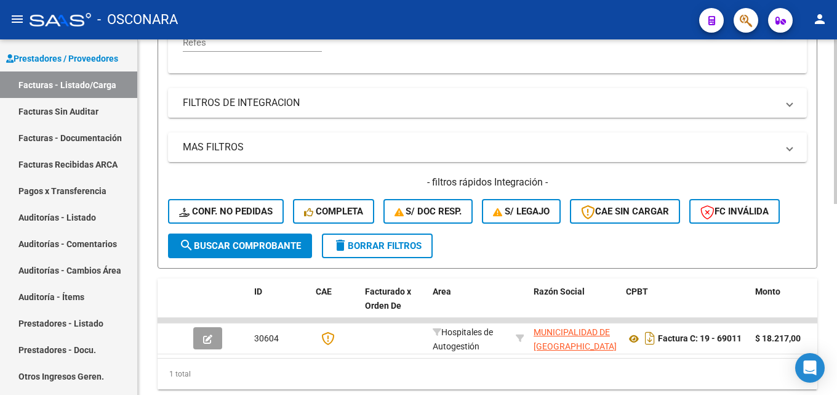
scroll to position [229, 0]
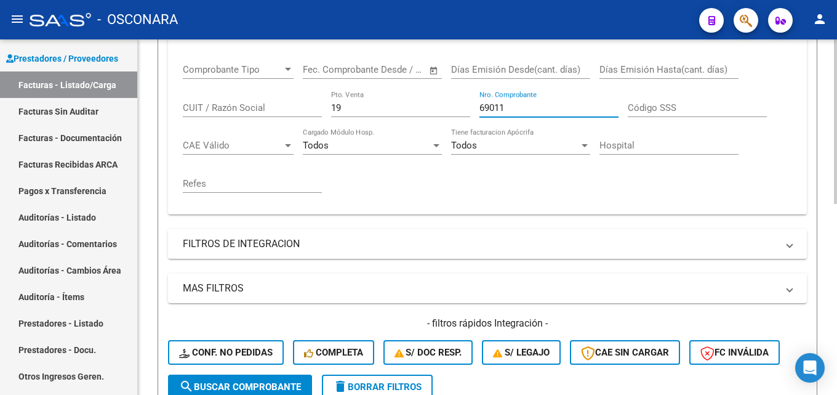
drag, startPoint x: 558, startPoint y: 102, endPoint x: 337, endPoint y: 122, distance: 221.3
click at [337, 122] on div "Comprobante Tipo Comprobante Tipo Start date – End date Fec. Comprobante Desde …" at bounding box center [488, 128] width 610 height 152
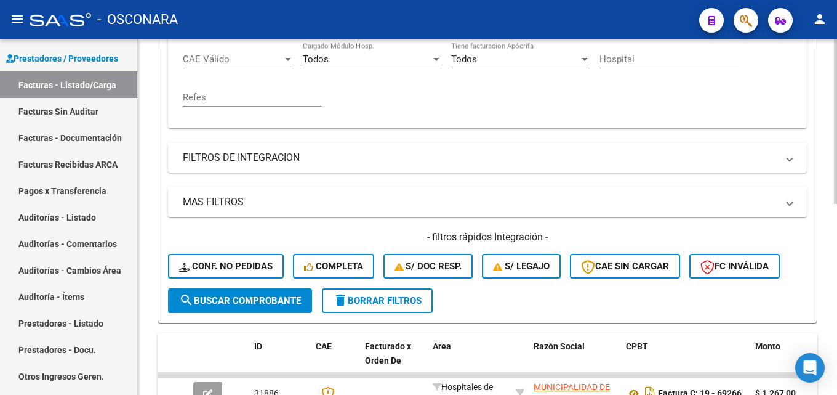
scroll to position [414, 0]
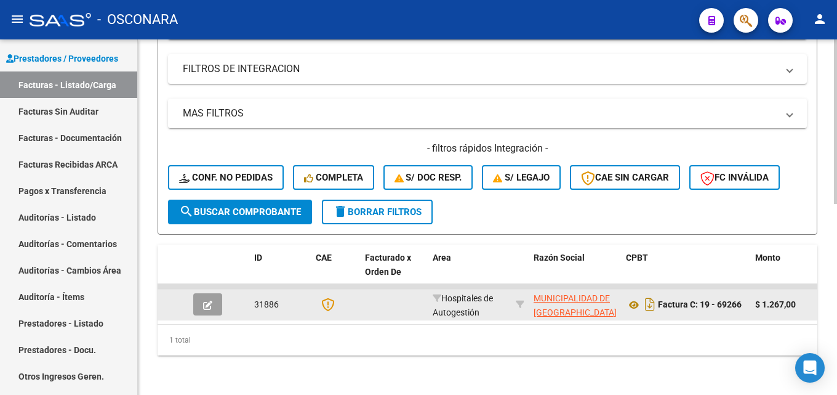
click at [220, 293] on button "button" at bounding box center [207, 304] width 29 height 22
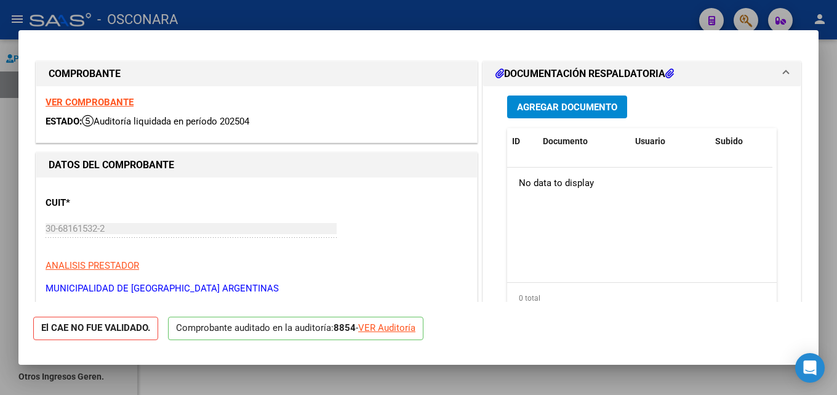
drag, startPoint x: 837, startPoint y: 206, endPoint x: 817, endPoint y: 205, distance: 19.7
click at [837, 205] on div at bounding box center [418, 197] width 837 height 395
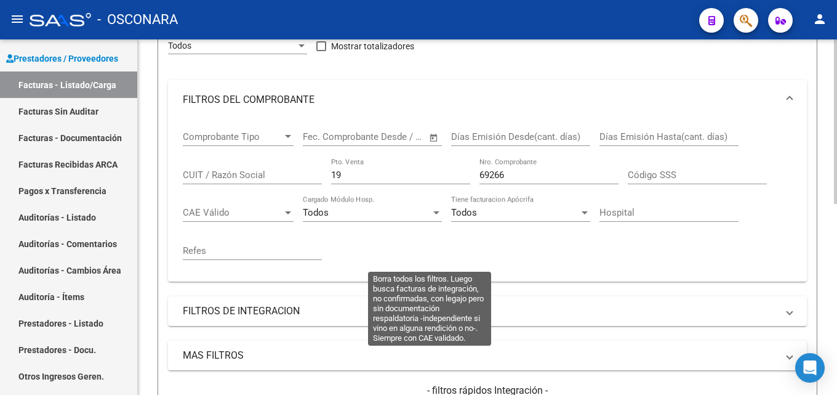
scroll to position [106, 0]
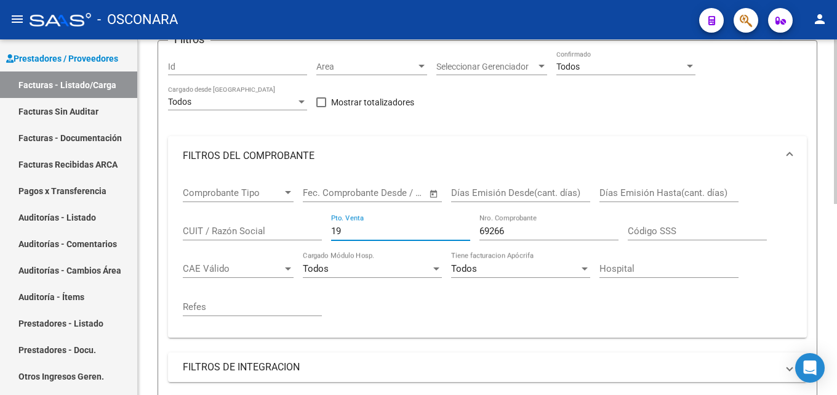
drag, startPoint x: 358, startPoint y: 235, endPoint x: 232, endPoint y: 231, distance: 126.3
click at [232, 231] on div "Comprobante Tipo Comprobante Tipo Start date – End date Fec. Comprobante Desde …" at bounding box center [488, 251] width 610 height 152
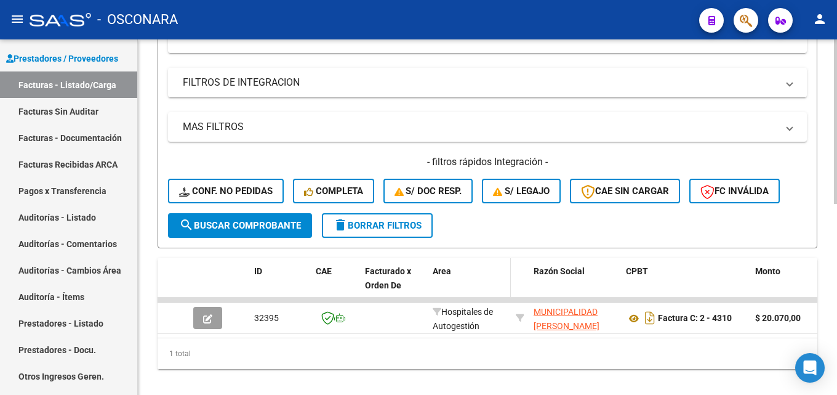
scroll to position [414, 0]
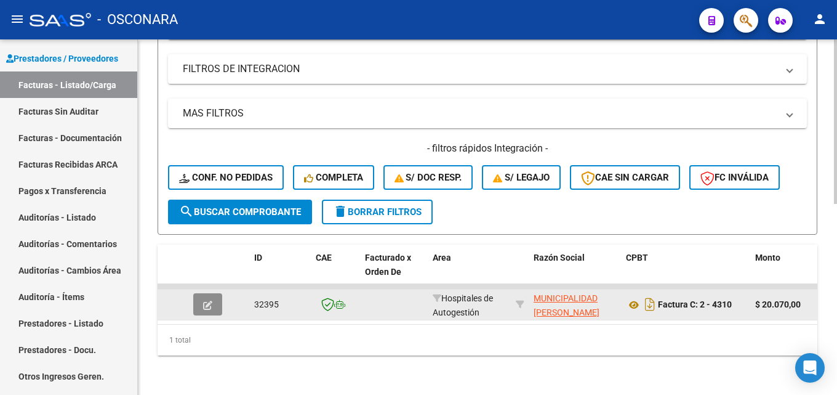
click at [207, 300] on icon "button" at bounding box center [207, 304] width 9 height 9
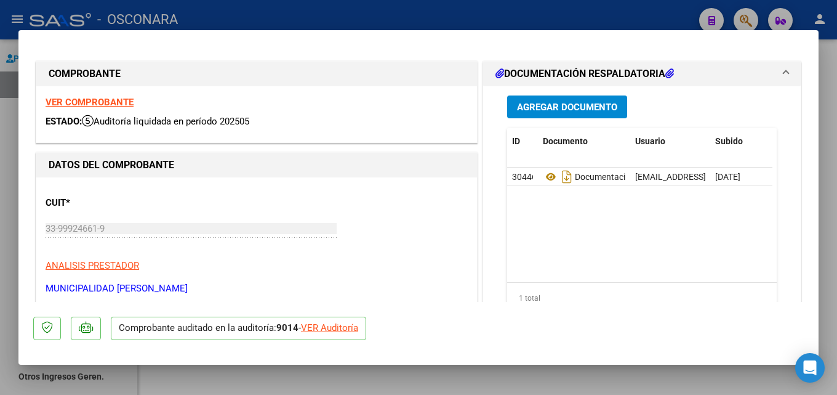
click at [828, 180] on div at bounding box center [418, 197] width 837 height 395
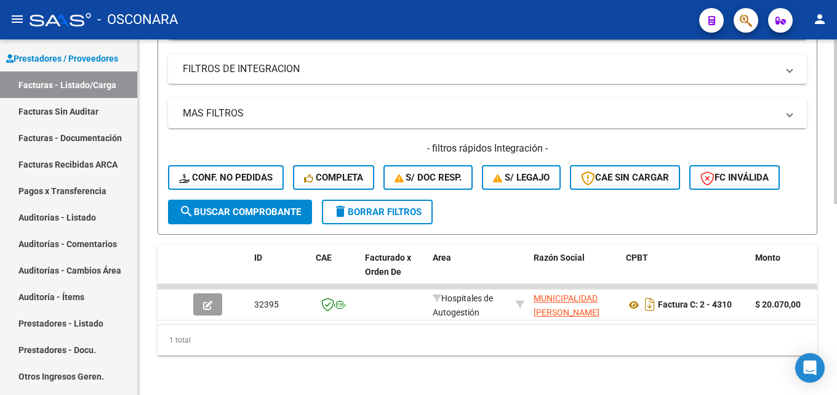
scroll to position [44, 0]
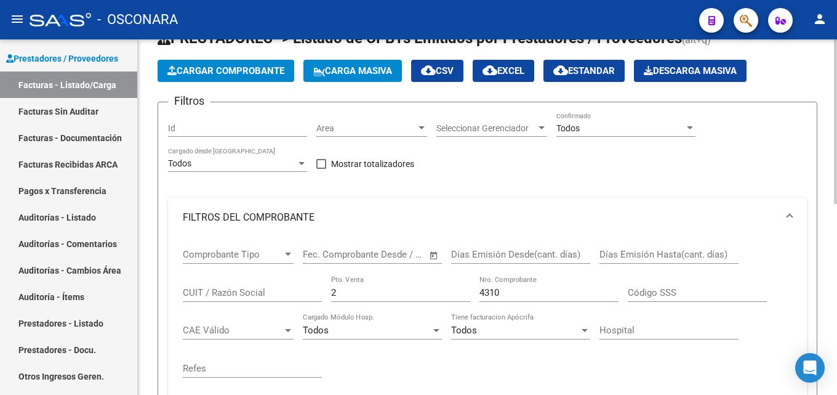
drag, startPoint x: 539, startPoint y: 291, endPoint x: 210, endPoint y: 284, distance: 328.9
click at [275, 293] on div "Comprobante Tipo Comprobante Tipo Start date – End date Fec. Comprobante Desde …" at bounding box center [488, 313] width 610 height 152
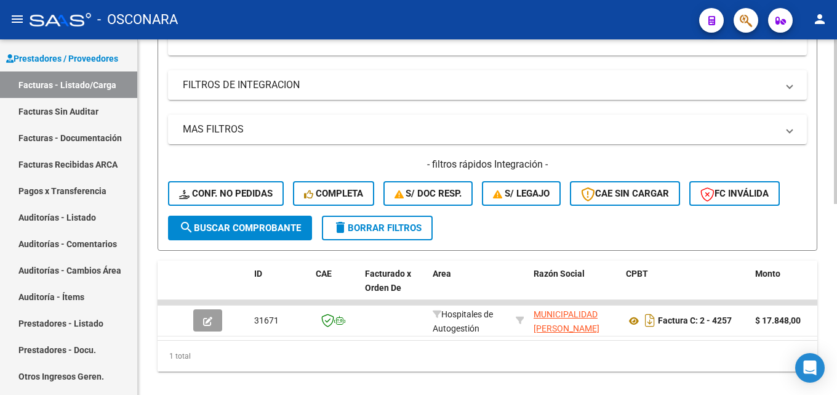
scroll to position [414, 0]
